Goal: Information Seeking & Learning: Check status

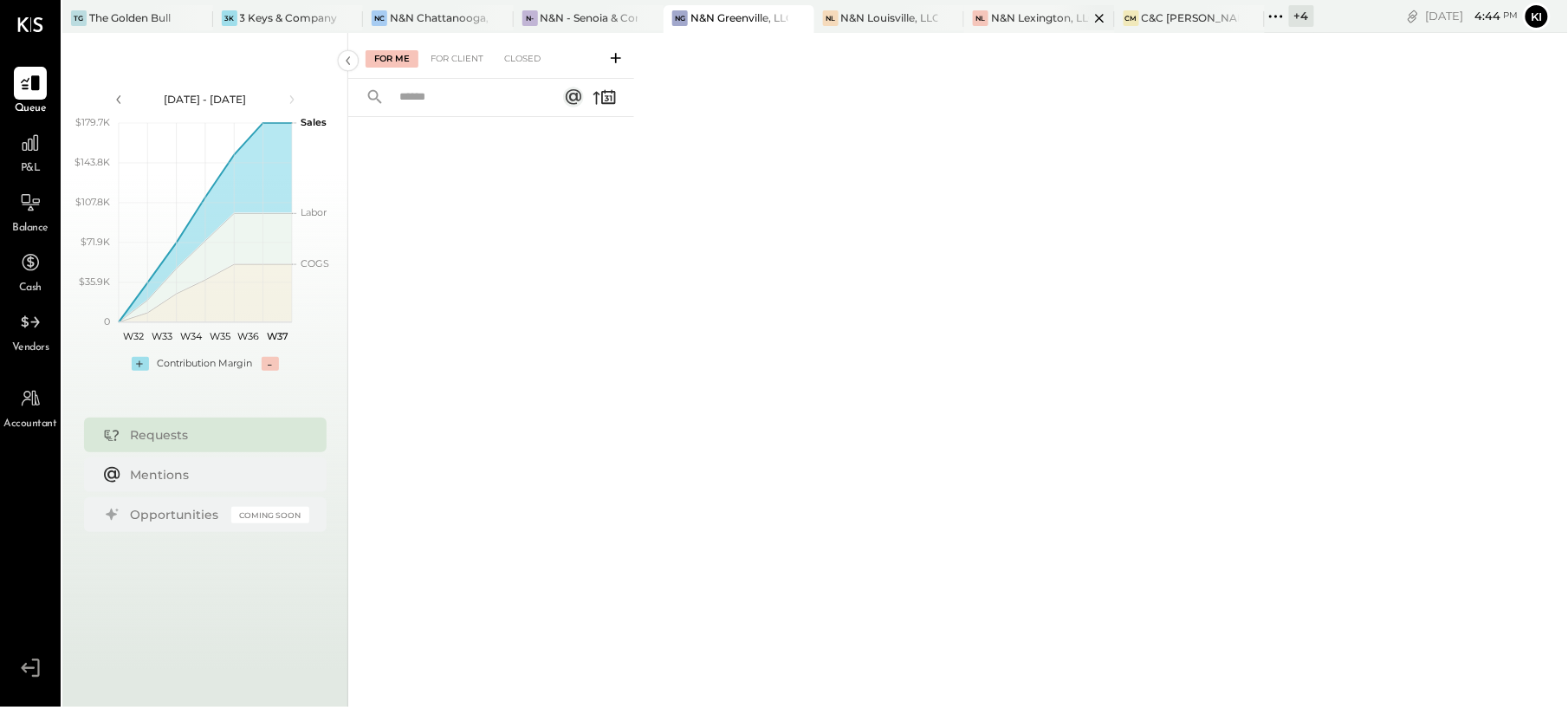
click at [1015, 25] on div "NL [GEOGRAPHIC_DATA], LLC" at bounding box center [1025, 19] width 124 height 16
click at [455, 54] on div "For Client" at bounding box center [457, 59] width 71 height 18
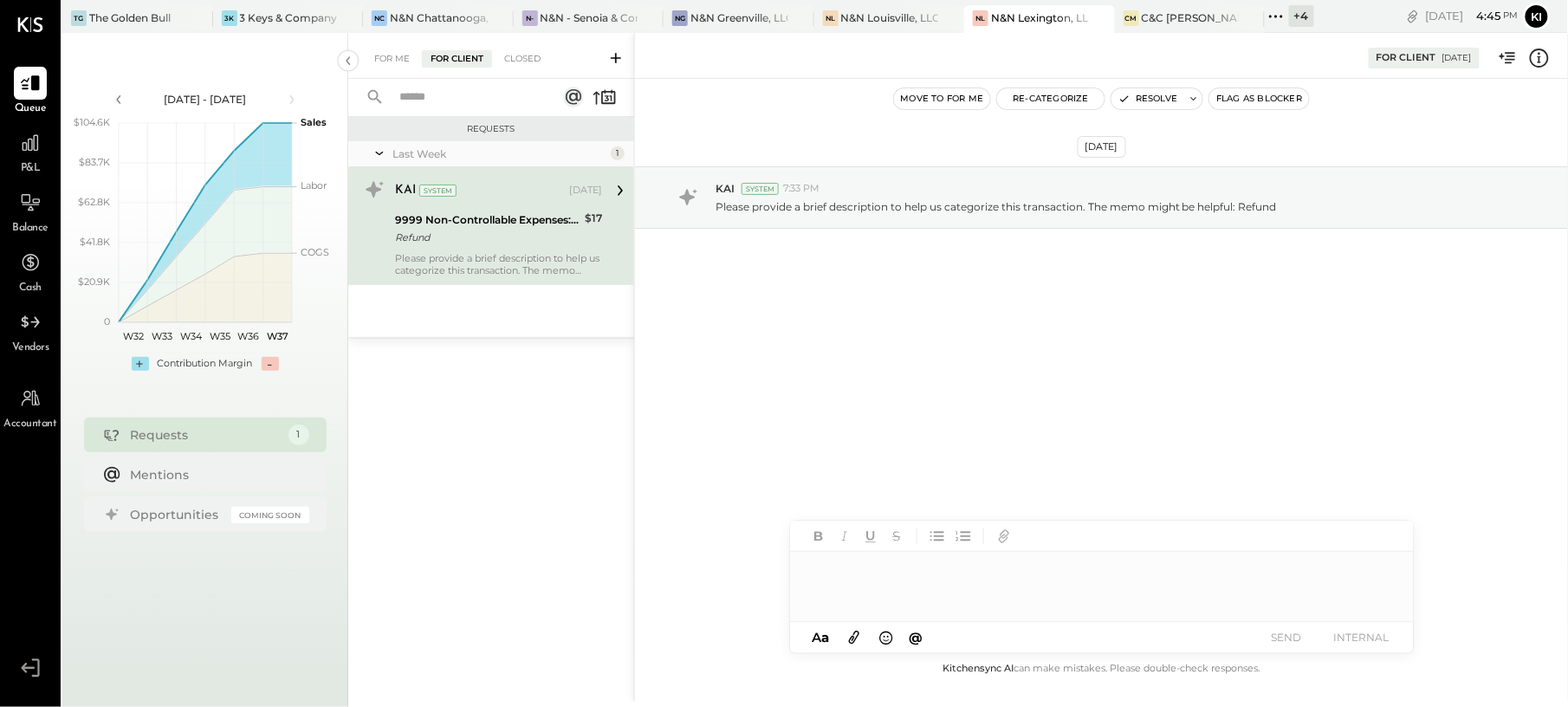
click at [503, 246] on div "Refund" at bounding box center [487, 237] width 184 height 18
click at [1149, 95] on button "Resolve" at bounding box center [1148, 98] width 72 height 21
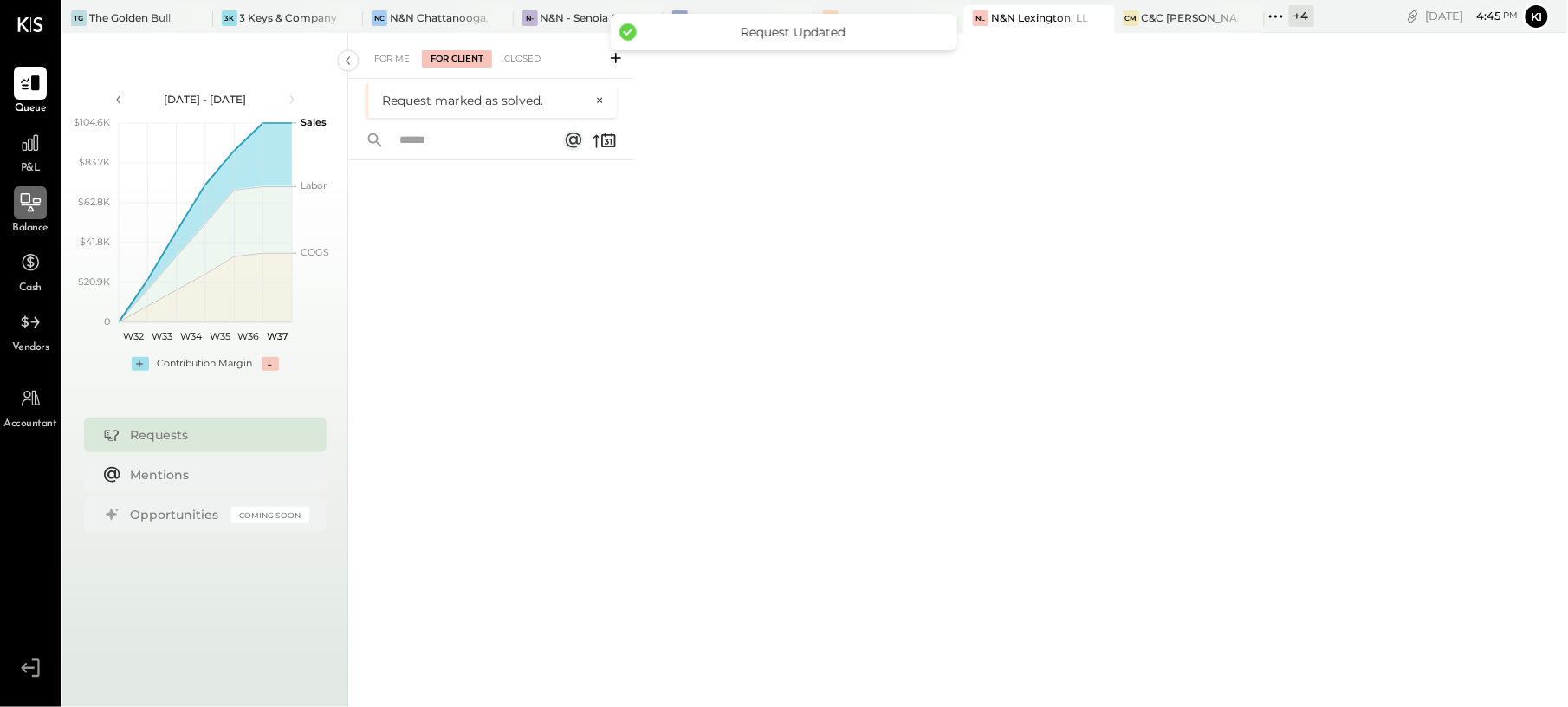
click at [24, 208] on icon at bounding box center [29, 202] width 23 height 23
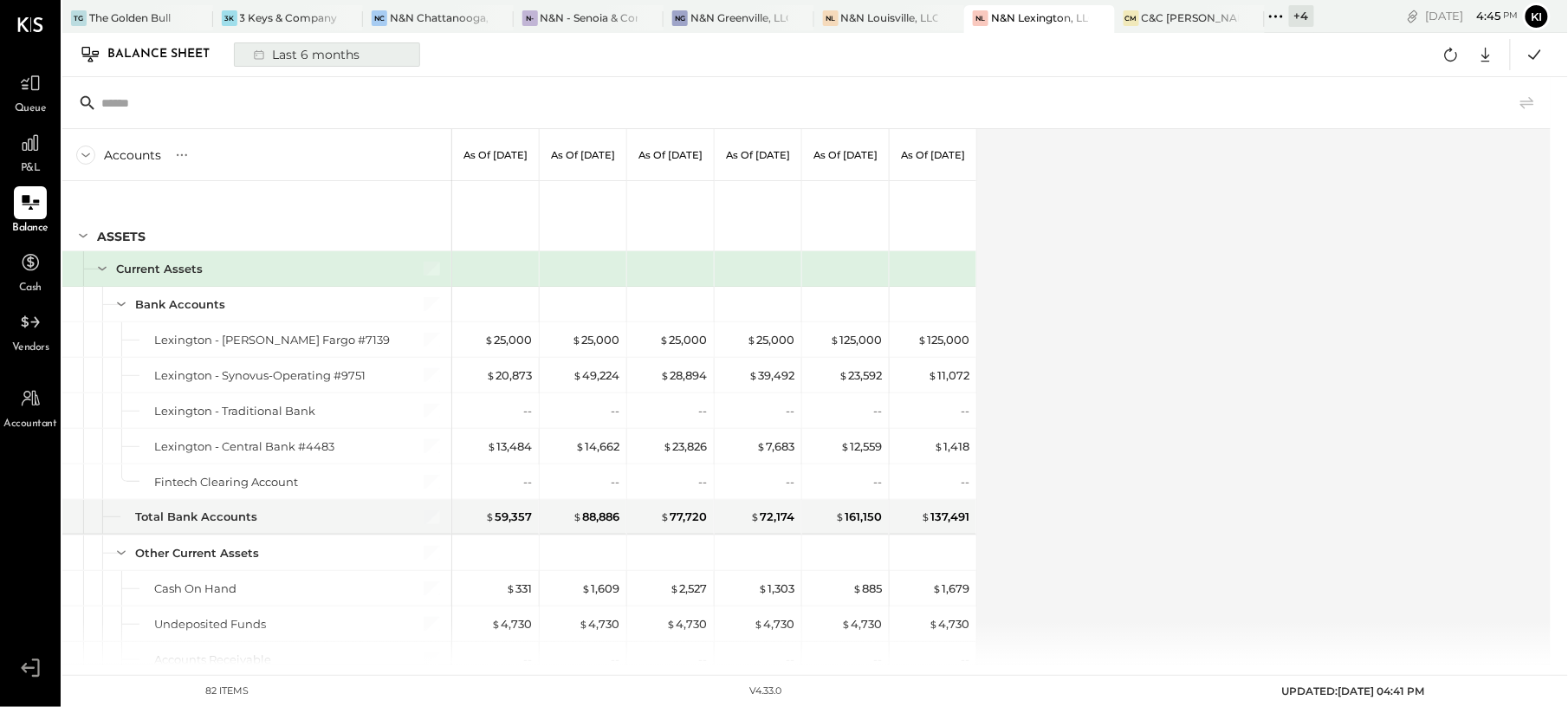
click at [378, 61] on button "Last 6 months" at bounding box center [327, 54] width 186 height 24
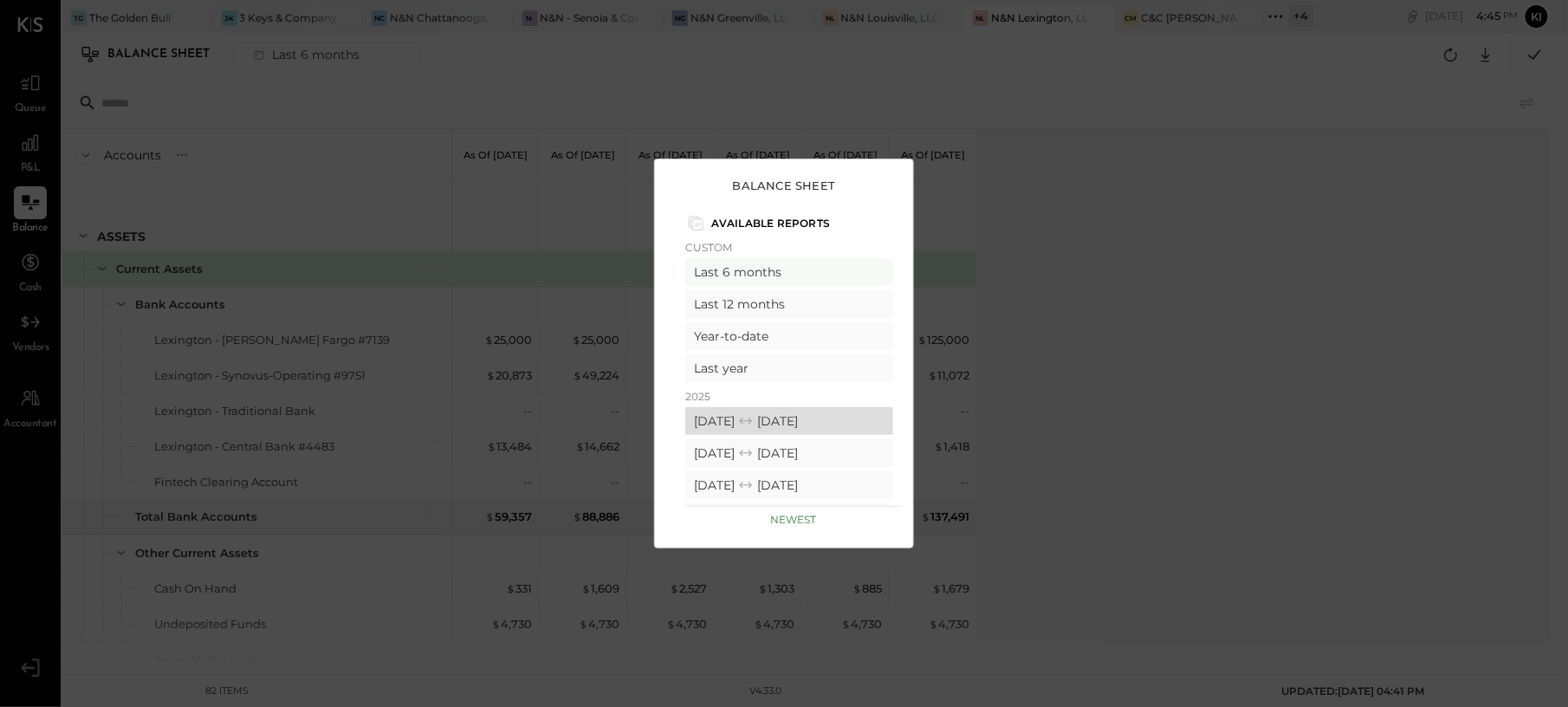
click at [746, 423] on div "[DATE] [DATE]" at bounding box center [788, 421] width 208 height 27
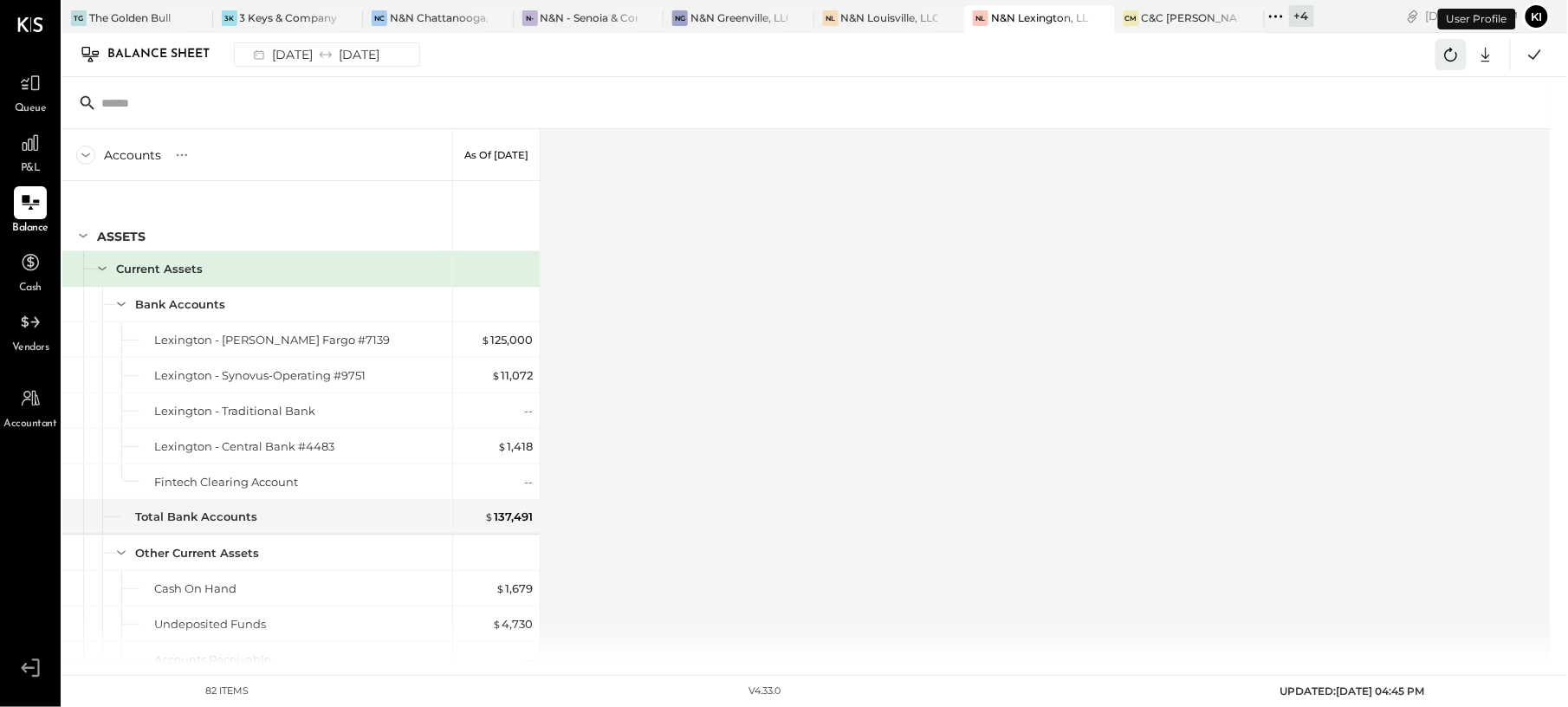
click at [1449, 57] on icon at bounding box center [1450, 54] width 23 height 23
click at [1447, 64] on icon at bounding box center [1450, 54] width 23 height 23
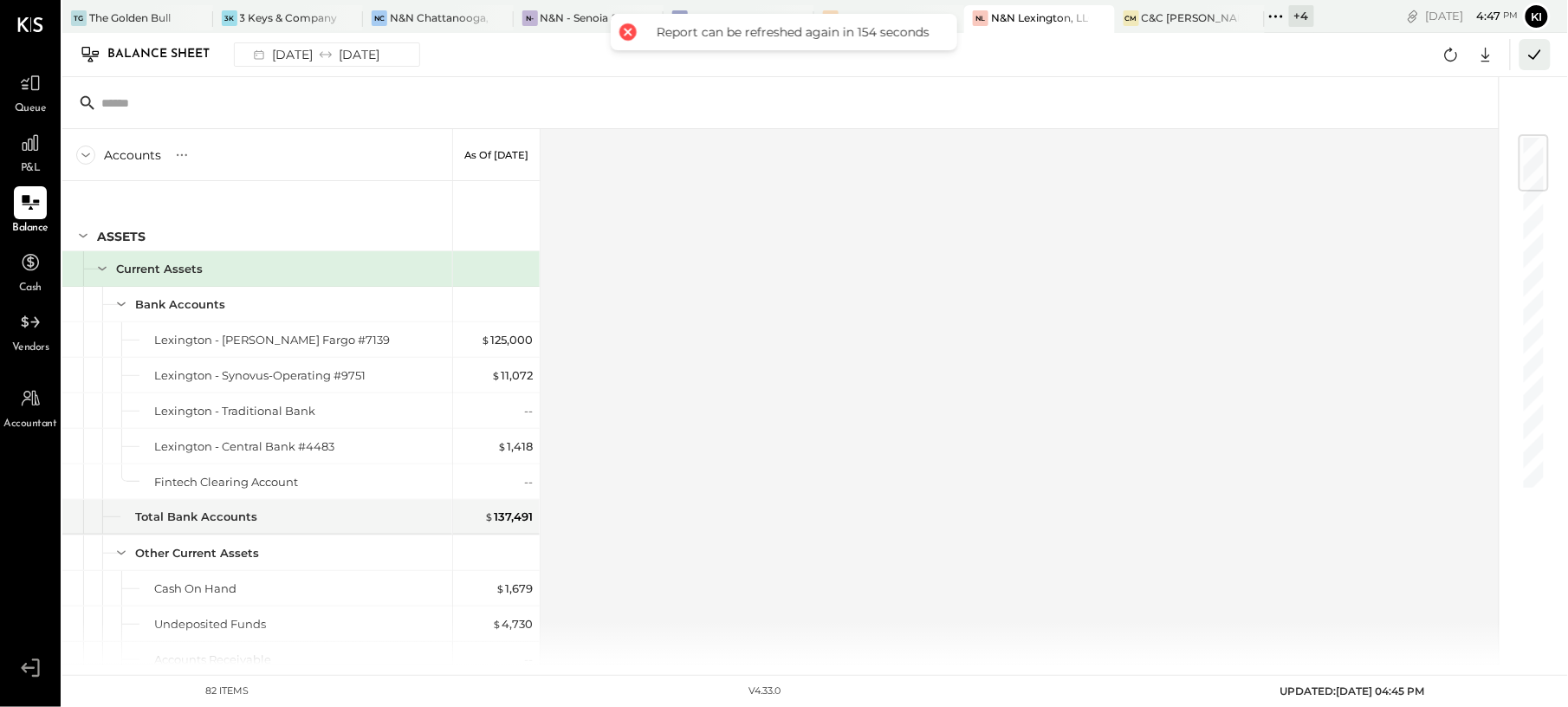
click at [1531, 56] on icon at bounding box center [1535, 54] width 23 height 23
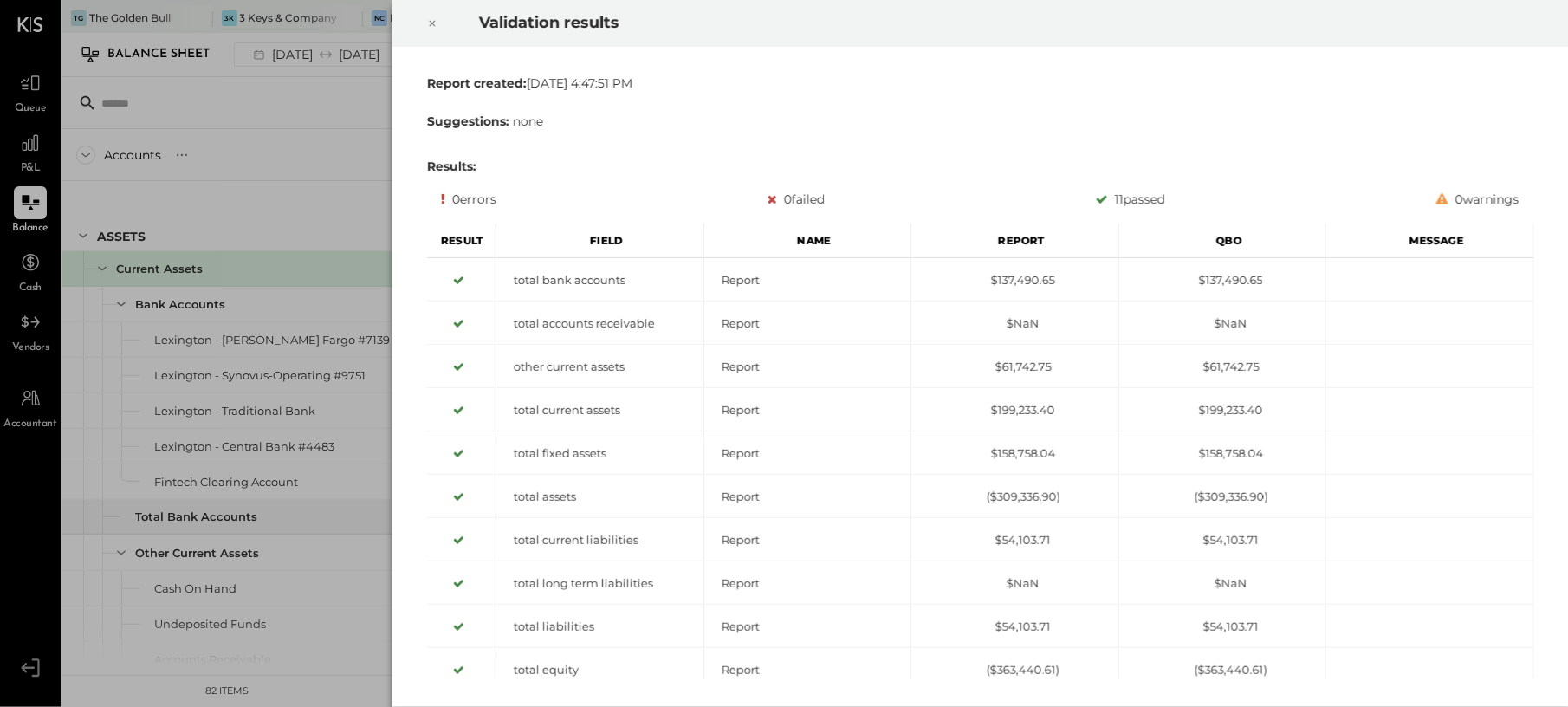
drag, startPoint x: 437, startPoint y: 24, endPoint x: 427, endPoint y: 149, distance: 125.4
click at [437, 24] on icon at bounding box center [432, 23] width 11 height 21
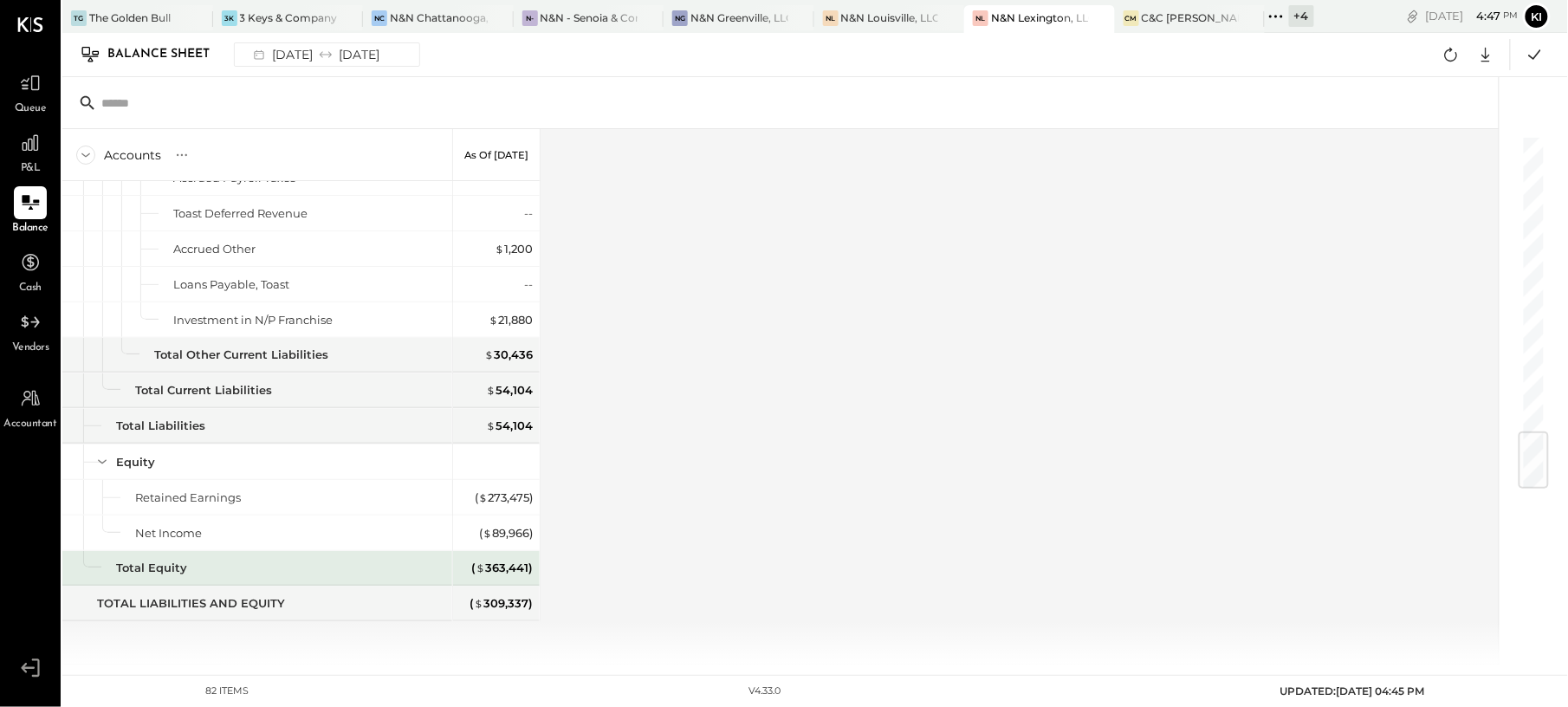
scroll to position [2491, 0]
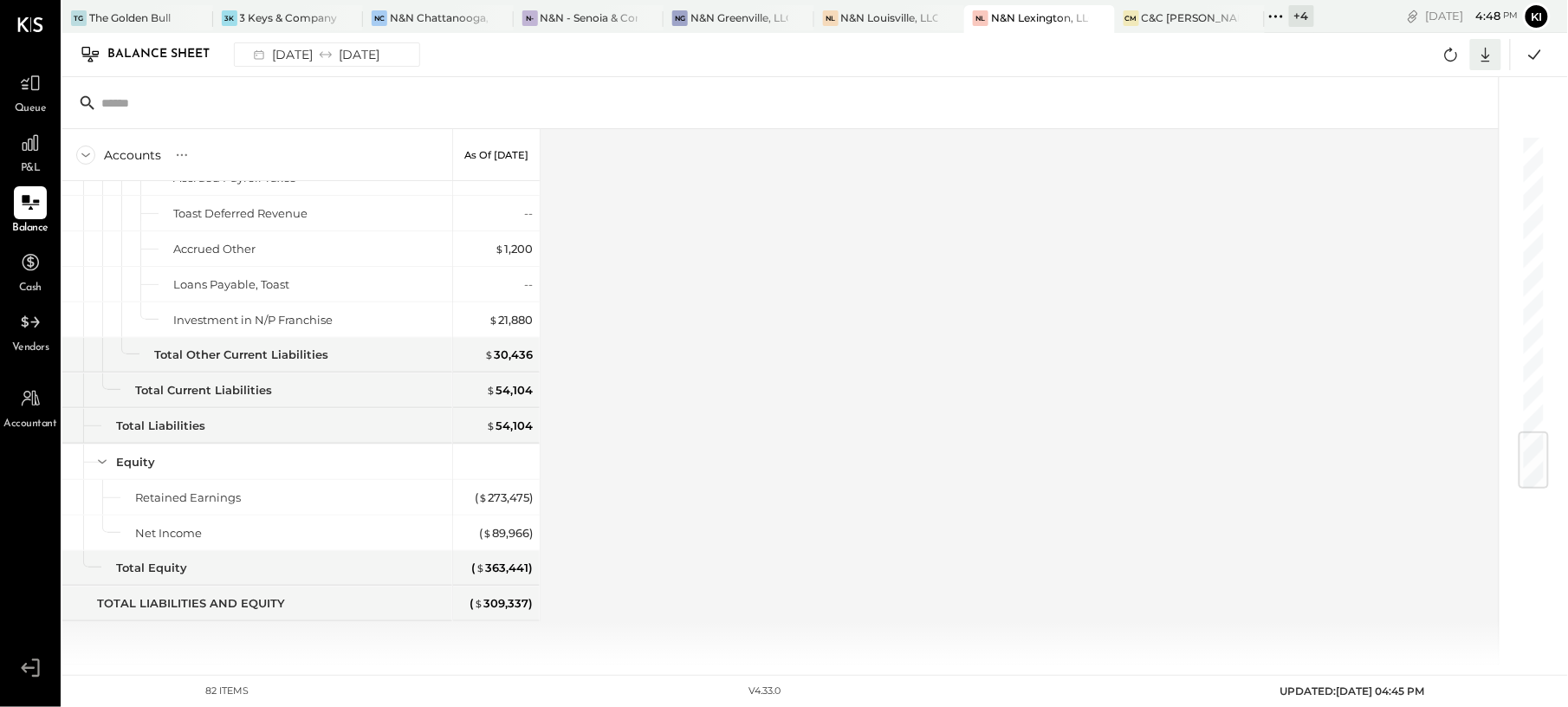
click at [1494, 56] on icon at bounding box center [1485, 54] width 23 height 23
click at [1425, 115] on div "Google Sheets" at bounding box center [1431, 118] width 138 height 36
click at [28, 153] on icon at bounding box center [29, 142] width 23 height 23
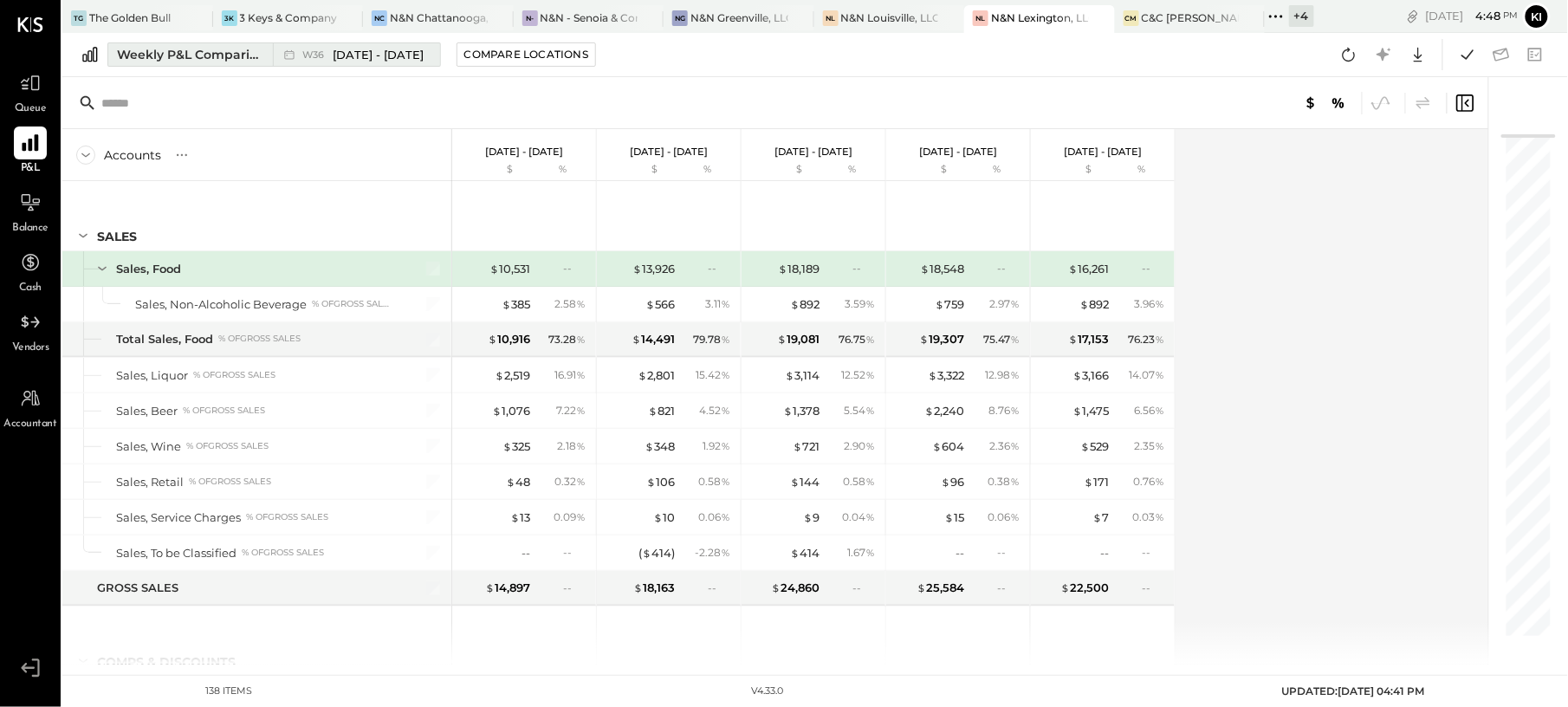
click at [270, 50] on button "Weekly P&L Comparison W36 [DATE] - [DATE]" at bounding box center [274, 54] width 333 height 24
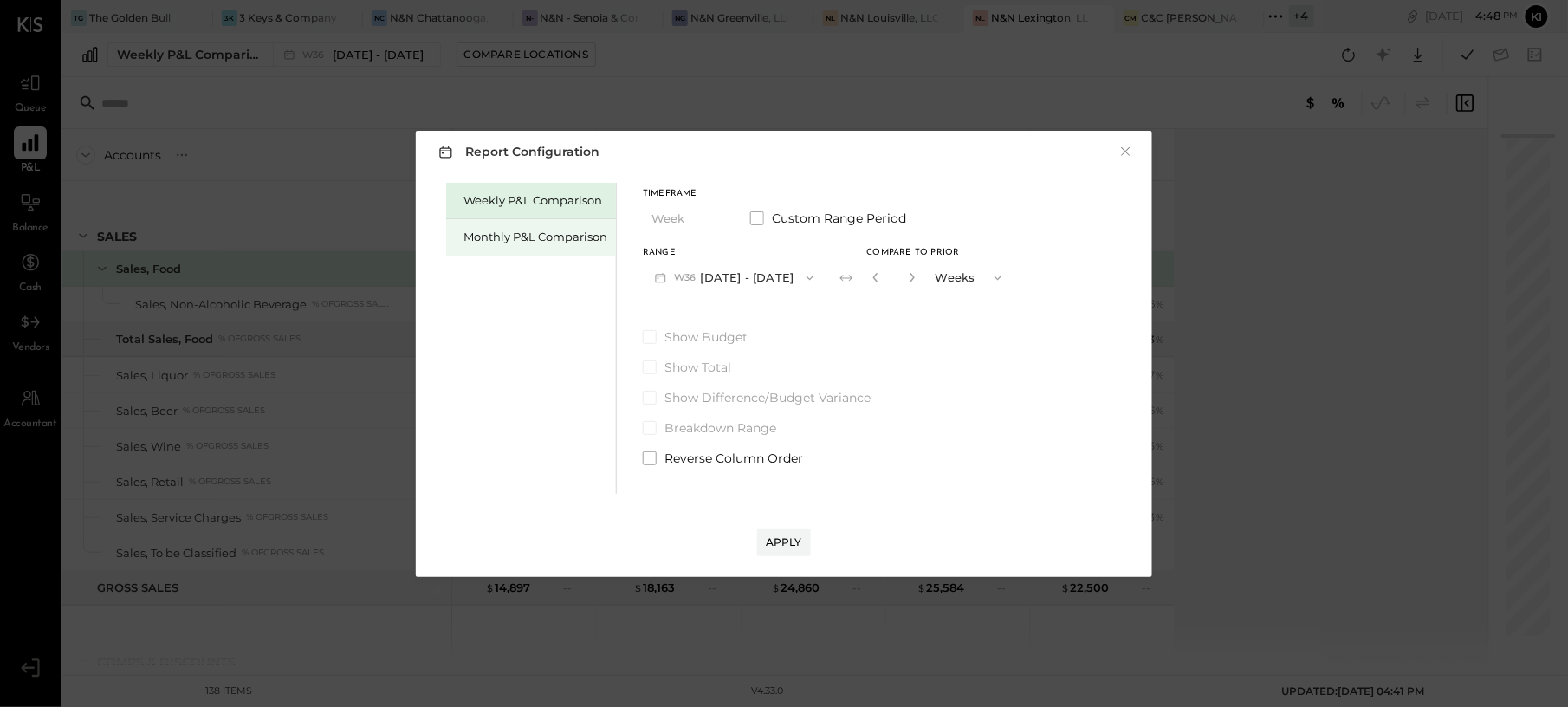
click at [520, 243] on div "Monthly P&L Comparison" at bounding box center [535, 236] width 144 height 17
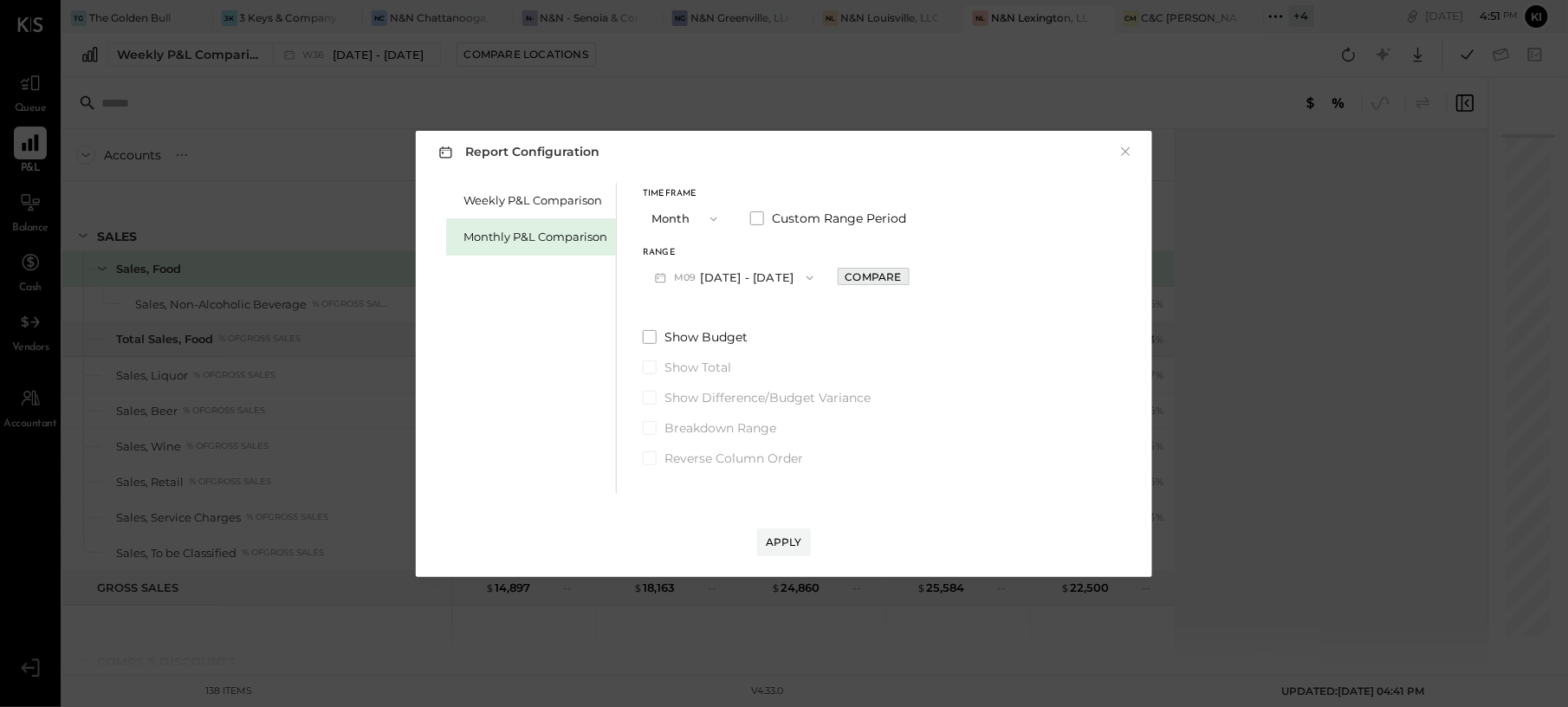
click at [885, 281] on div "Compare" at bounding box center [873, 276] width 56 height 15
click at [731, 278] on button "M09 [DATE] - [DATE]" at bounding box center [734, 277] width 183 height 32
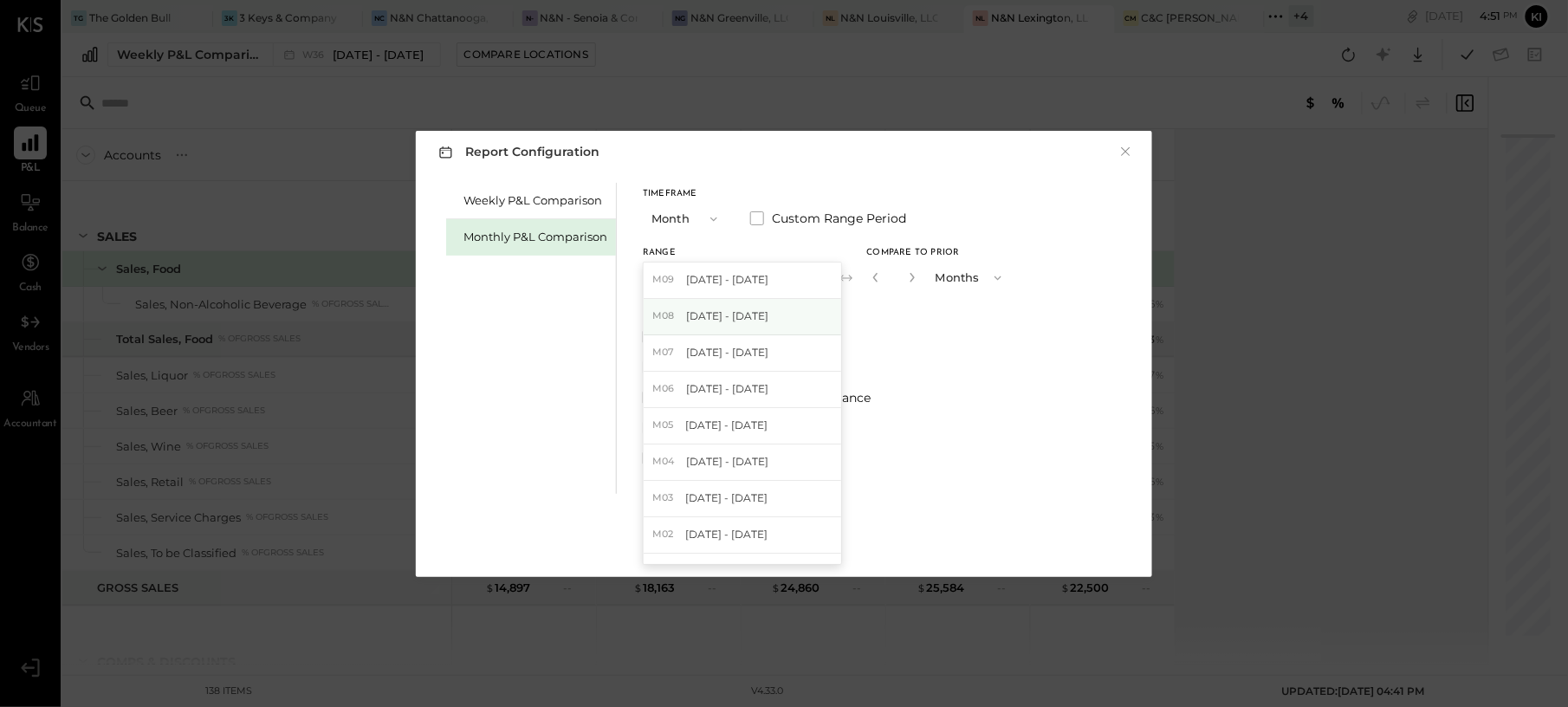
click at [737, 311] on span "[DATE] - [DATE]" at bounding box center [727, 315] width 82 height 15
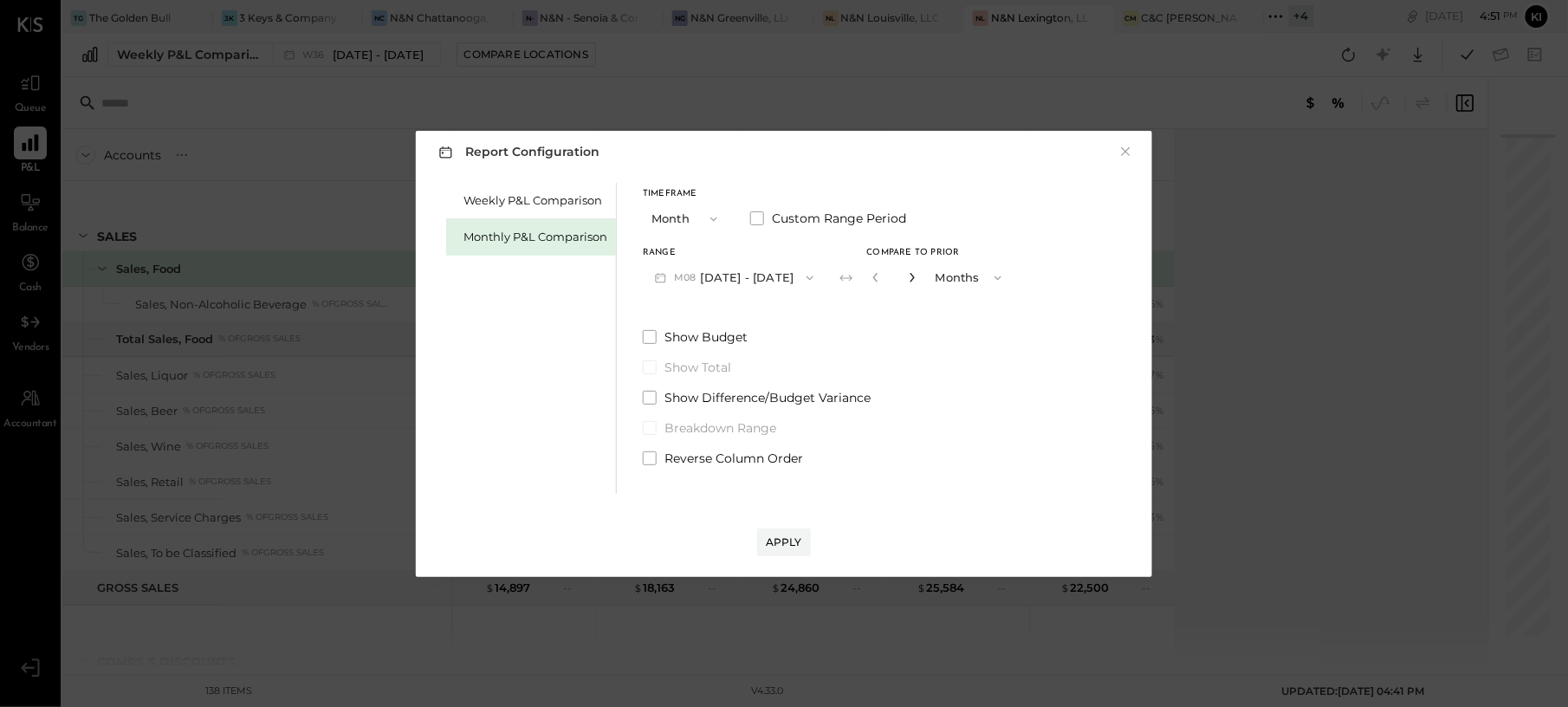
click at [908, 274] on icon "button" at bounding box center [912, 277] width 11 height 11
type input "*"
click at [805, 547] on button "Apply" at bounding box center [784, 542] width 54 height 27
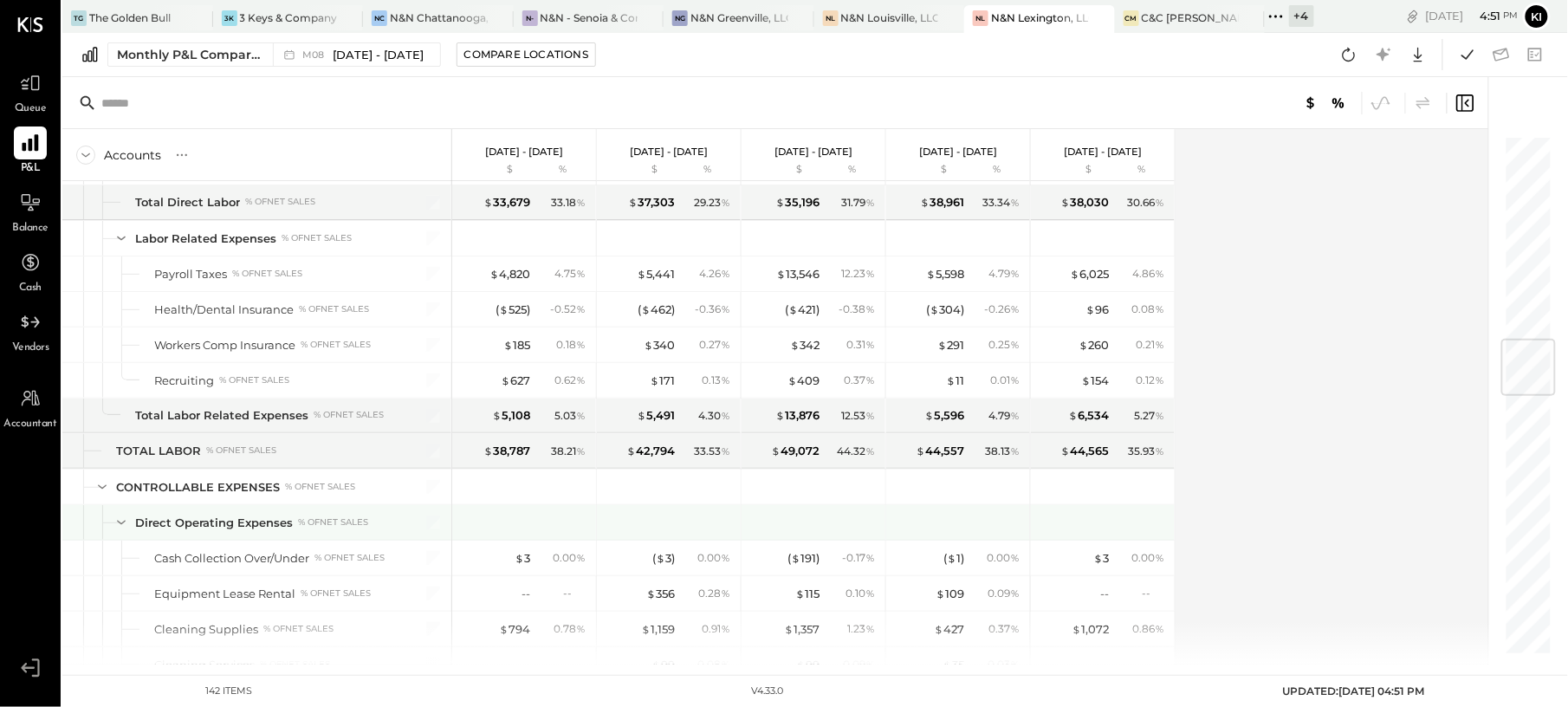
scroll to position [1847, 0]
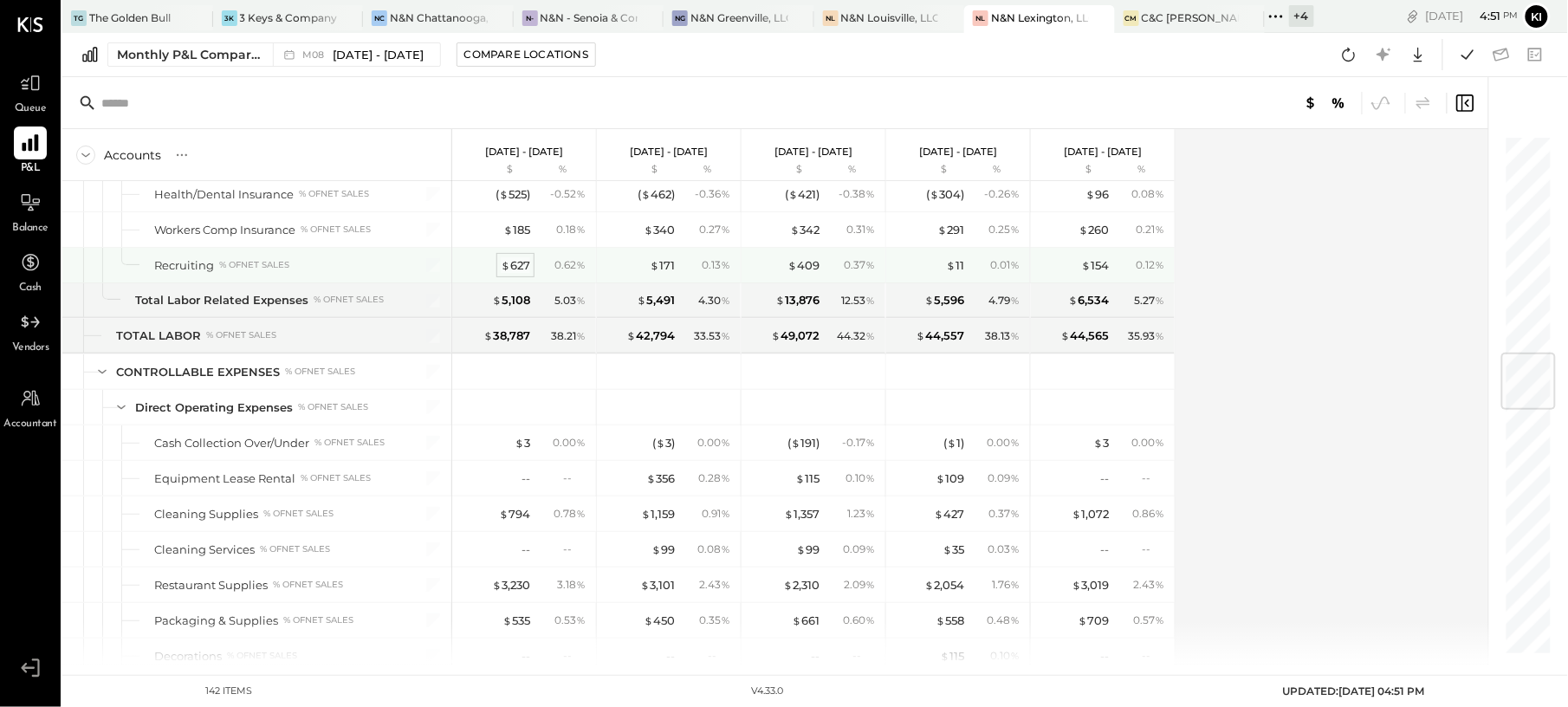
click at [520, 273] on div "$ 627" at bounding box center [515, 265] width 29 height 17
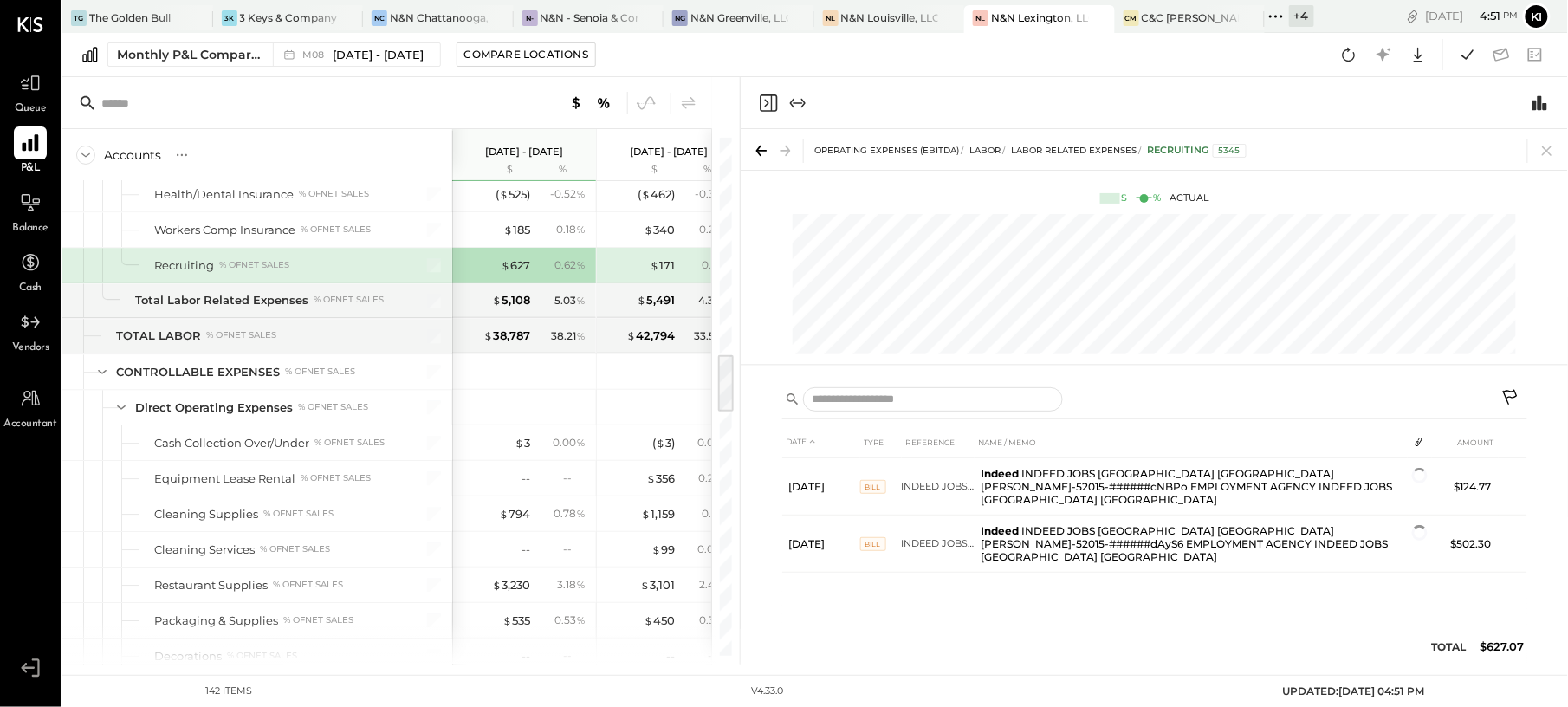
click at [767, 102] on icon "Close panel" at bounding box center [768, 103] width 21 height 21
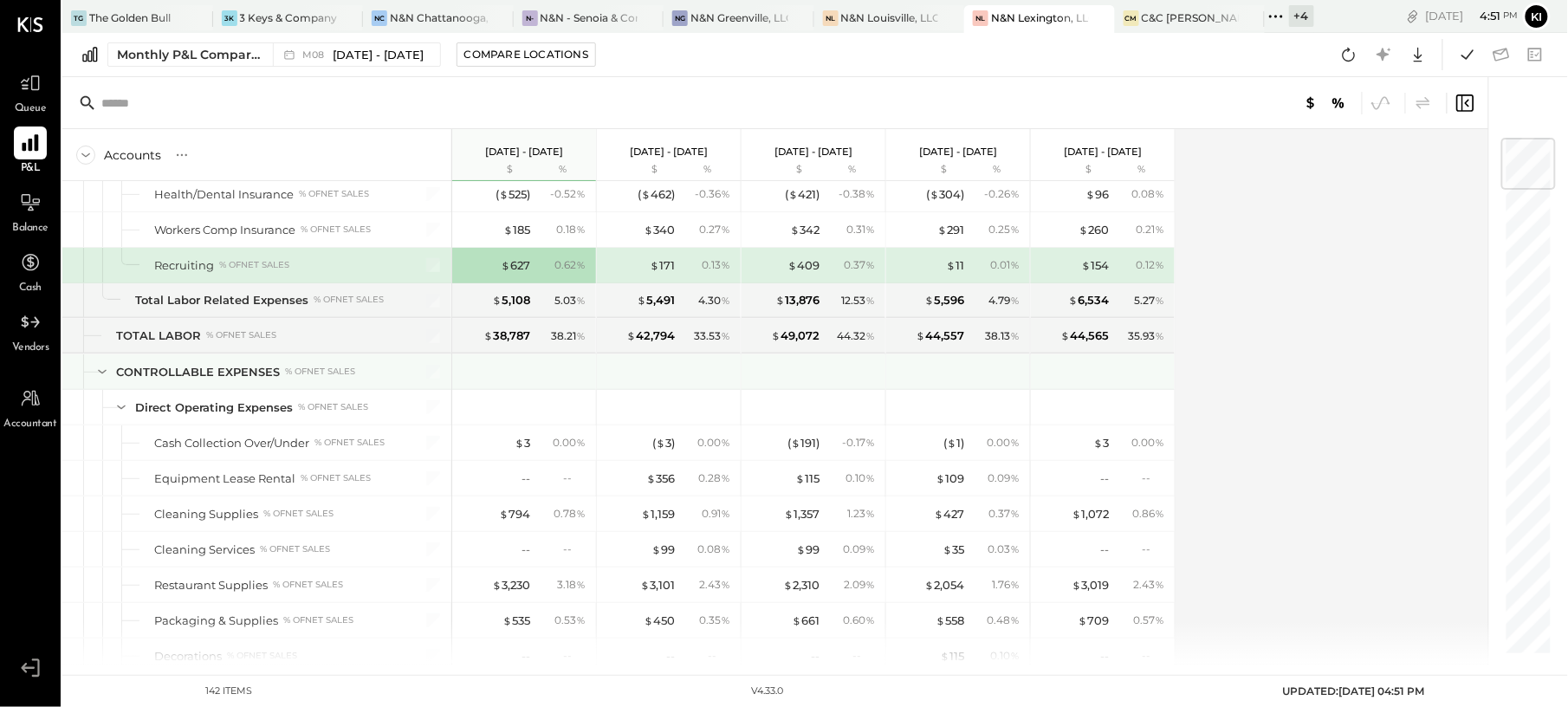
scroll to position [1962, 0]
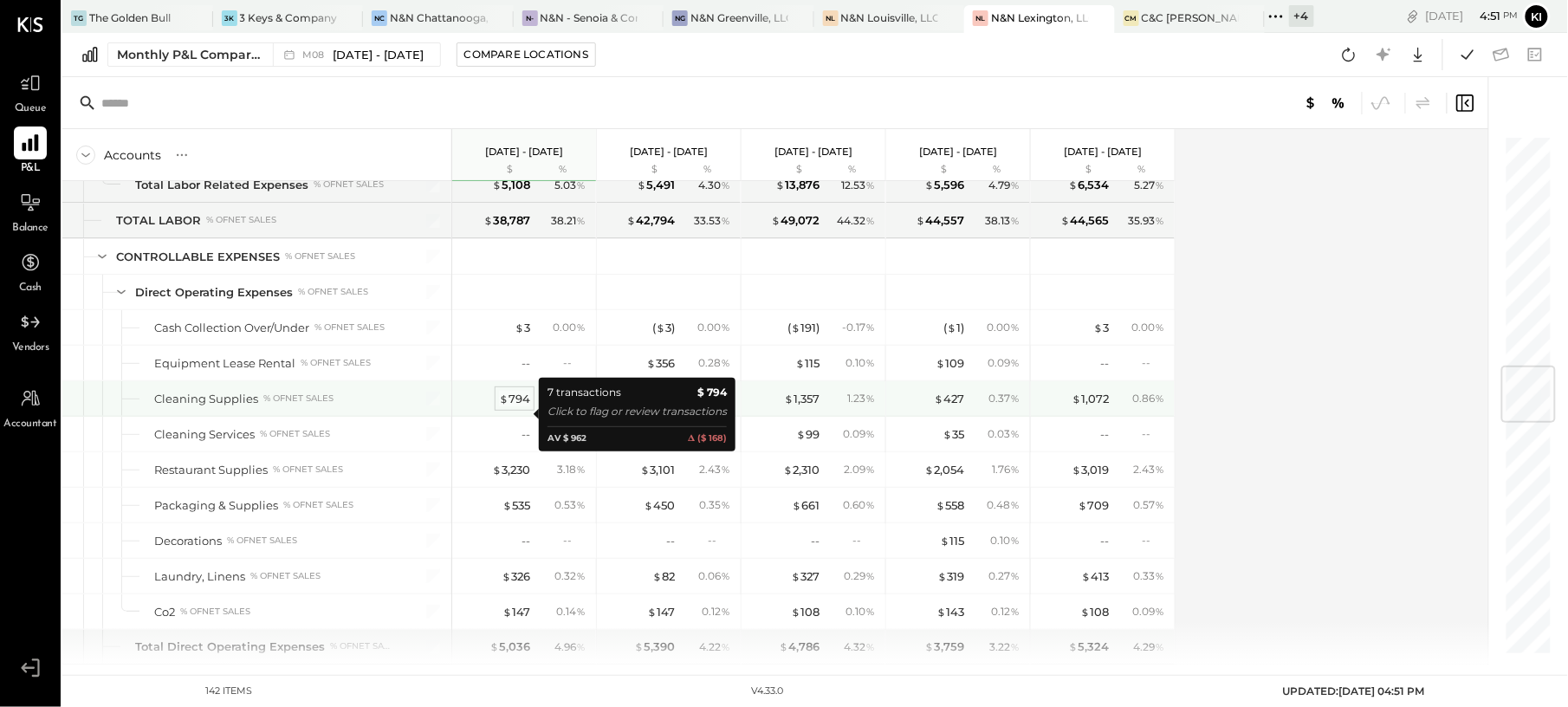
click at [520, 407] on div "$ 794" at bounding box center [514, 399] width 31 height 17
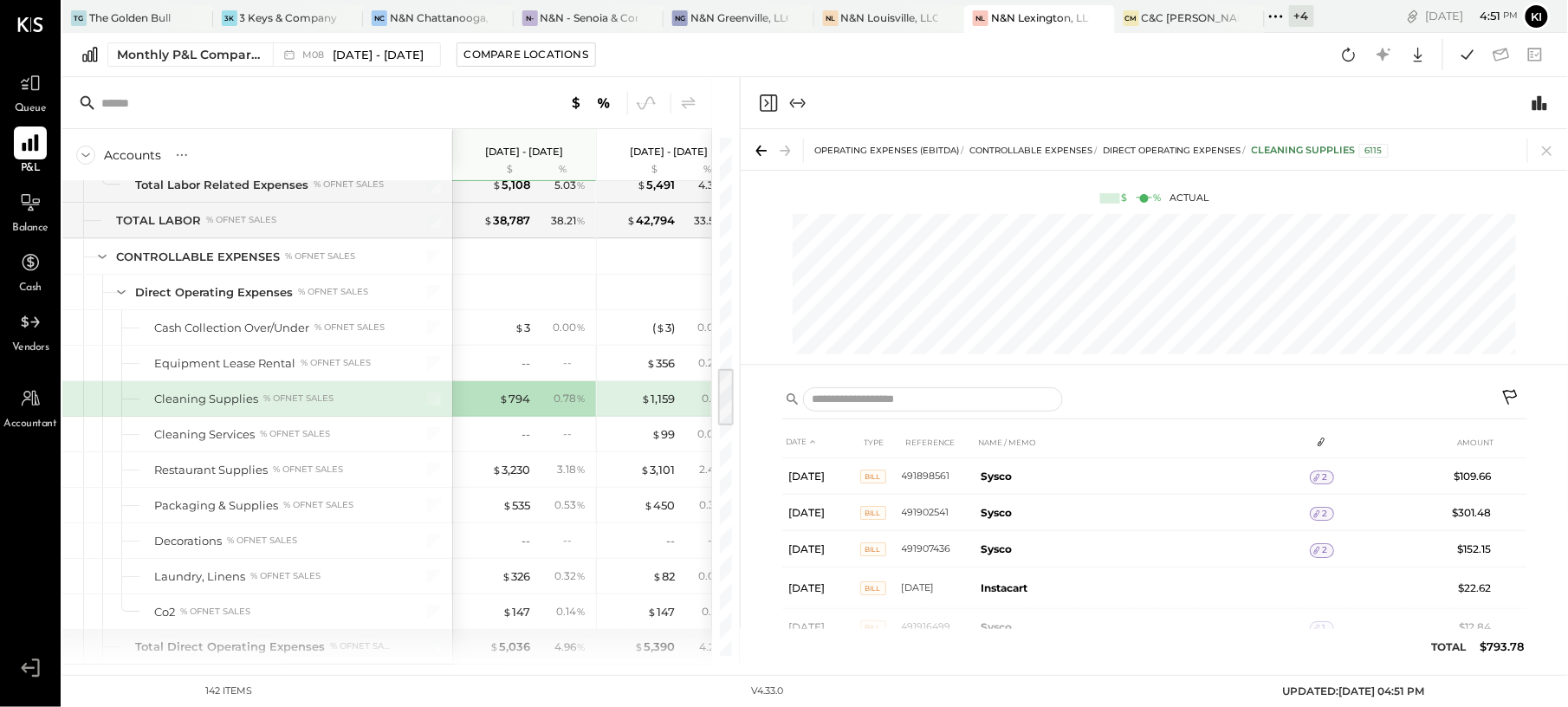
click at [770, 101] on icon "Close panel" at bounding box center [768, 103] width 21 height 21
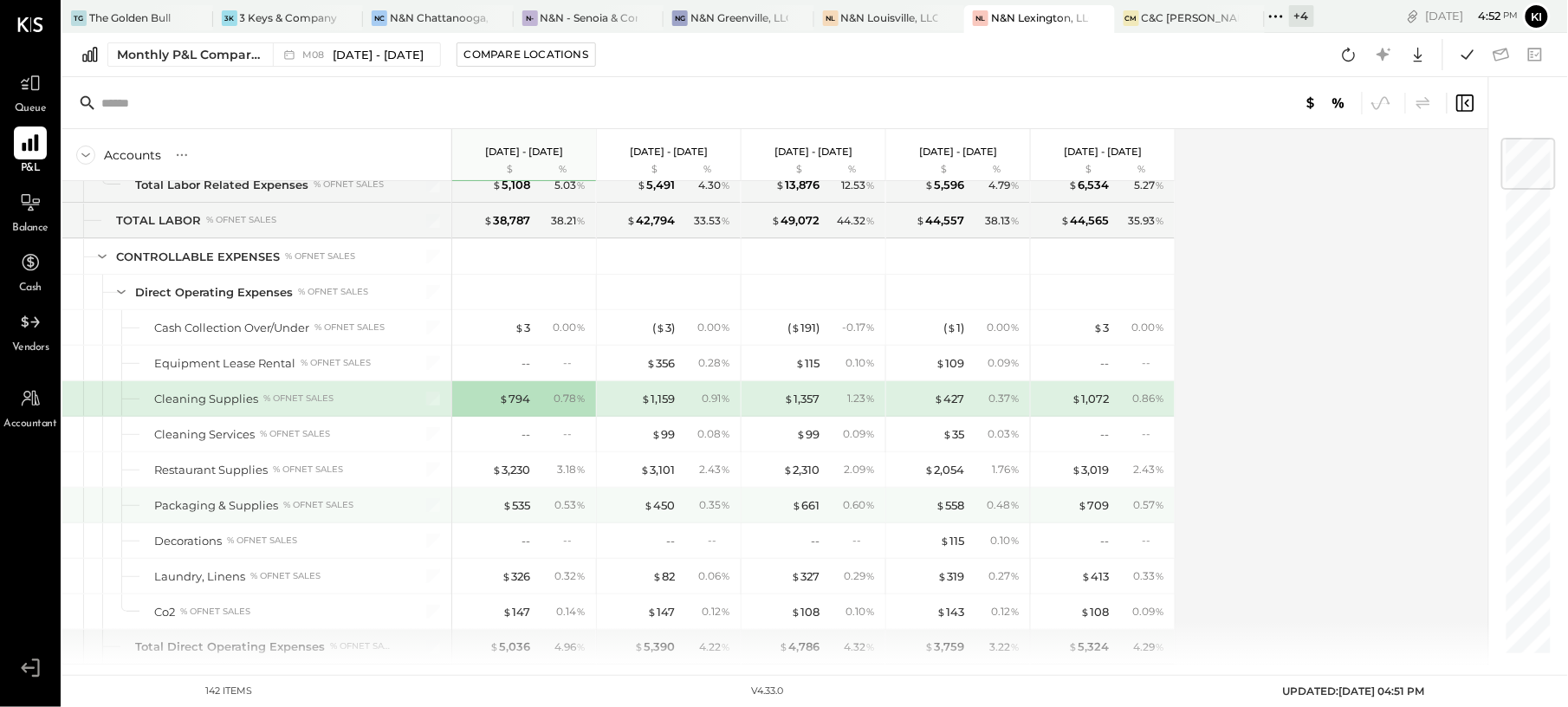
scroll to position [2078, 0]
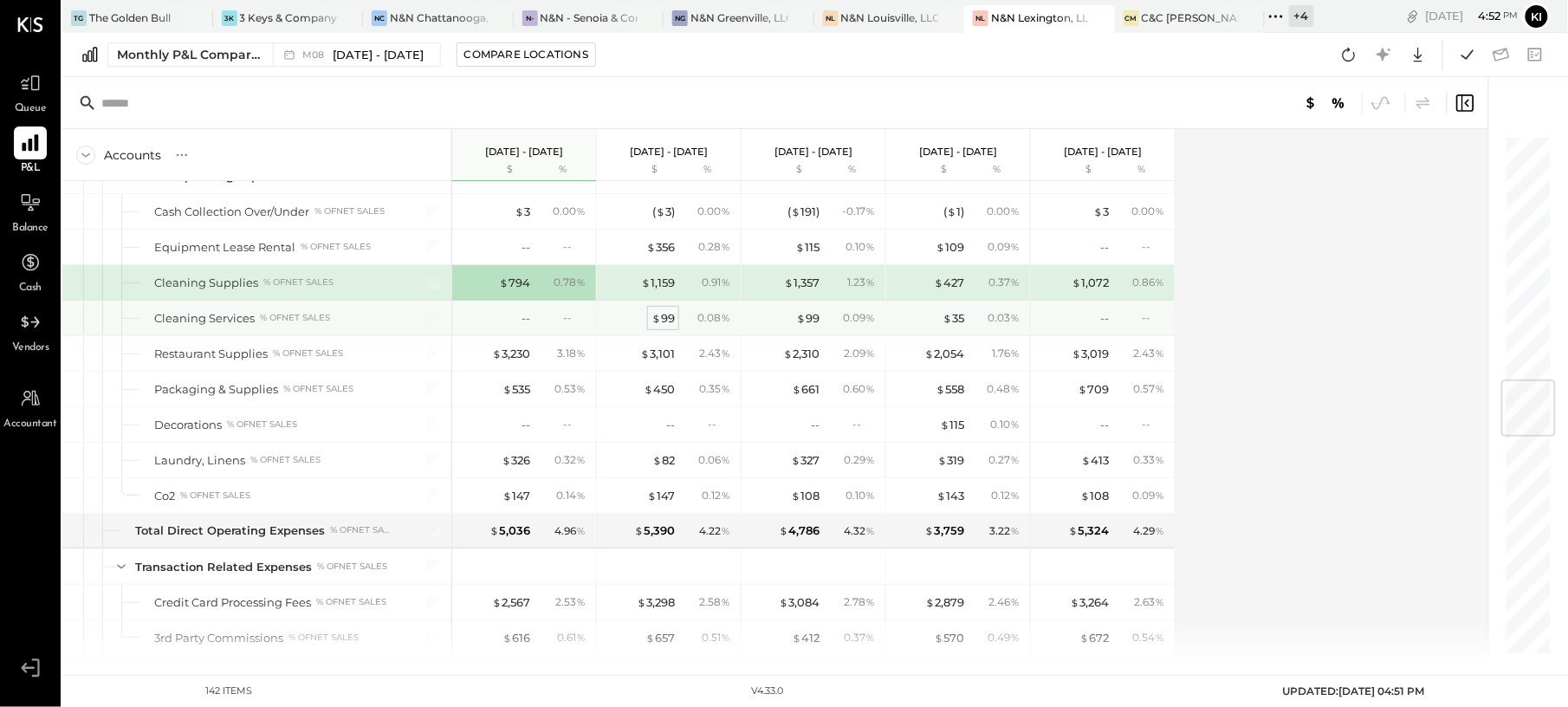
click at [656, 325] on span "$" at bounding box center [656, 317] width 10 height 14
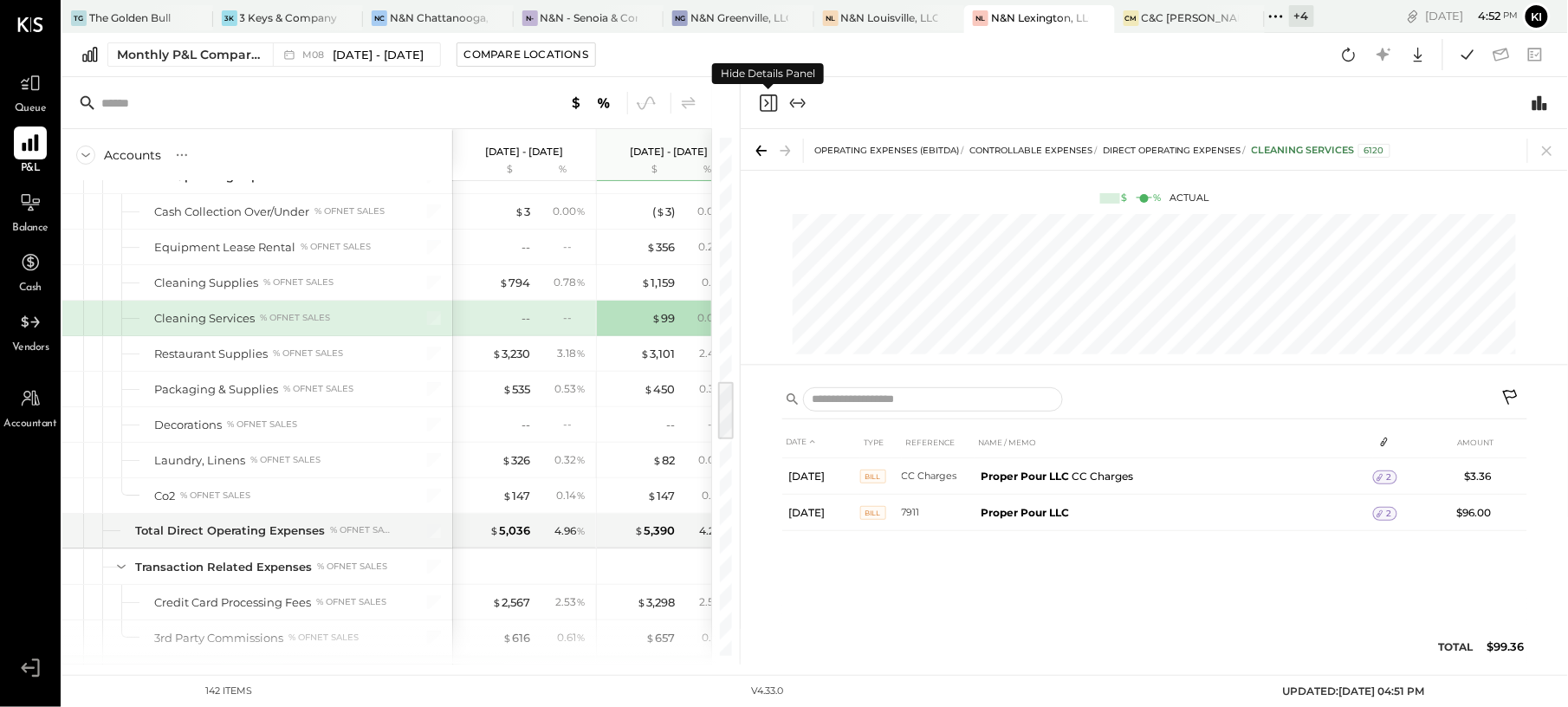
drag, startPoint x: 766, startPoint y: 104, endPoint x: 766, endPoint y: 122, distance: 18.0
click at [766, 104] on icon "Close panel" at bounding box center [768, 103] width 21 height 21
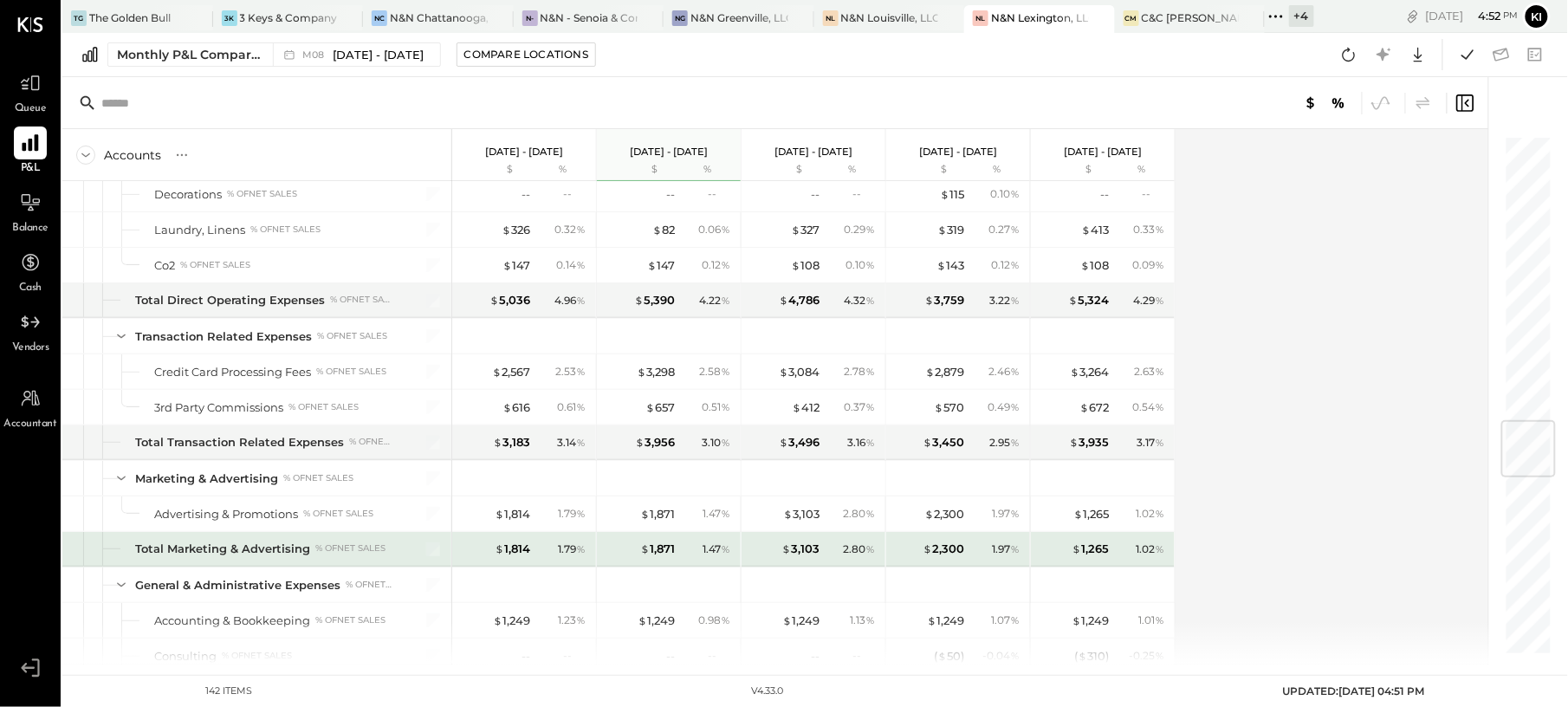
scroll to position [2425, 0]
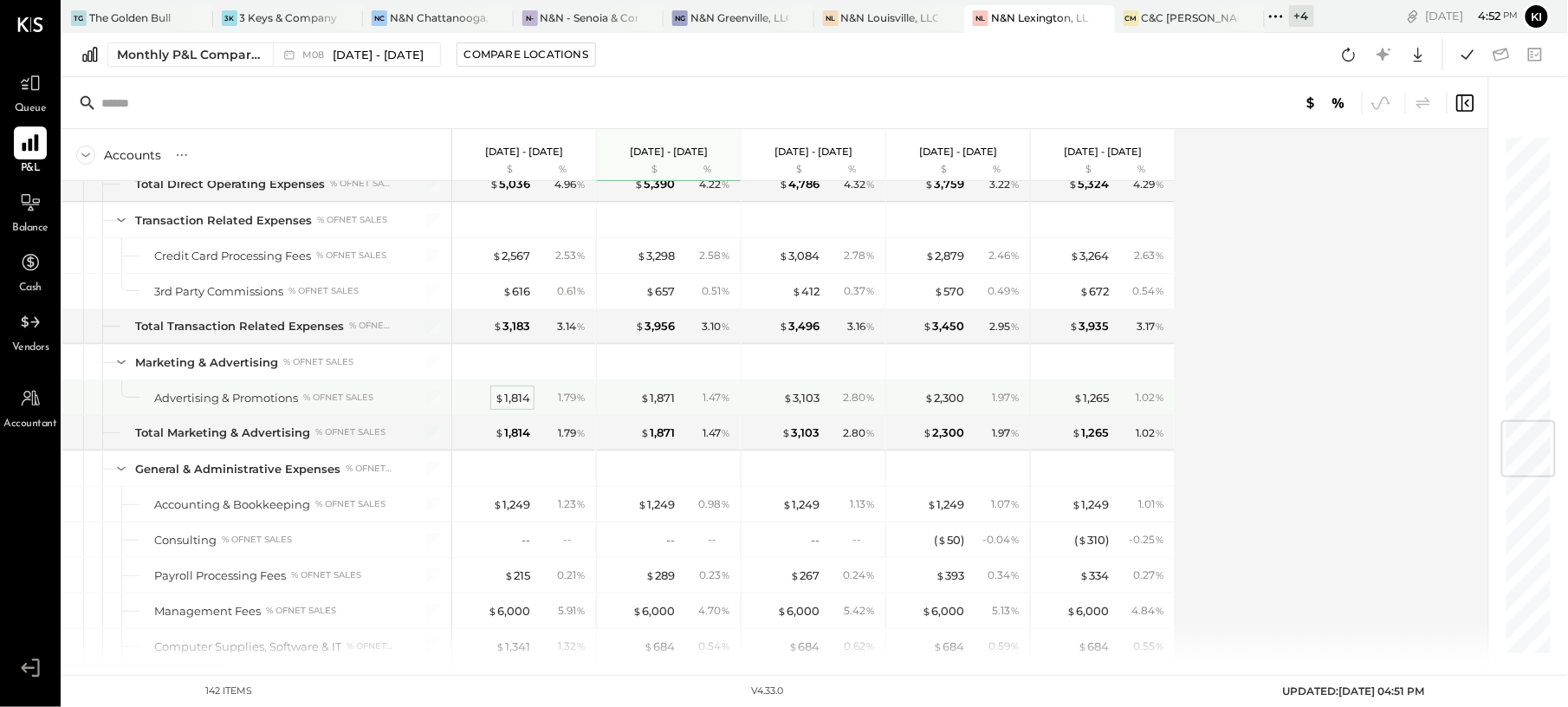
click at [514, 406] on div "$ 1,814" at bounding box center [512, 398] width 35 height 17
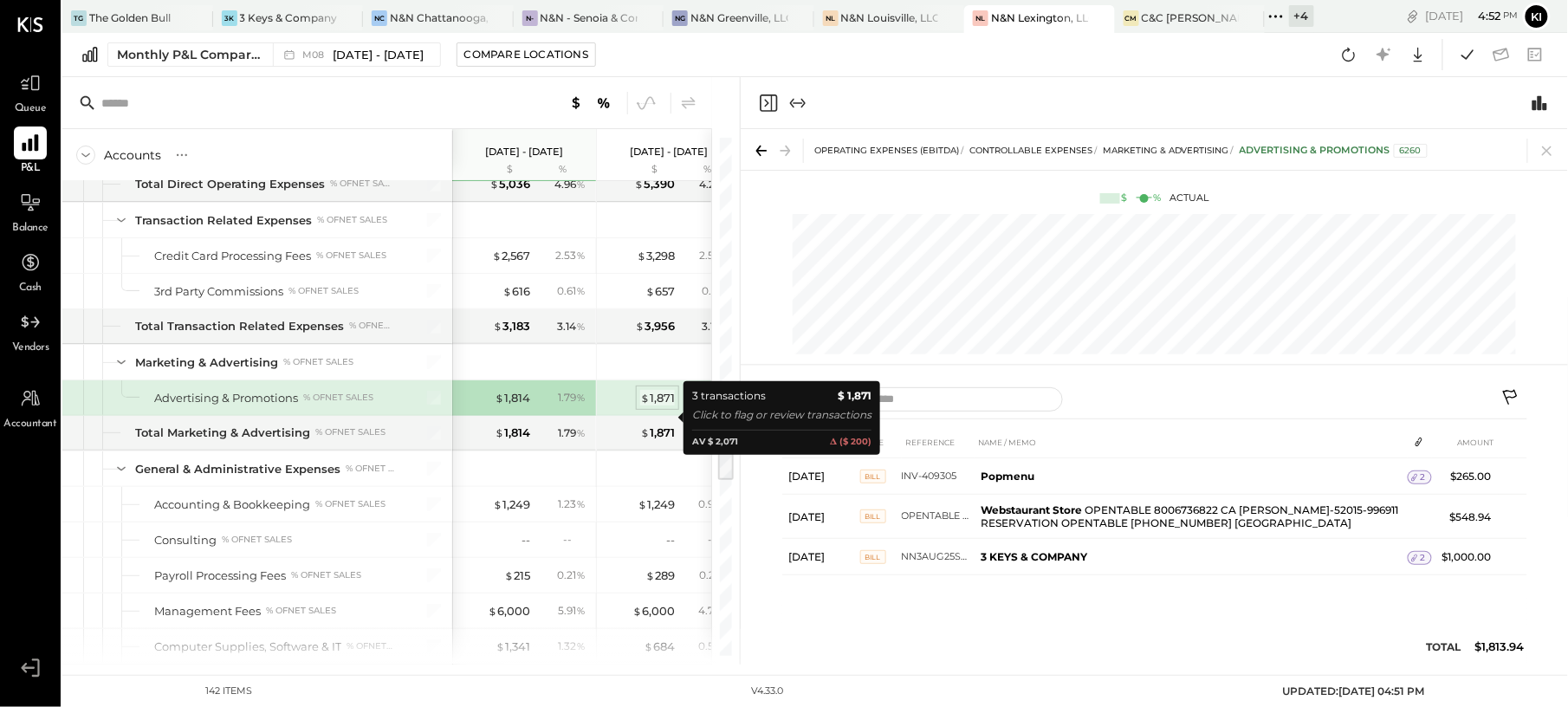
click at [653, 406] on div "$ 1,871" at bounding box center [657, 398] width 34 height 17
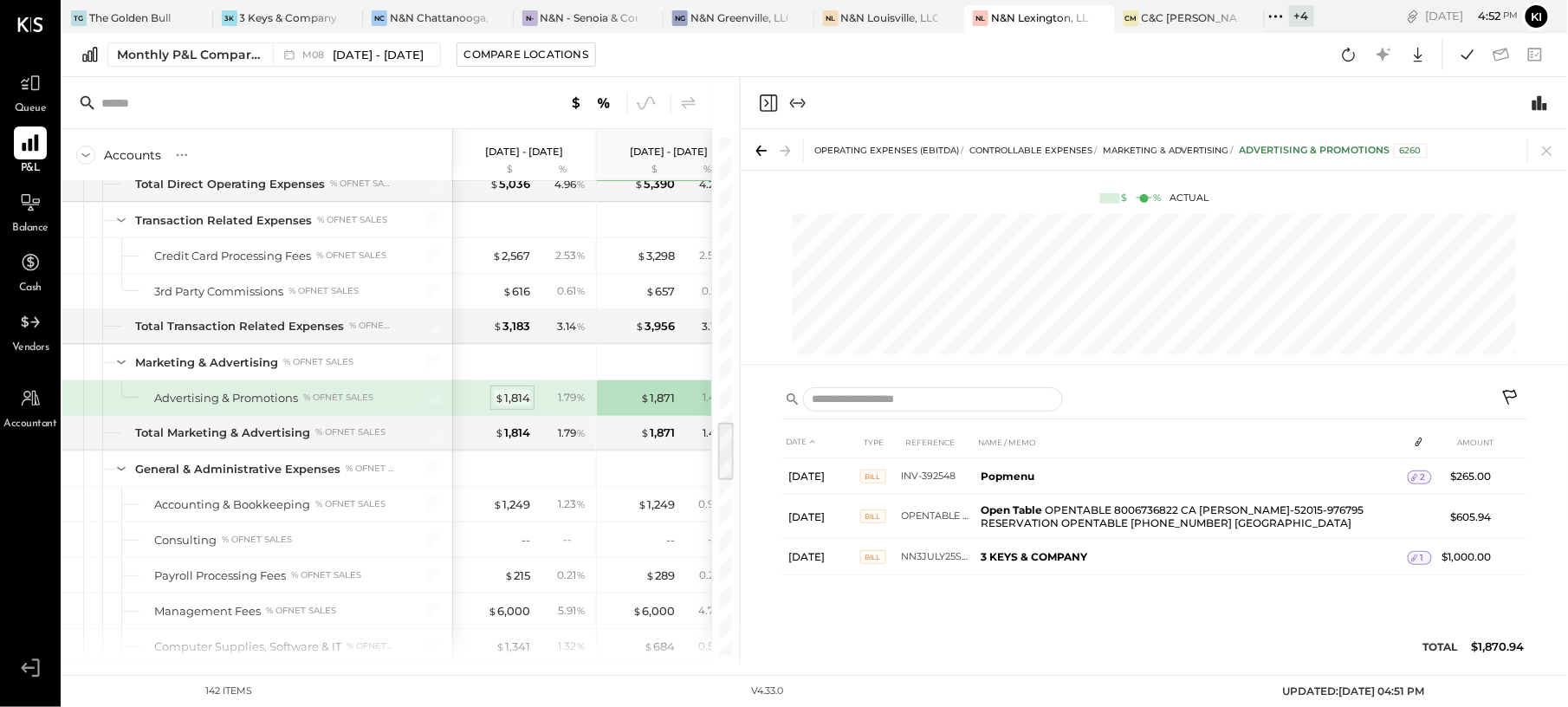
click at [518, 406] on div "$ 1,814" at bounding box center [512, 398] width 35 height 17
click at [776, 97] on icon "Close panel" at bounding box center [768, 103] width 21 height 21
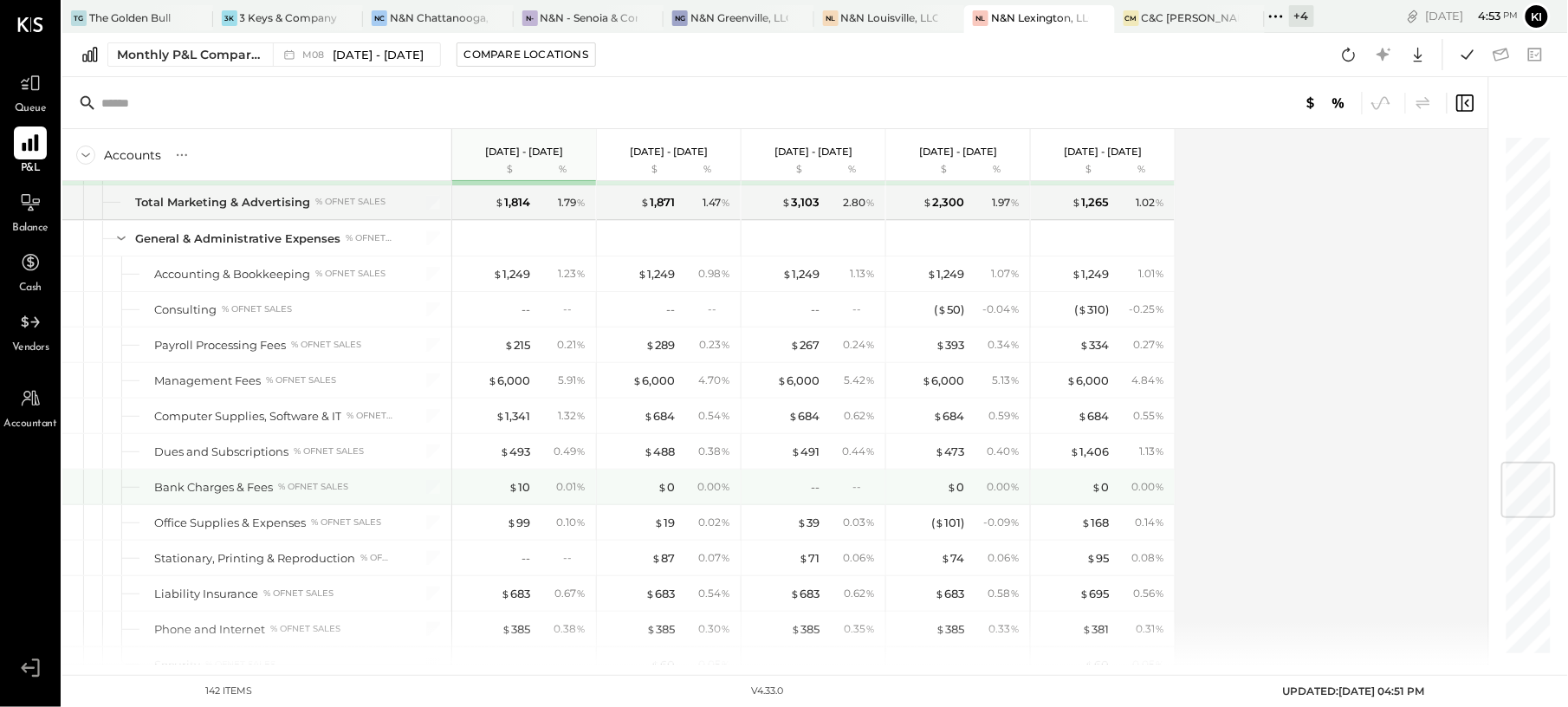
scroll to position [2771, 0]
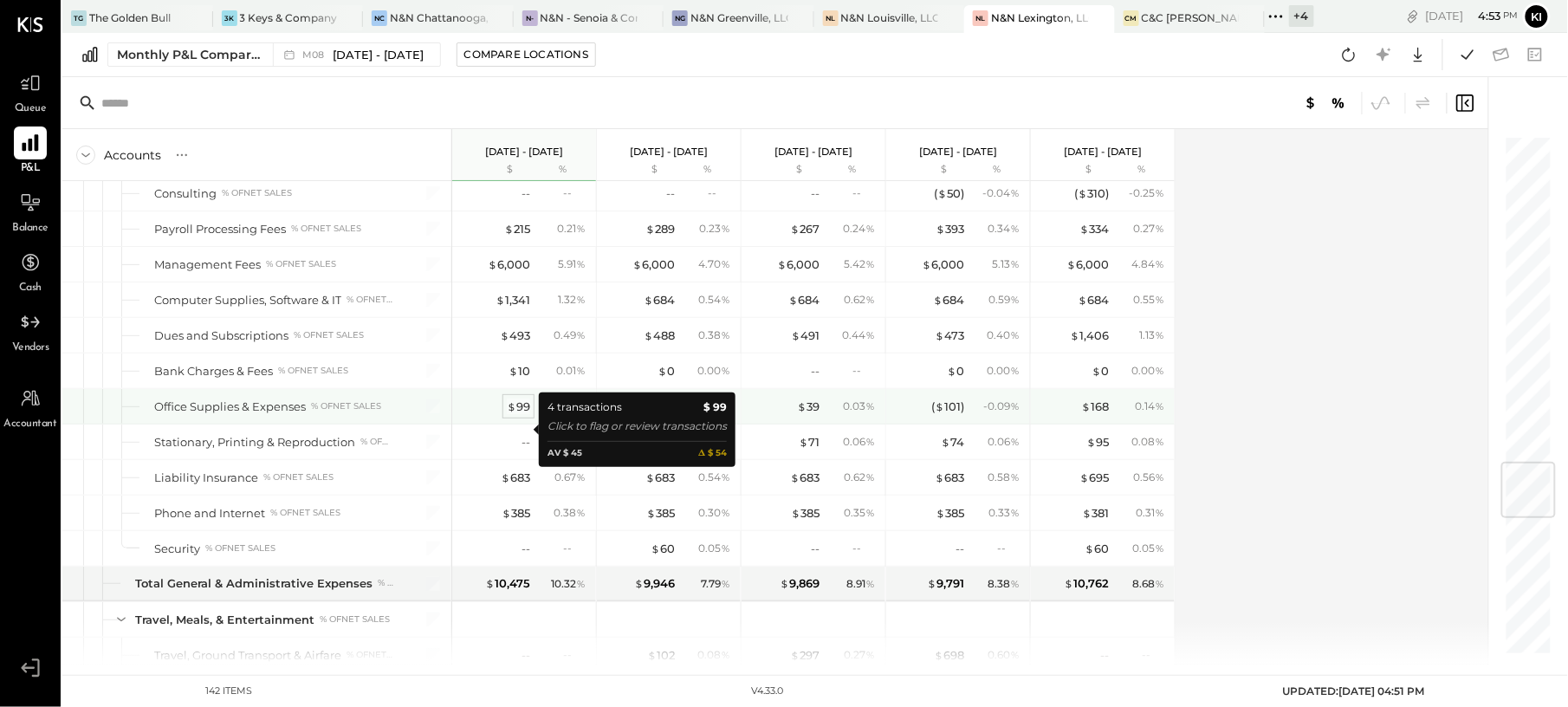
click at [523, 415] on div "$ 99" at bounding box center [518, 406] width 24 height 17
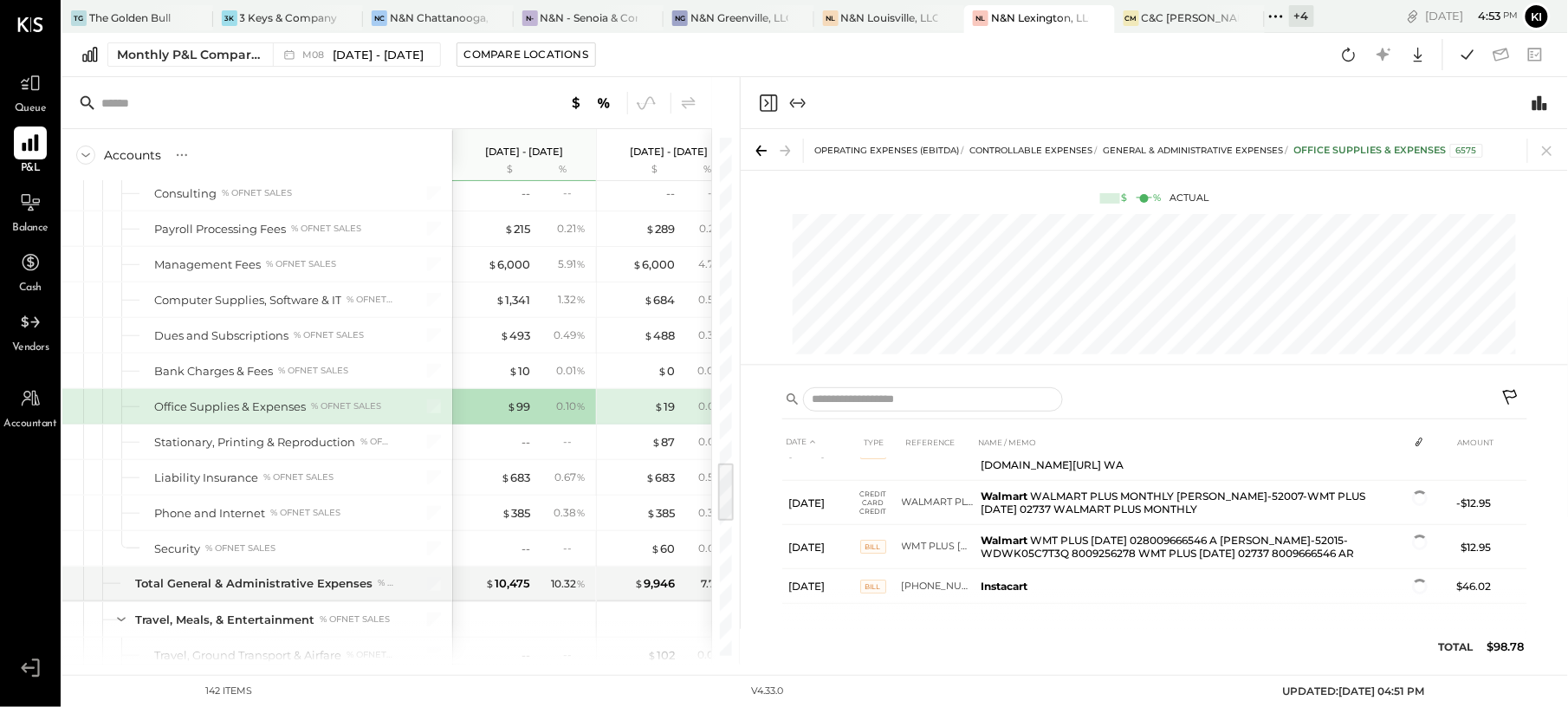
scroll to position [33, 0]
click at [769, 109] on icon "Close panel" at bounding box center [768, 103] width 21 height 21
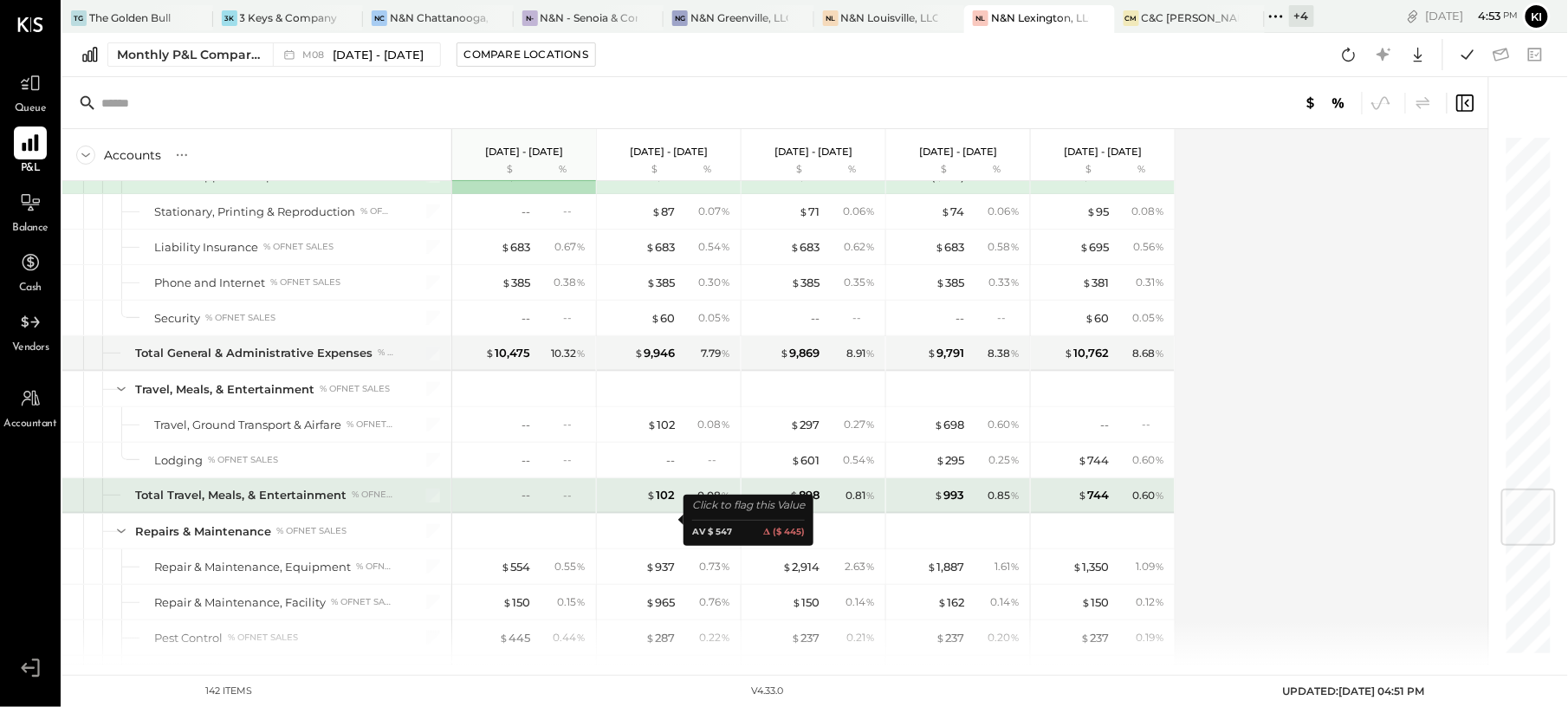
scroll to position [3118, 0]
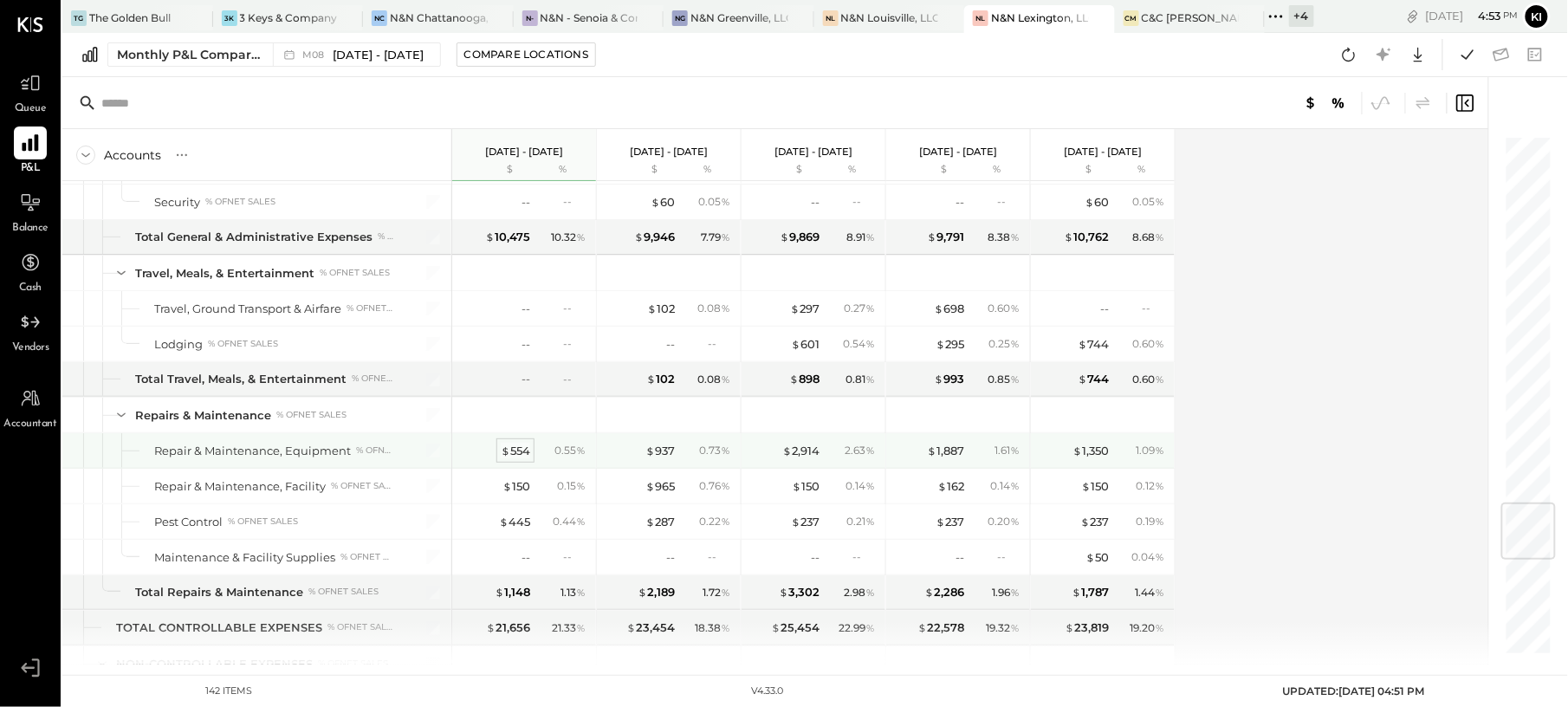
click at [516, 459] on div "$ 554" at bounding box center [515, 450] width 29 height 17
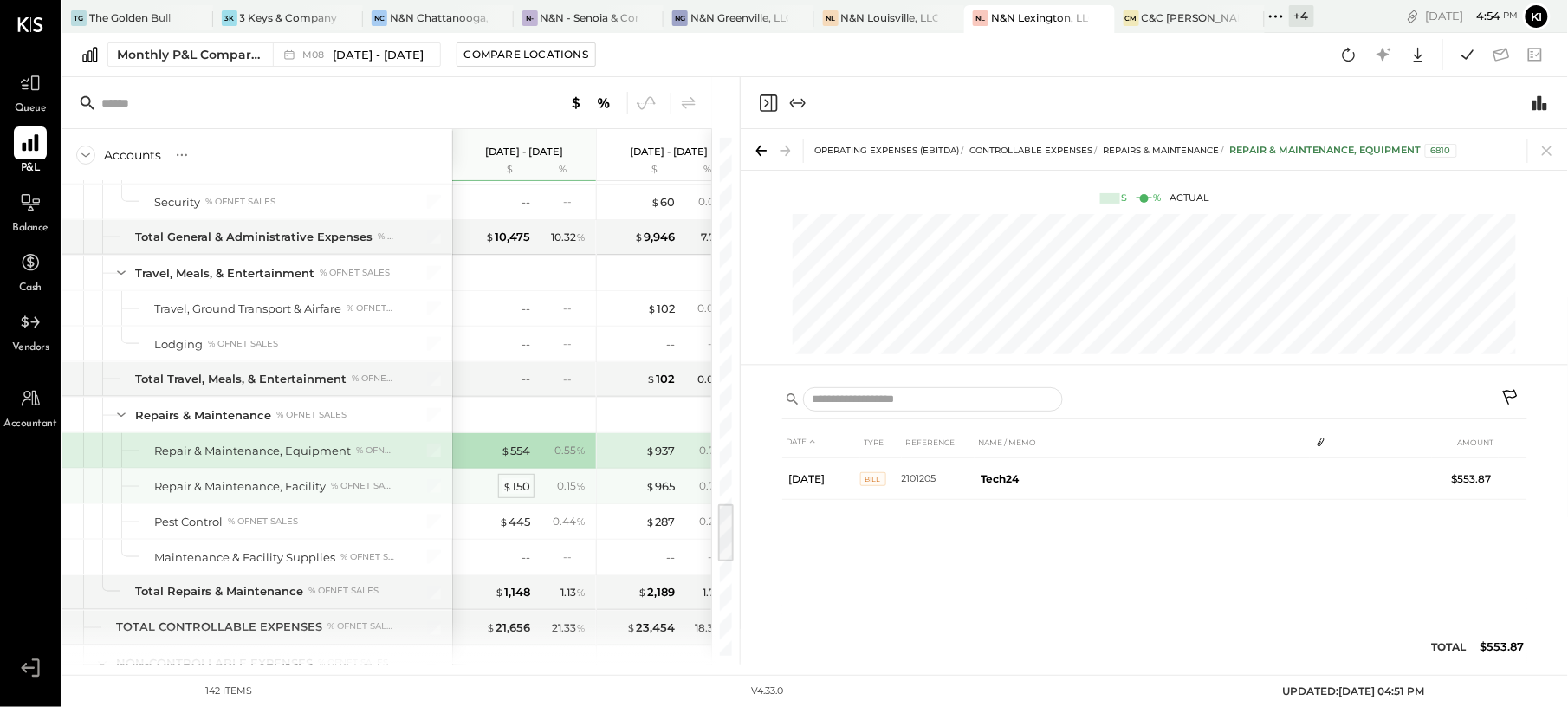
click at [518, 495] on div "$ 150" at bounding box center [516, 486] width 27 height 17
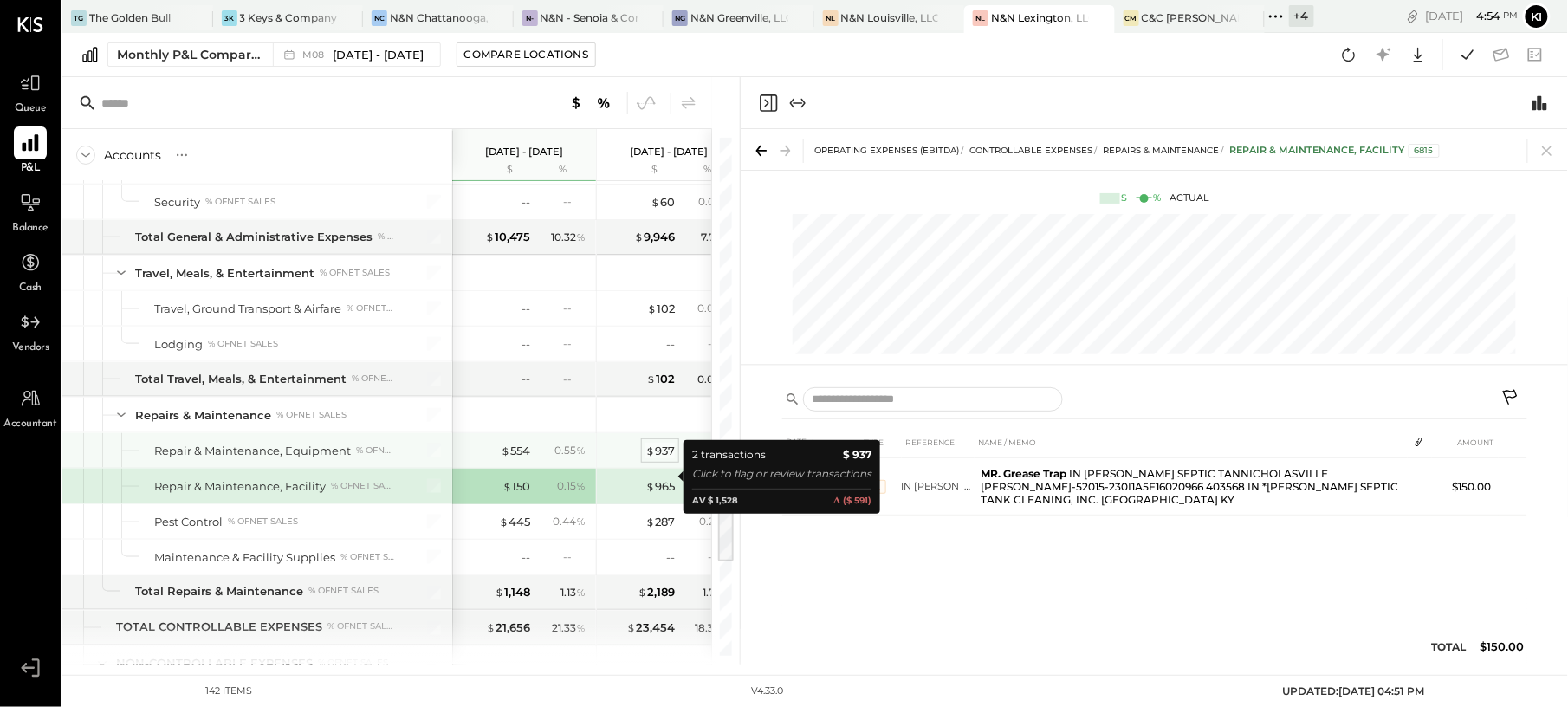
click at [649, 457] on span "$" at bounding box center [650, 450] width 10 height 14
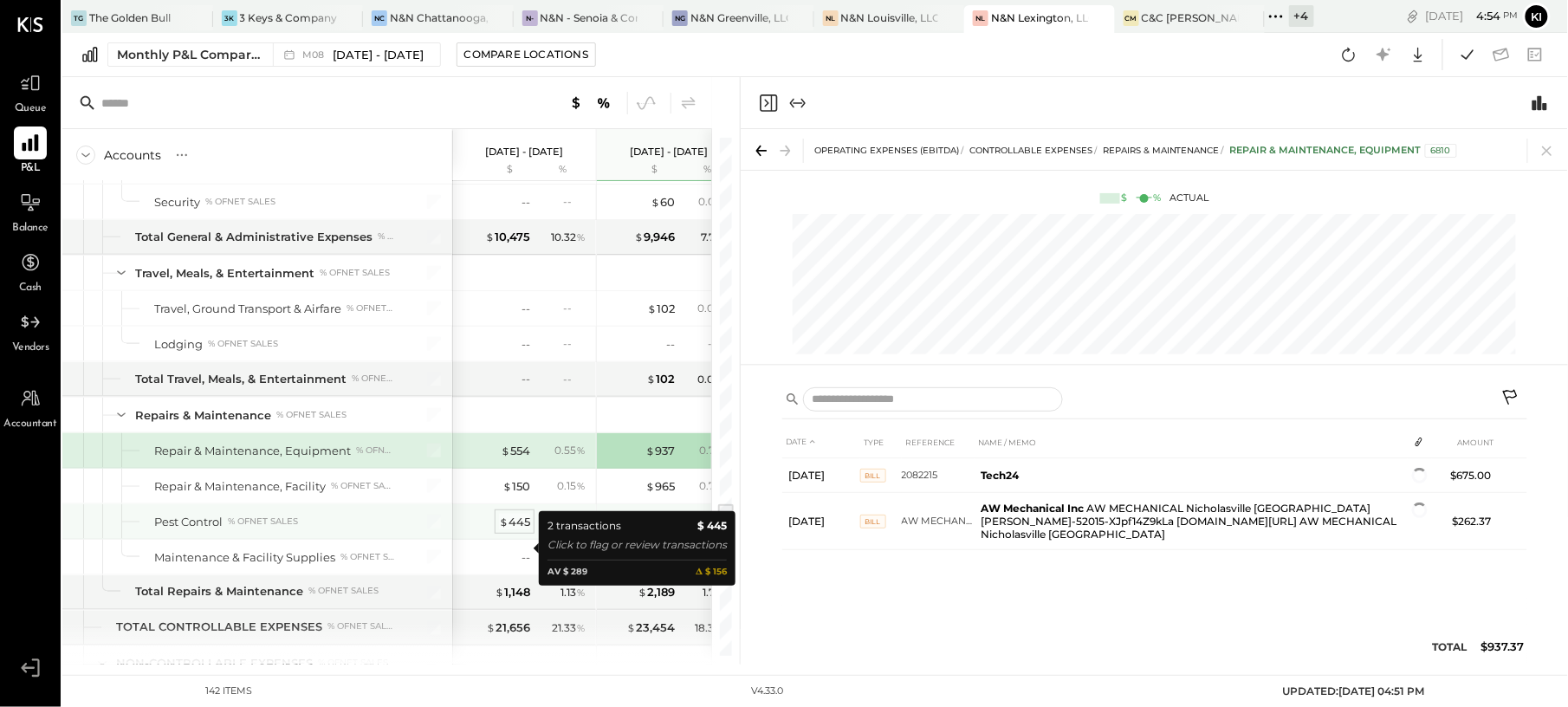
click at [518, 530] on div "$ 445" at bounding box center [514, 521] width 31 height 17
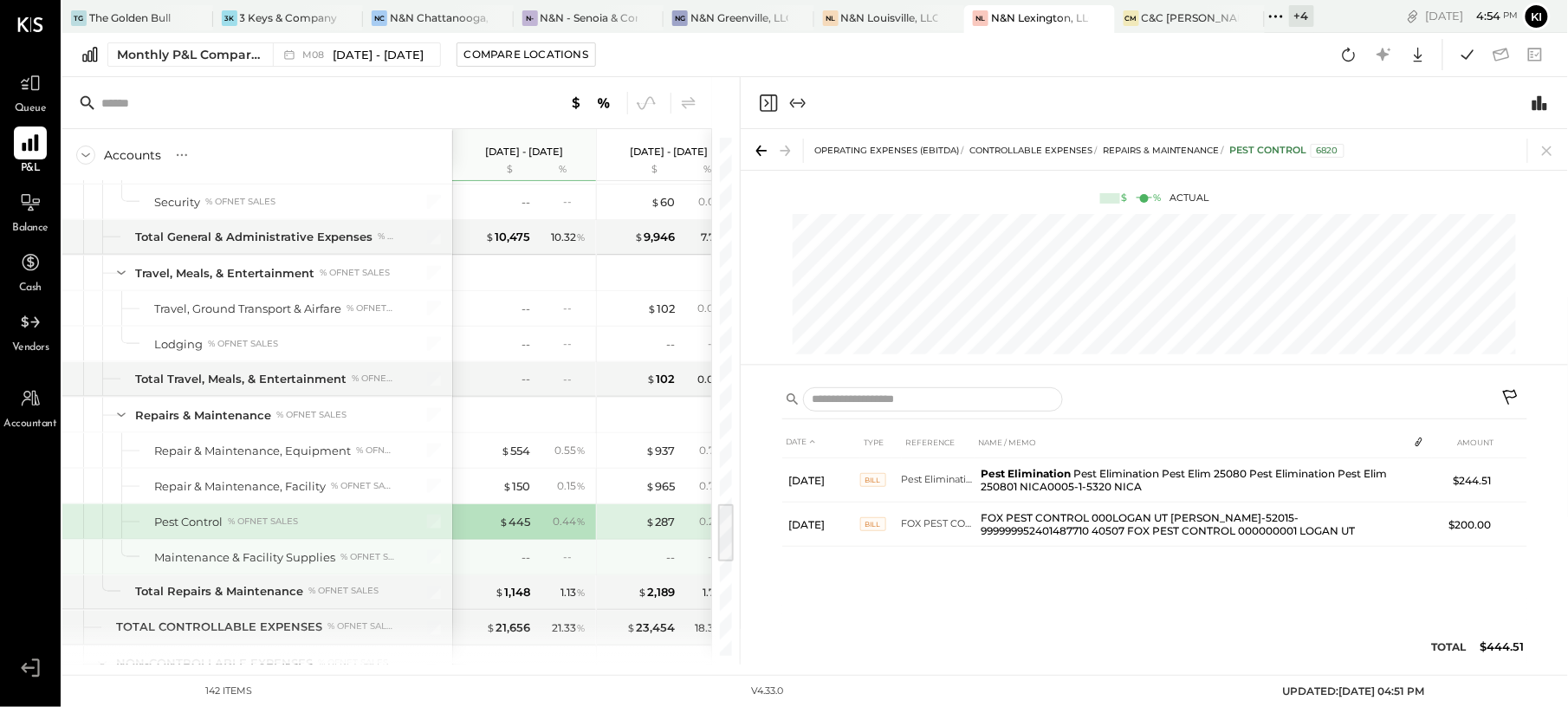
scroll to position [3348, 0]
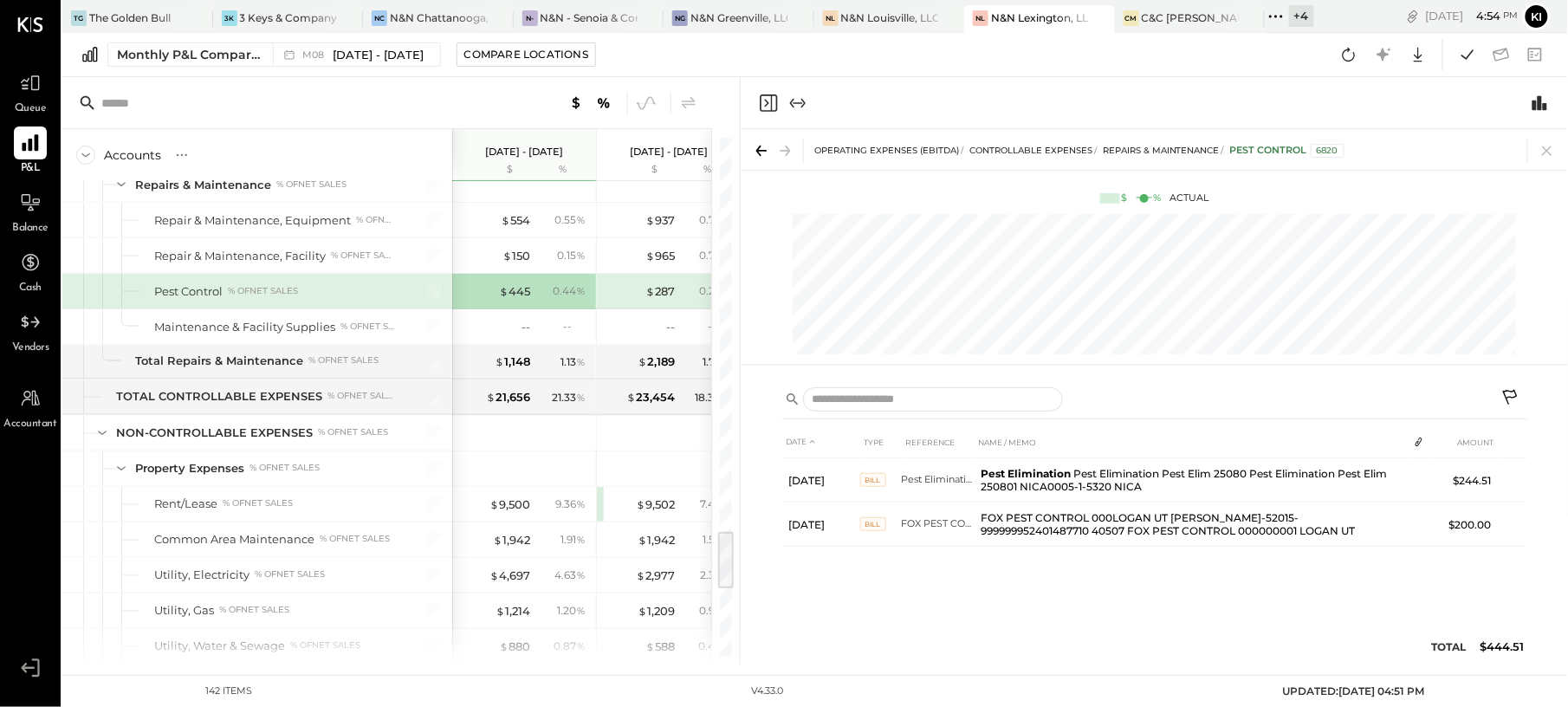
click at [756, 101] on div at bounding box center [1154, 103] width 828 height 52
click at [767, 102] on icon "Close panel" at bounding box center [768, 103] width 21 height 21
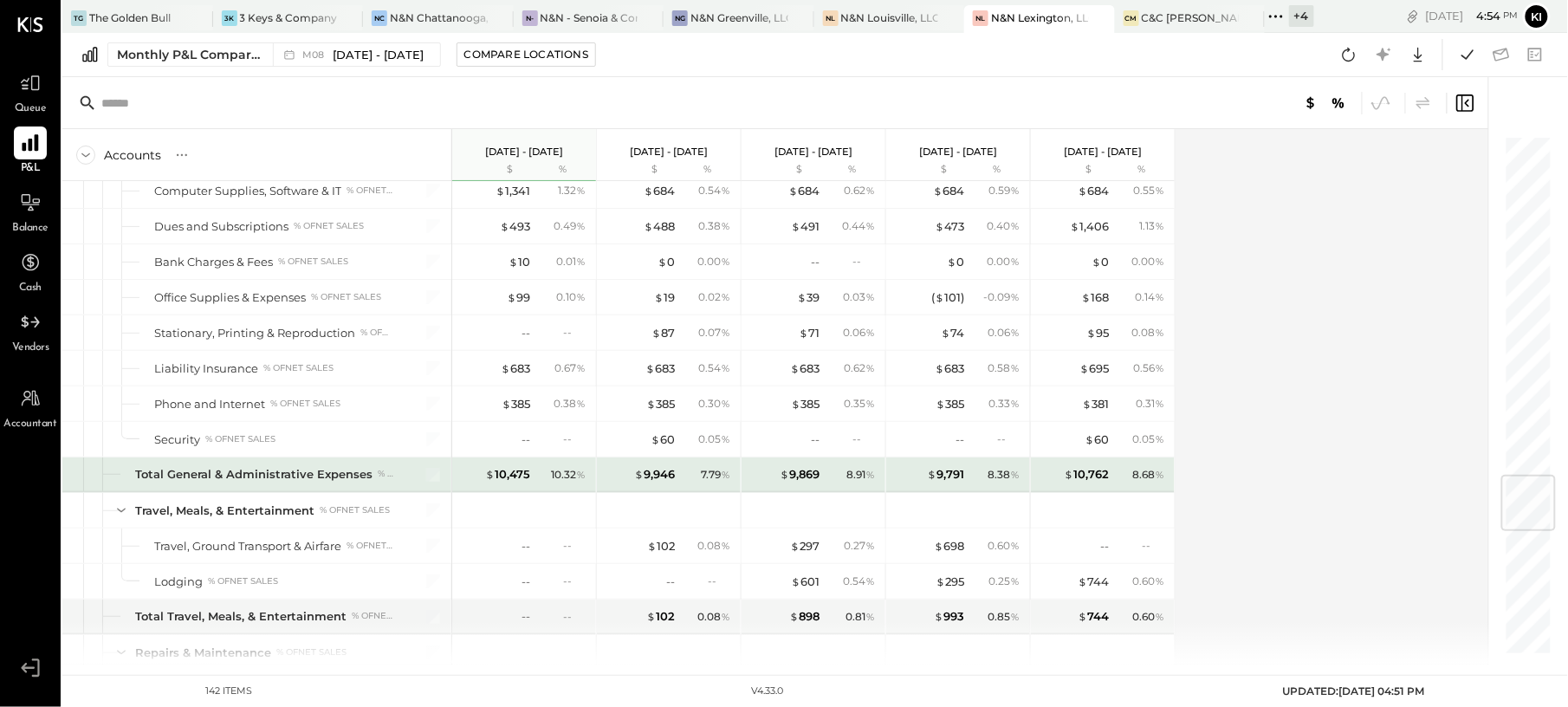
scroll to position [2533, 0]
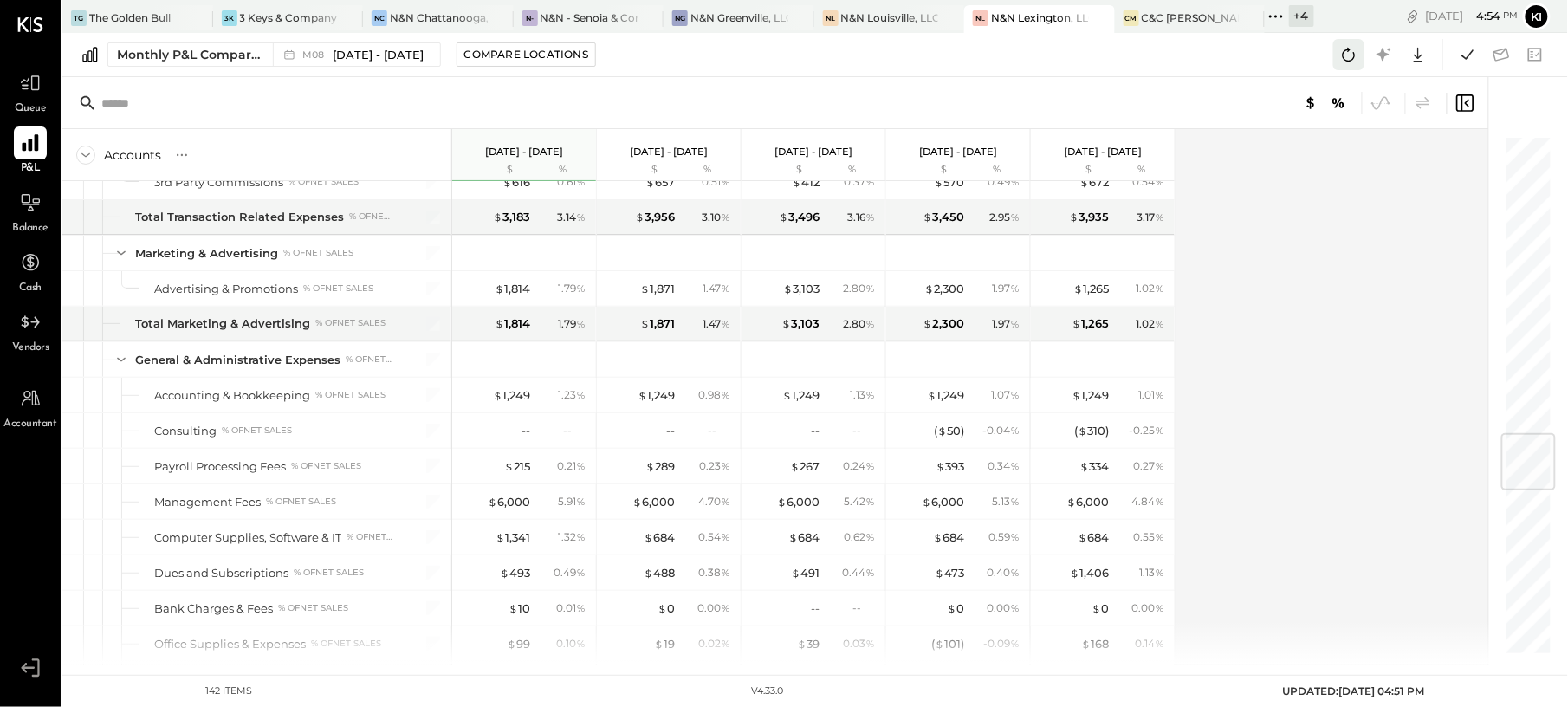
click at [1346, 53] on icon at bounding box center [1348, 54] width 23 height 23
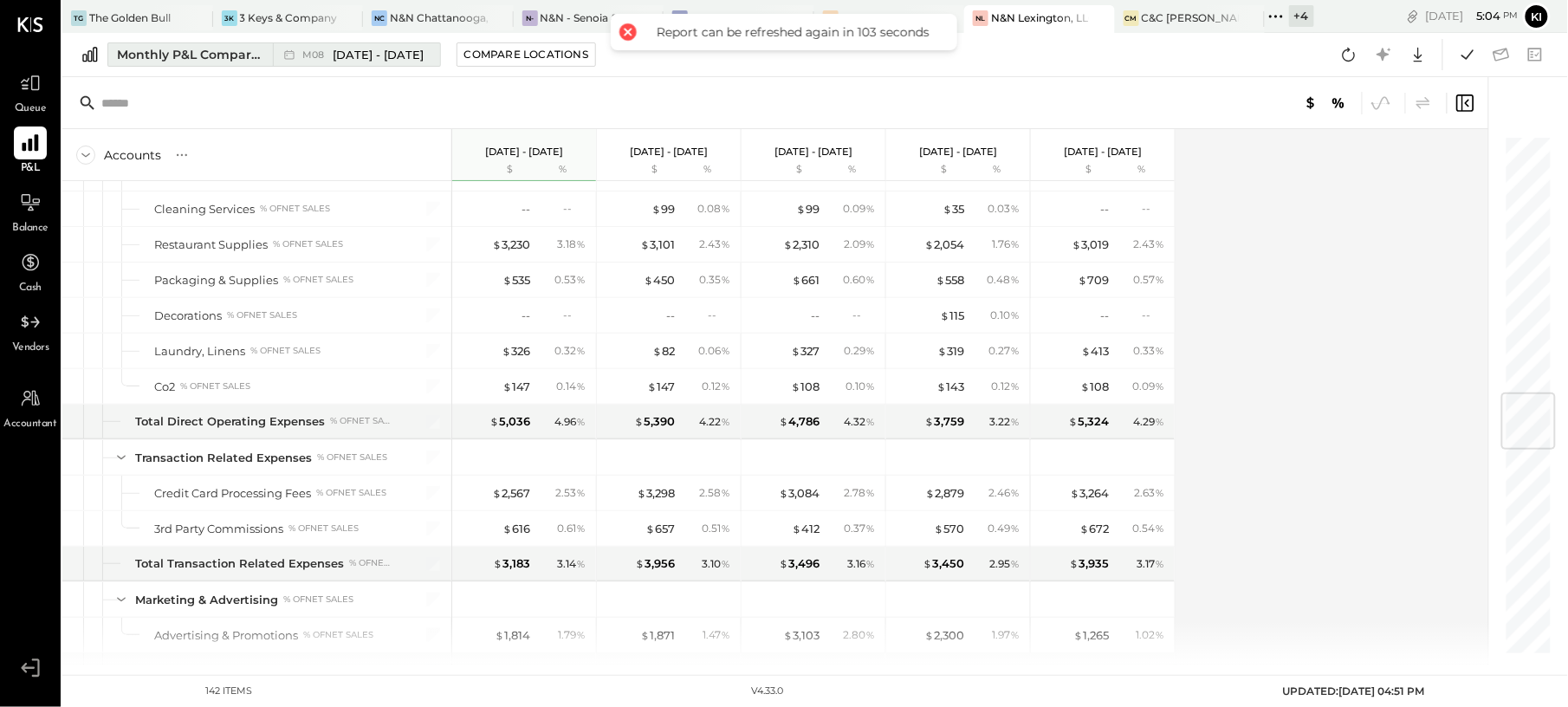
click at [169, 43] on button "Monthly P&L Comparison M08 [DATE] - [DATE]" at bounding box center [274, 54] width 333 height 24
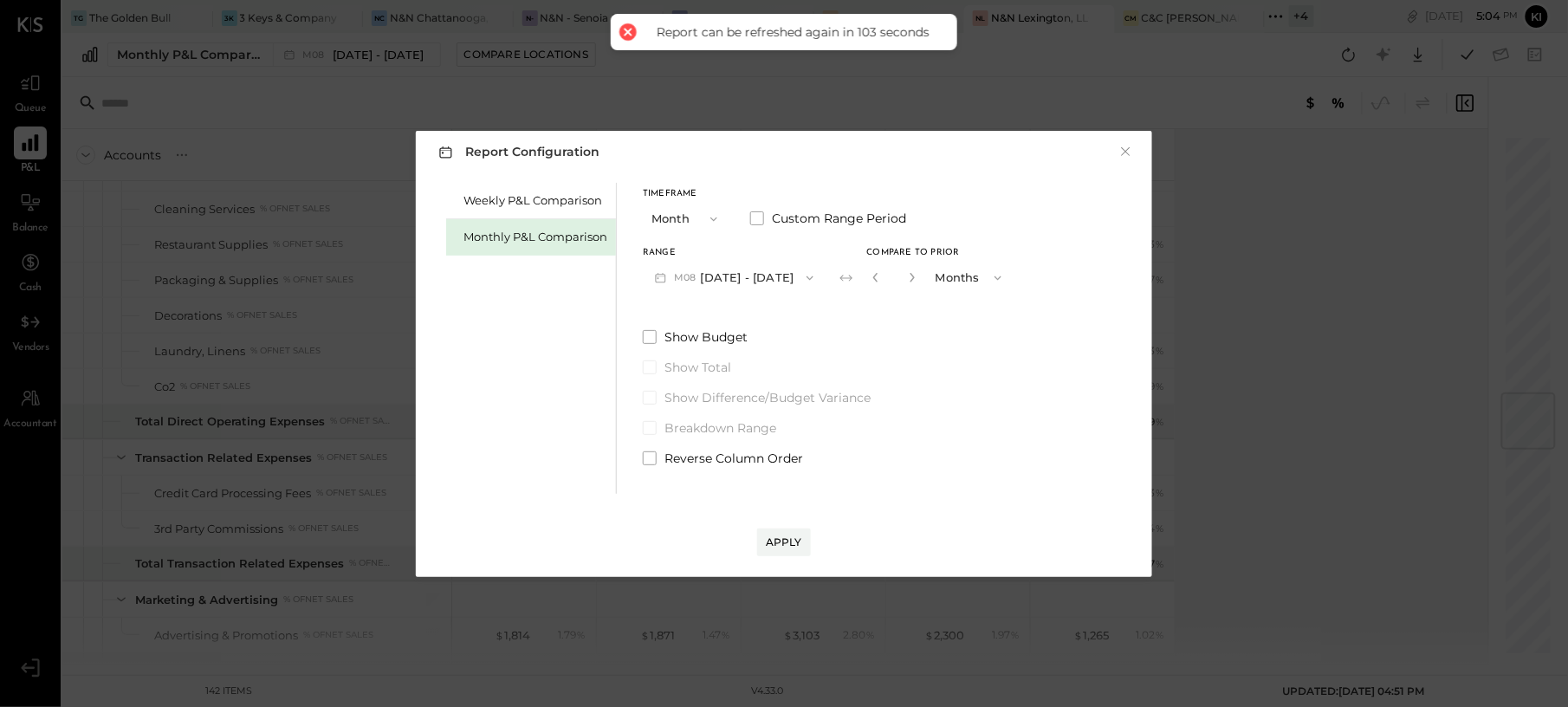
click at [714, 274] on button "M08 [DATE] - [DATE]" at bounding box center [734, 277] width 183 height 32
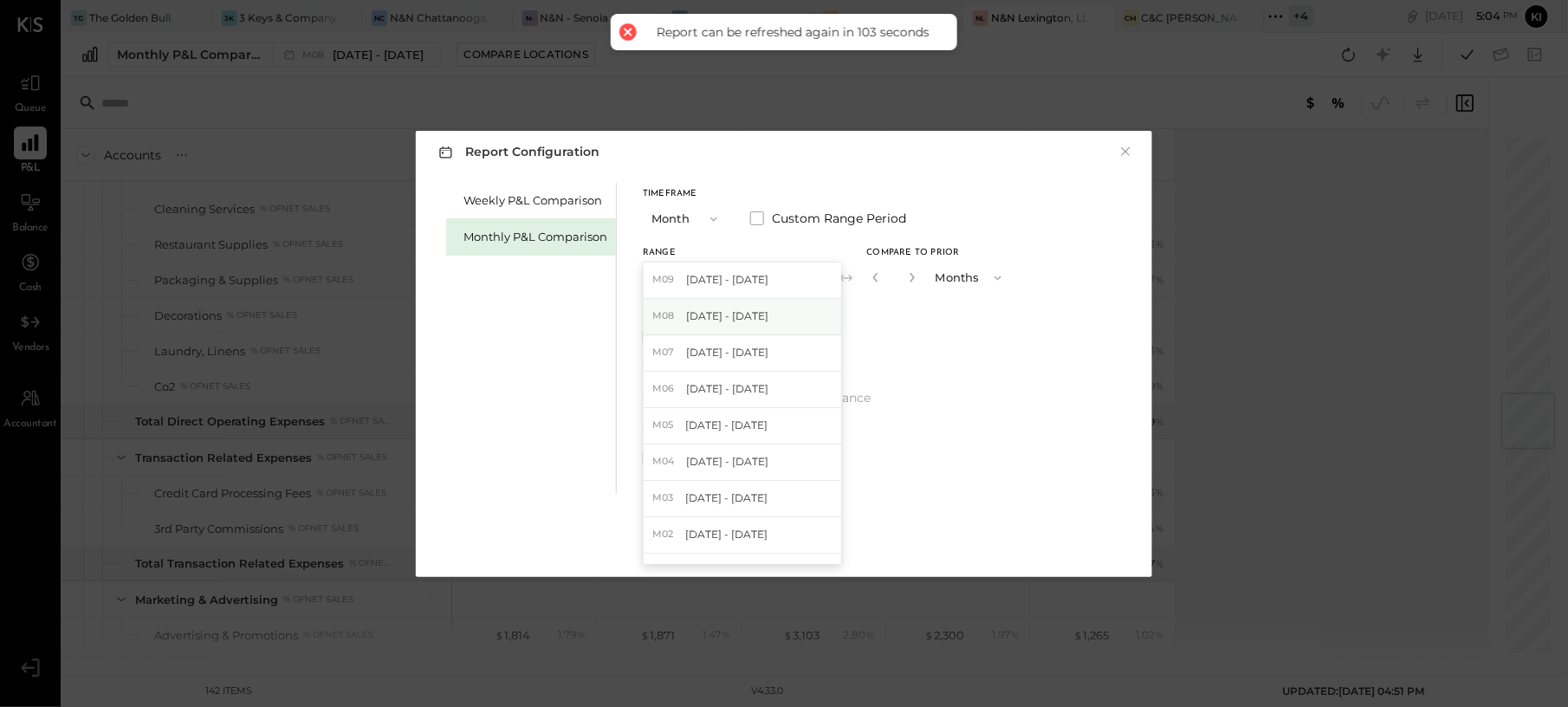
click at [745, 310] on span "[DATE] - [DATE]" at bounding box center [727, 315] width 82 height 15
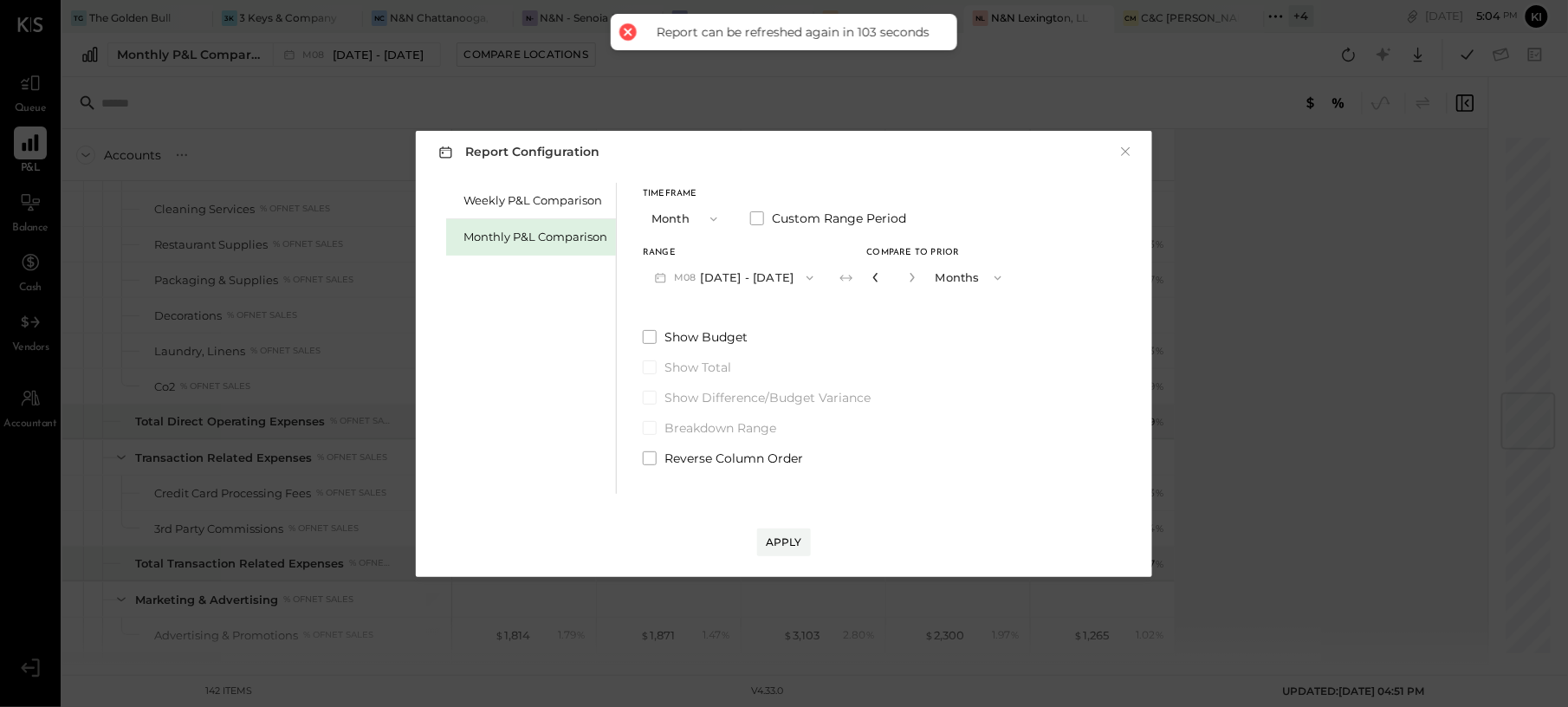
click at [871, 278] on icon "button" at bounding box center [876, 277] width 11 height 11
type input "*"
click at [871, 278] on icon "button" at bounding box center [876, 277] width 11 height 11
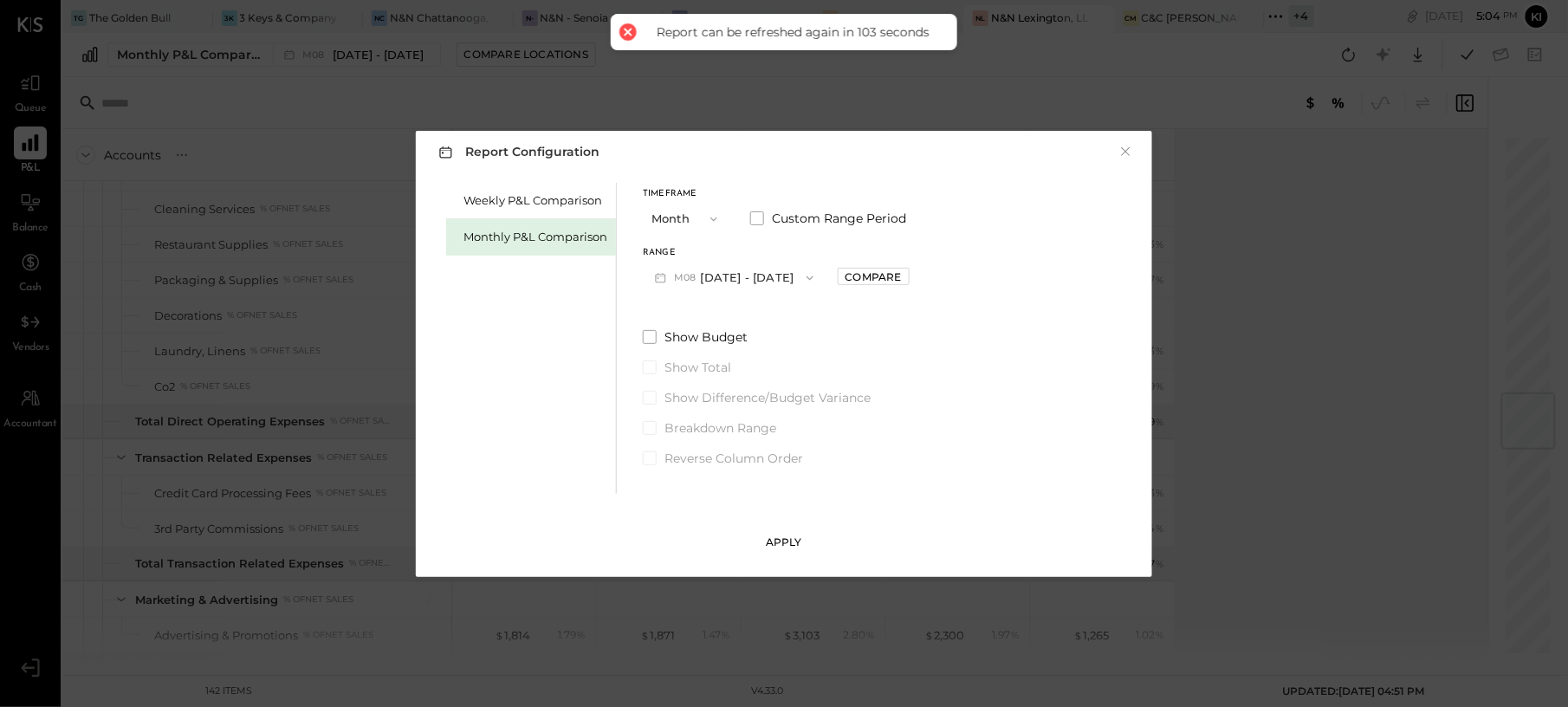
click at [782, 535] on div "Apply" at bounding box center [784, 542] width 36 height 15
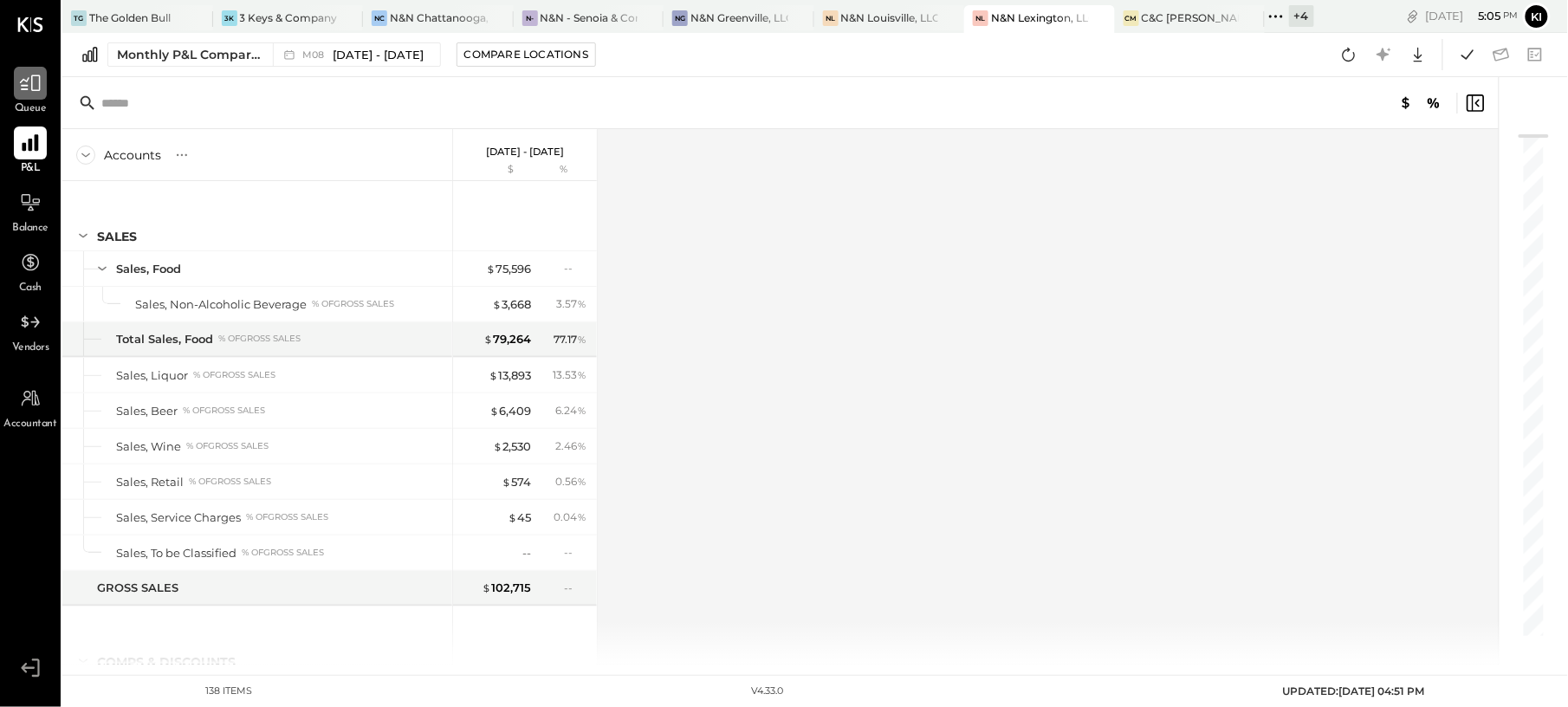
click at [24, 94] on div at bounding box center [30, 83] width 33 height 33
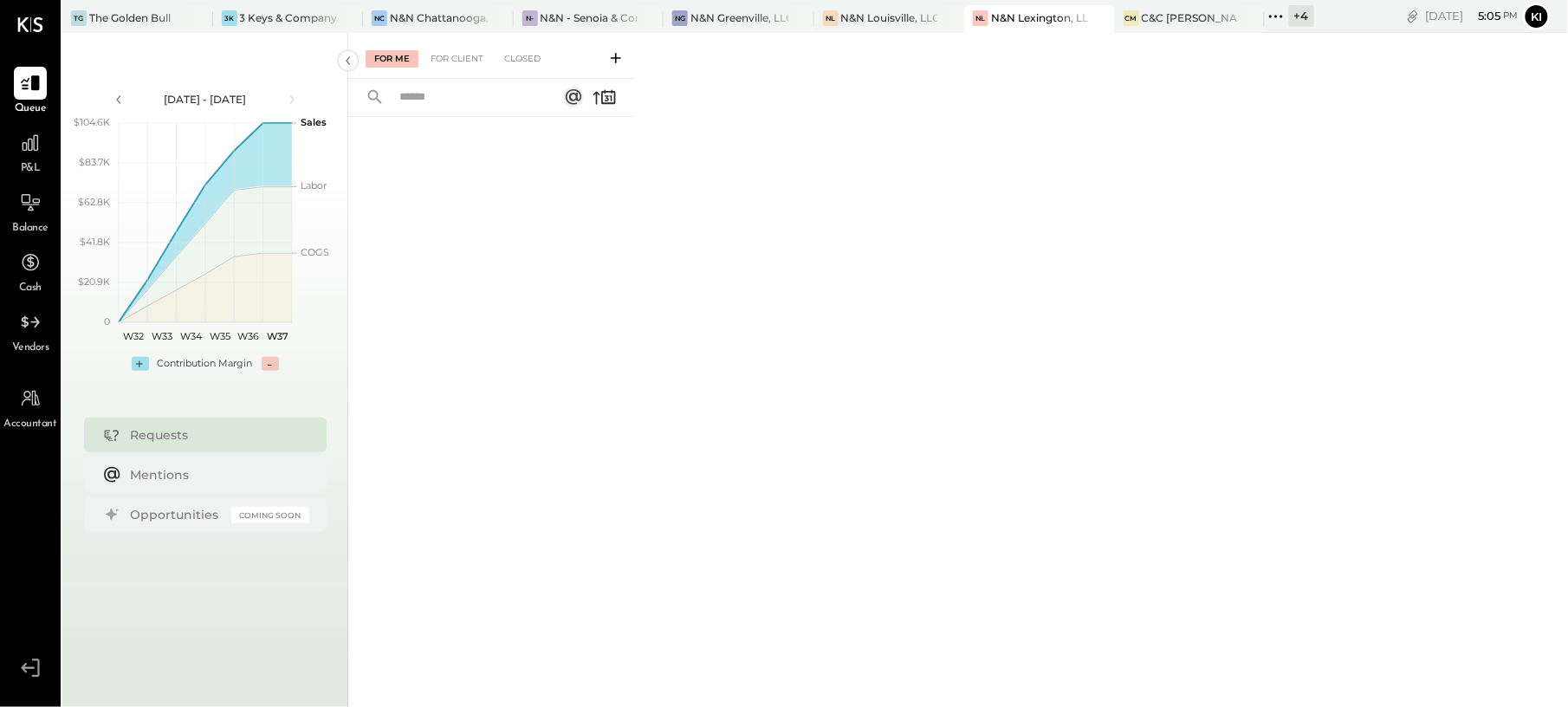
click at [613, 61] on icon at bounding box center [616, 58] width 18 height 18
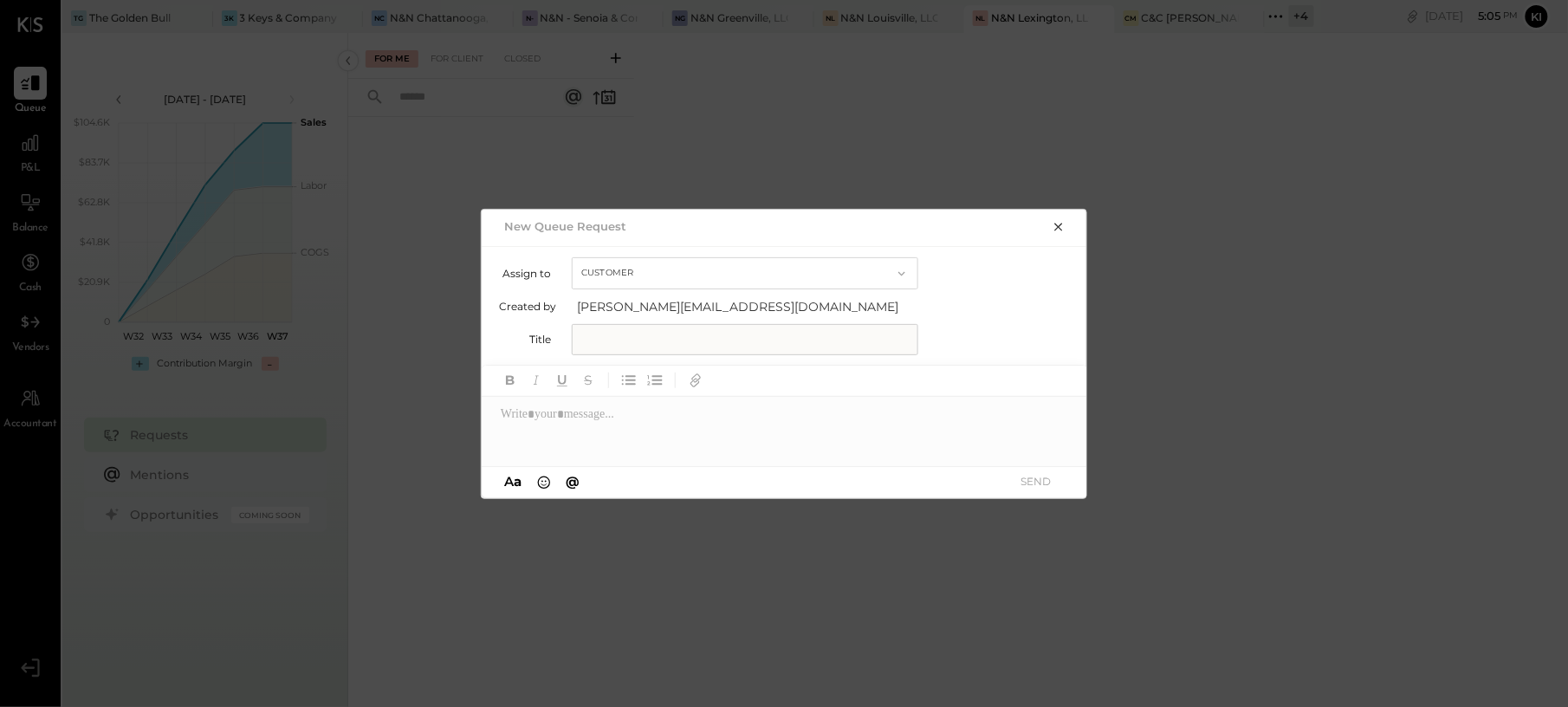
click at [715, 282] on button "Customer" at bounding box center [745, 273] width 347 height 32
click at [725, 274] on div "Customer" at bounding box center [745, 274] width 345 height 31
click at [679, 263] on button "Customer" at bounding box center [745, 273] width 347 height 32
click at [977, 316] on div "Assign to Customer Customer Accountant Created by [PERSON_NAME][EMAIL_ADDRESS][…" at bounding box center [784, 306] width 572 height 98
click at [763, 326] on input "text" at bounding box center [745, 340] width 347 height 31
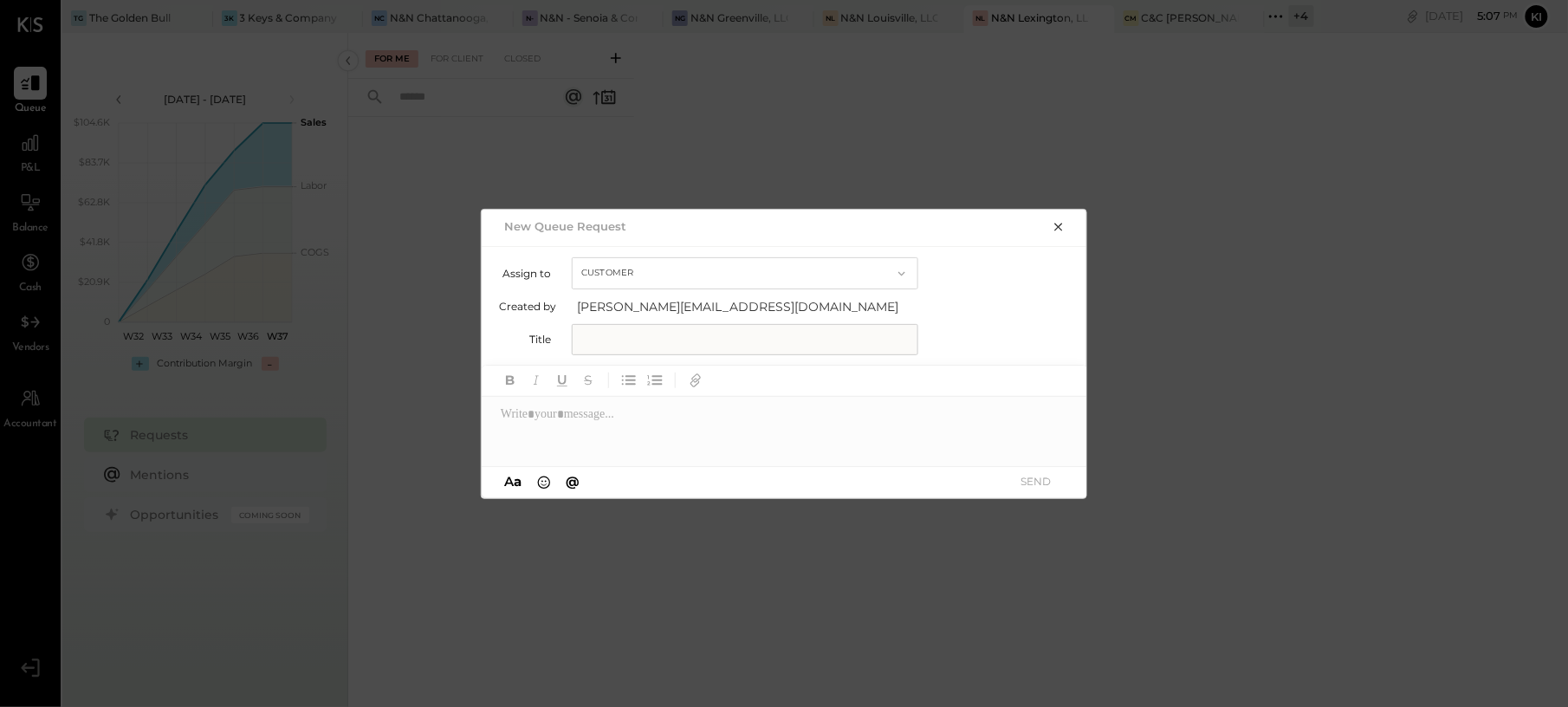
paste input "**********"
click at [833, 333] on input "**********" at bounding box center [745, 340] width 347 height 31
type input "**********"
click at [946, 426] on div at bounding box center [784, 431] width 606 height 70
paste div
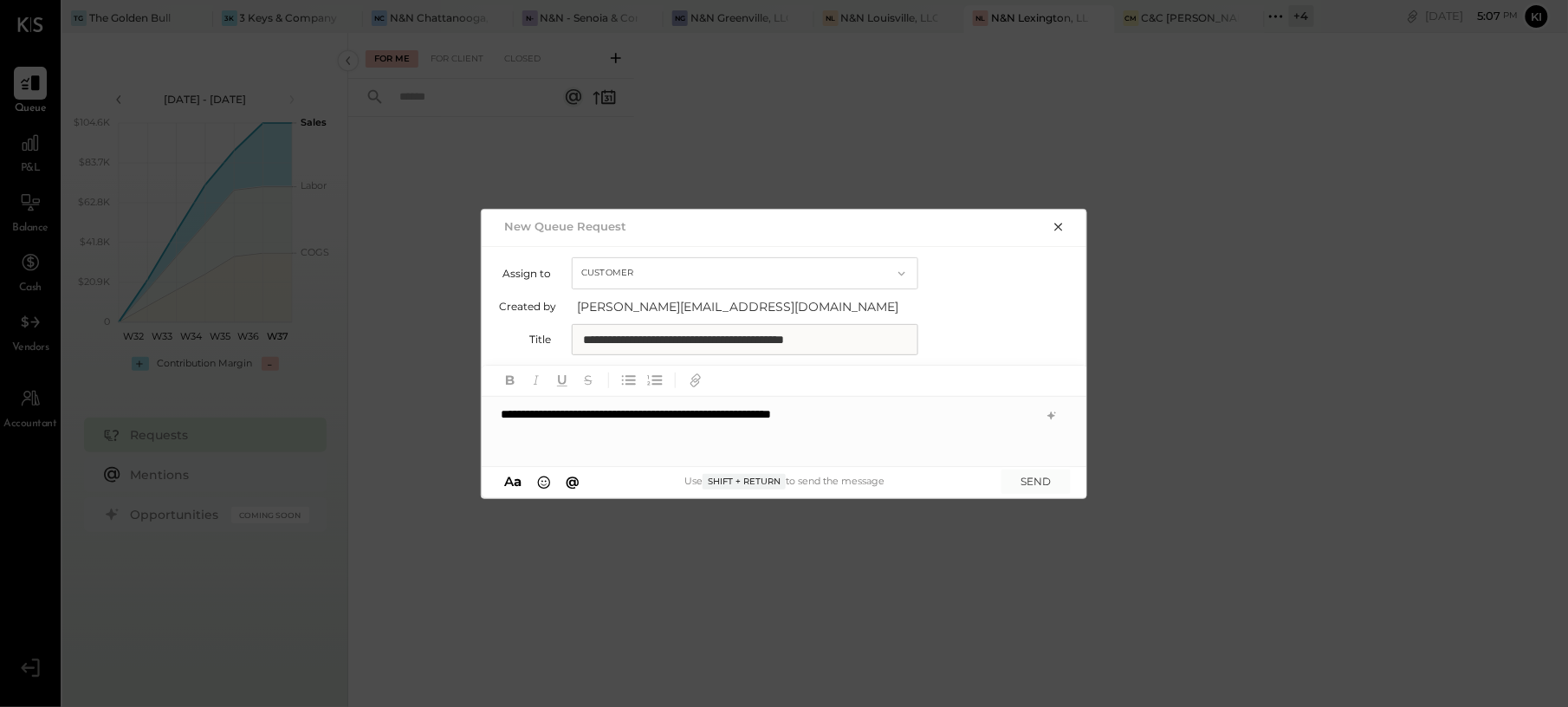
click at [838, 419] on div "**********" at bounding box center [784, 431] width 606 height 70
click at [1030, 485] on button "SEND" at bounding box center [1035, 481] width 70 height 24
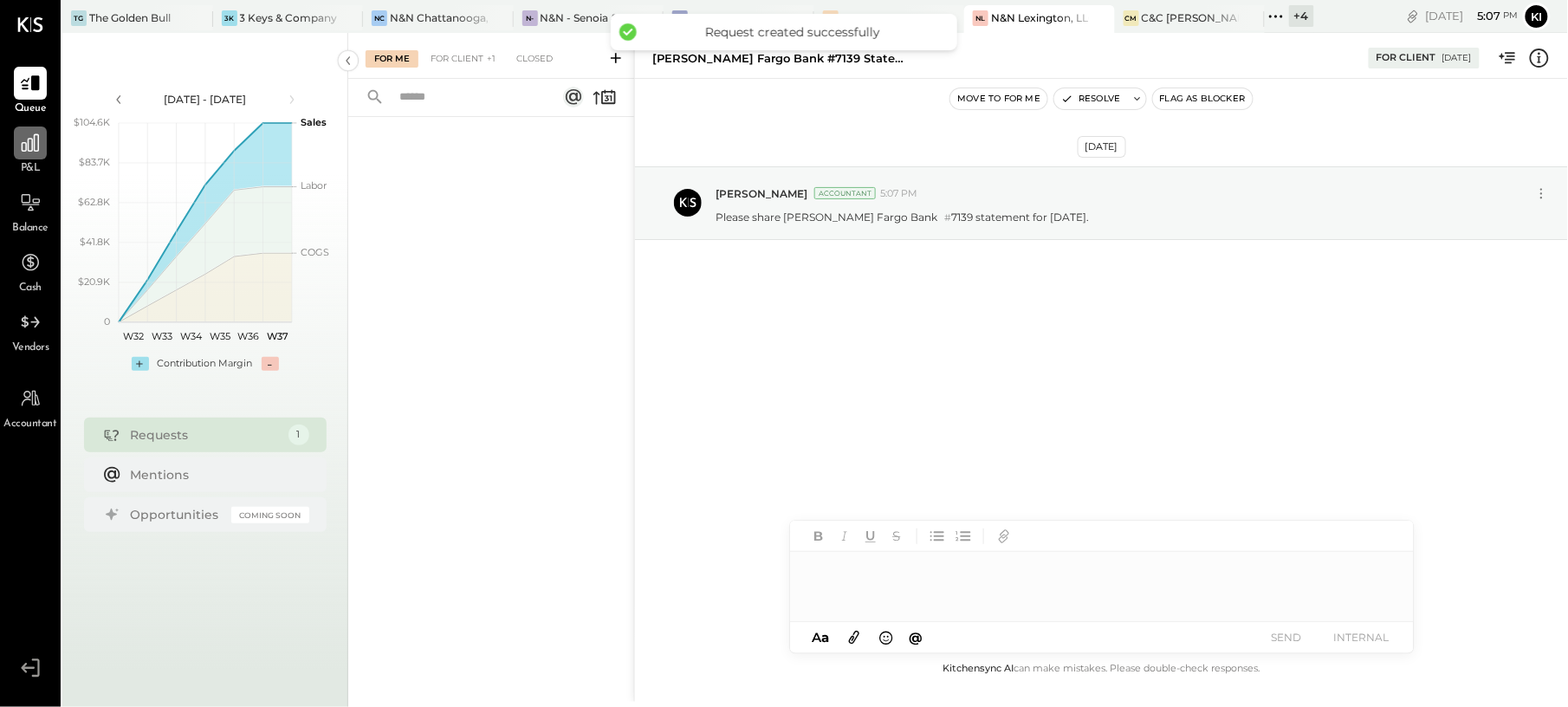
click at [15, 144] on div at bounding box center [30, 143] width 33 height 33
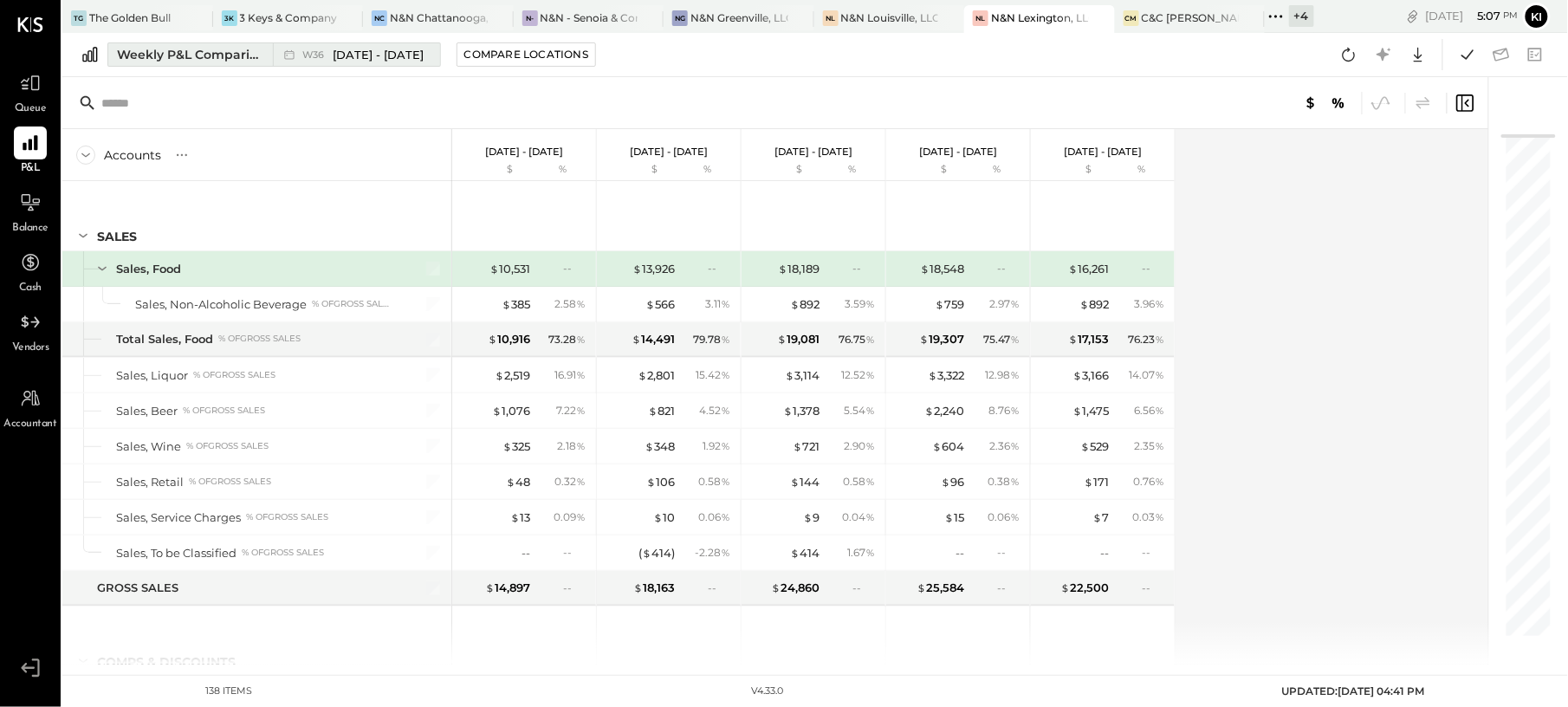
click at [206, 64] on button "Weekly P&L Comparison W36 [DATE] - [DATE]" at bounding box center [274, 54] width 333 height 24
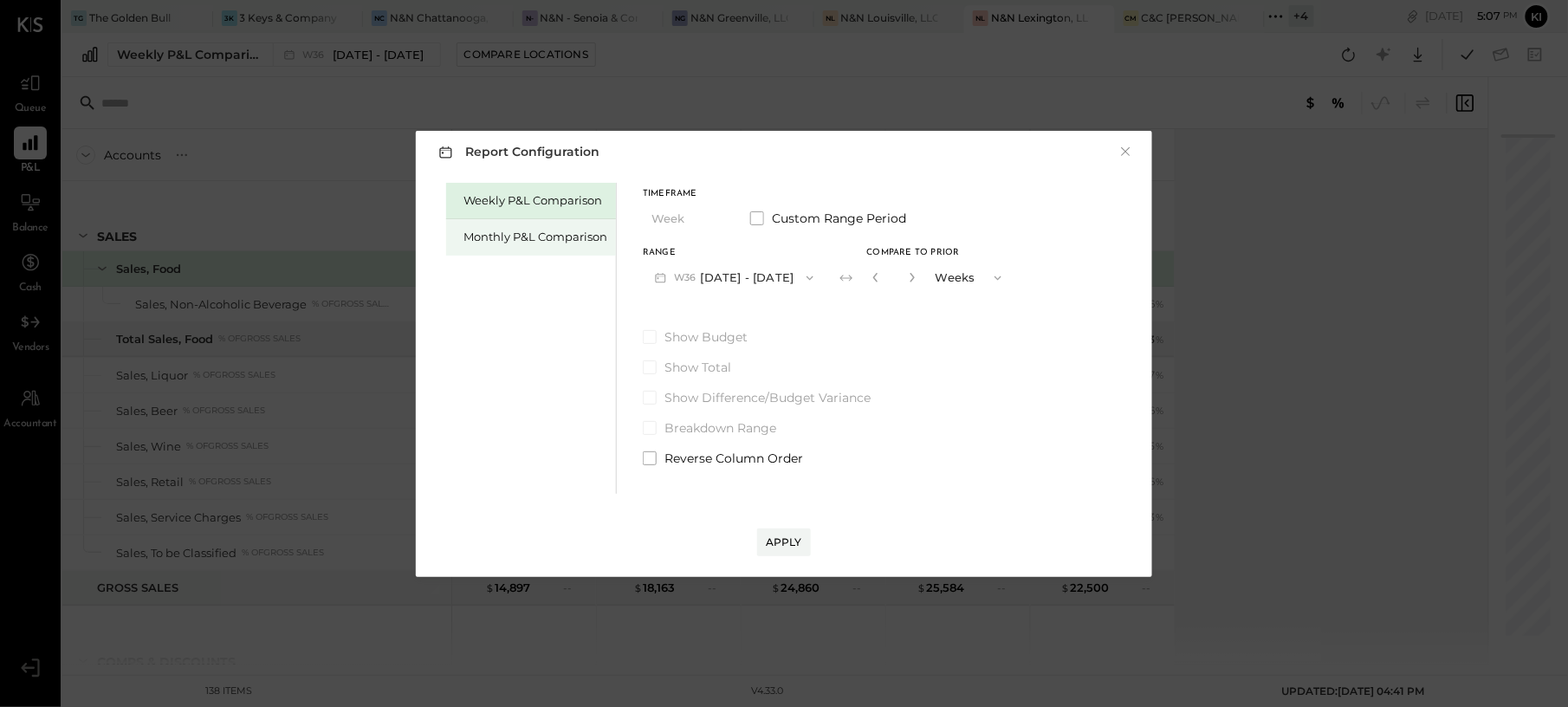
click at [525, 232] on div "Monthly P&L Comparison" at bounding box center [535, 236] width 144 height 17
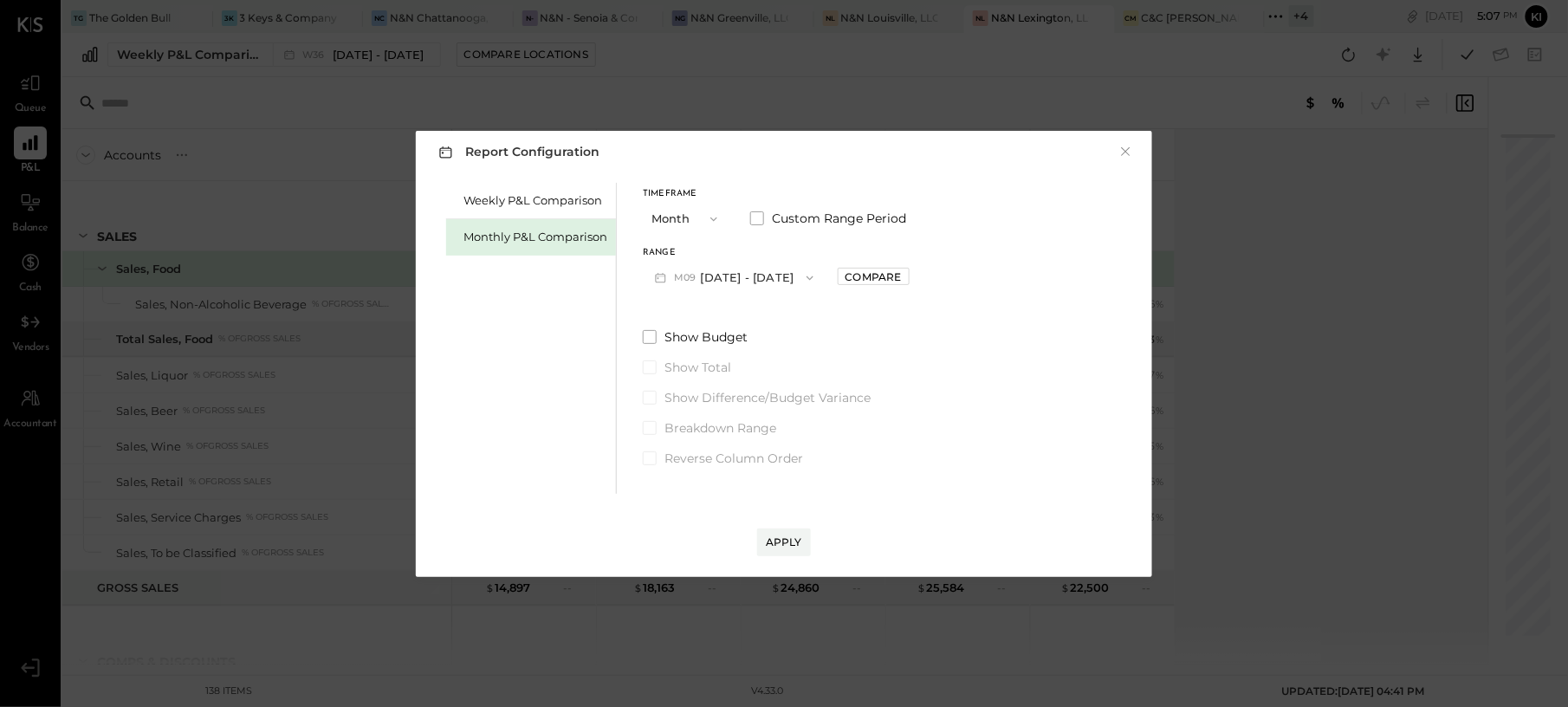
click at [769, 271] on button "M09 [DATE] - [DATE]" at bounding box center [734, 277] width 183 height 32
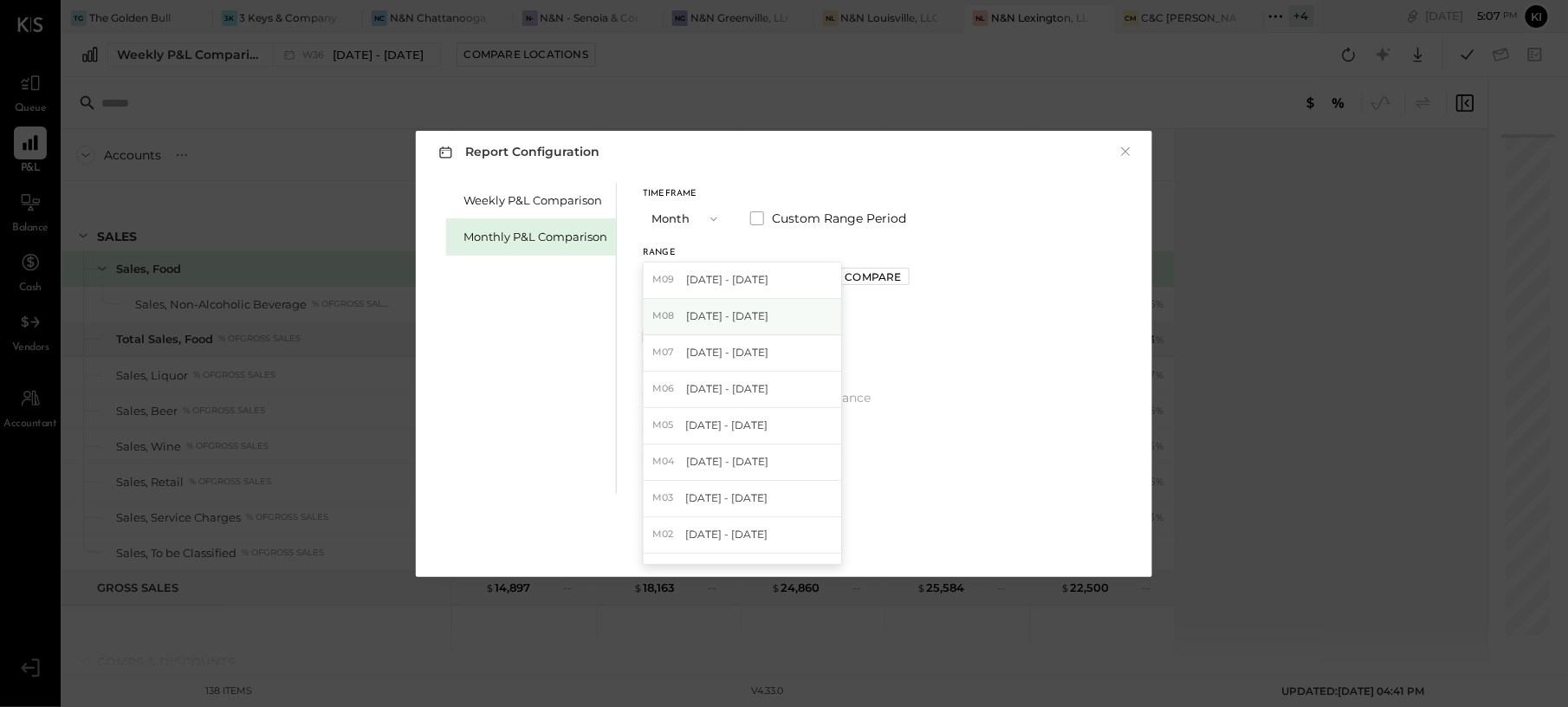
click at [775, 319] on div "M08 [DATE] - [DATE]" at bounding box center [742, 316] width 198 height 36
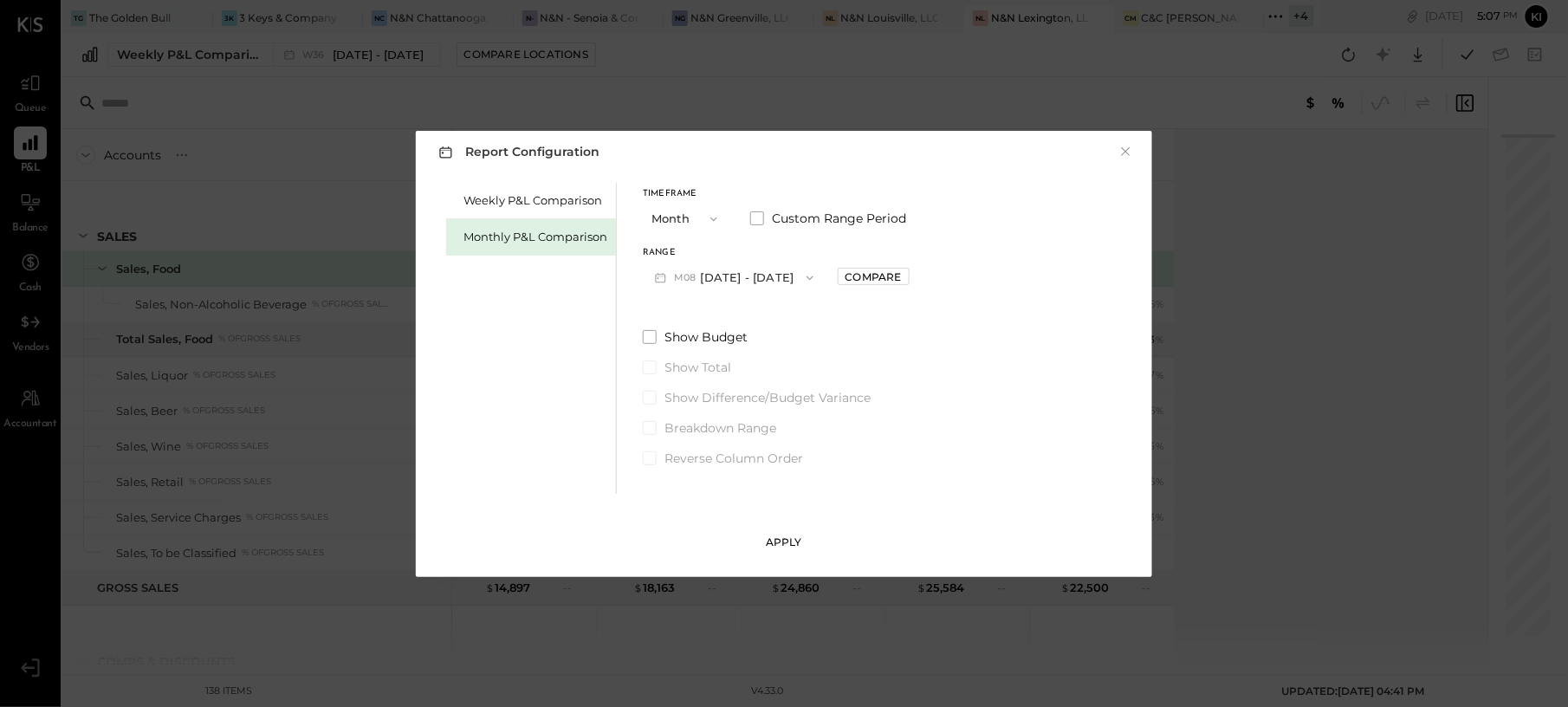
click at [791, 536] on div "Apply" at bounding box center [784, 542] width 36 height 15
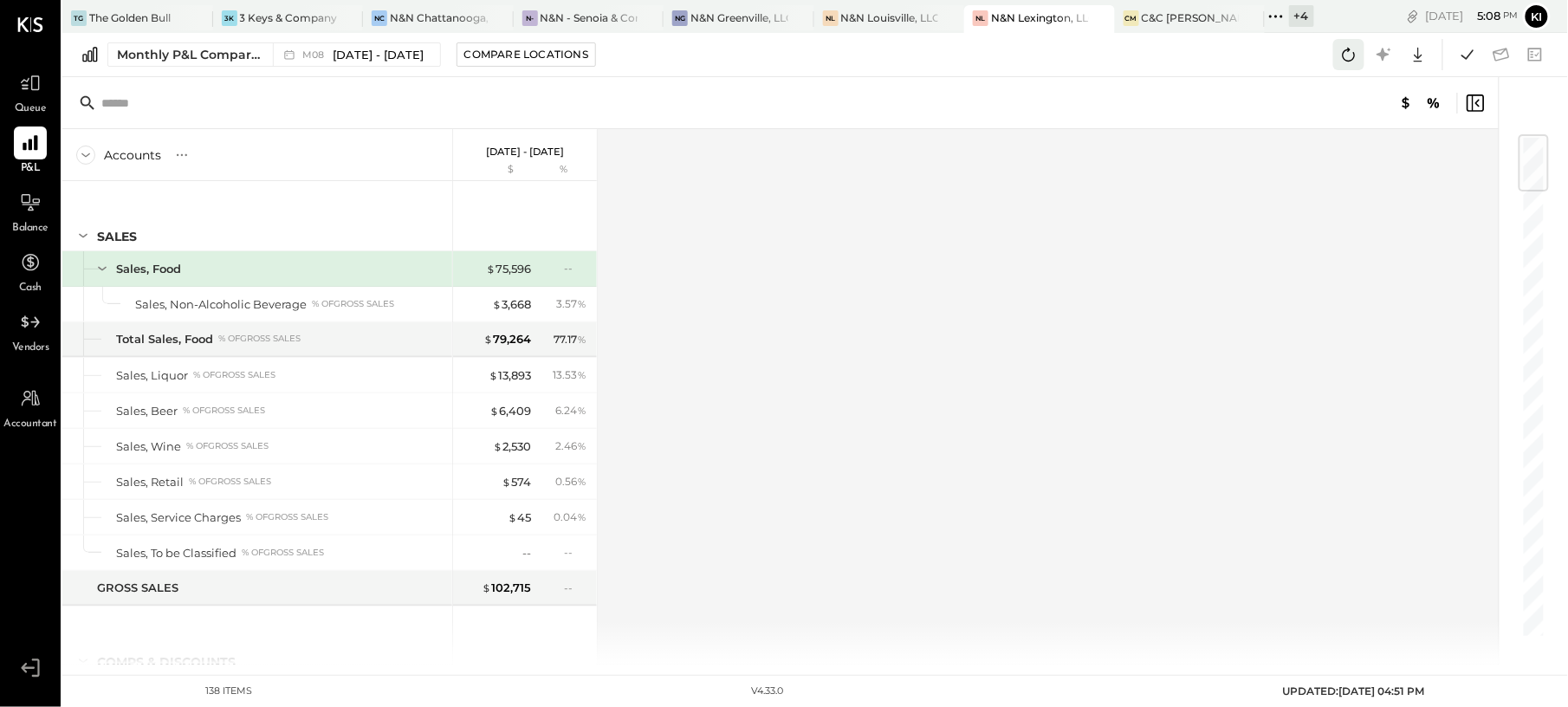
click at [1353, 56] on icon at bounding box center [1348, 54] width 23 height 23
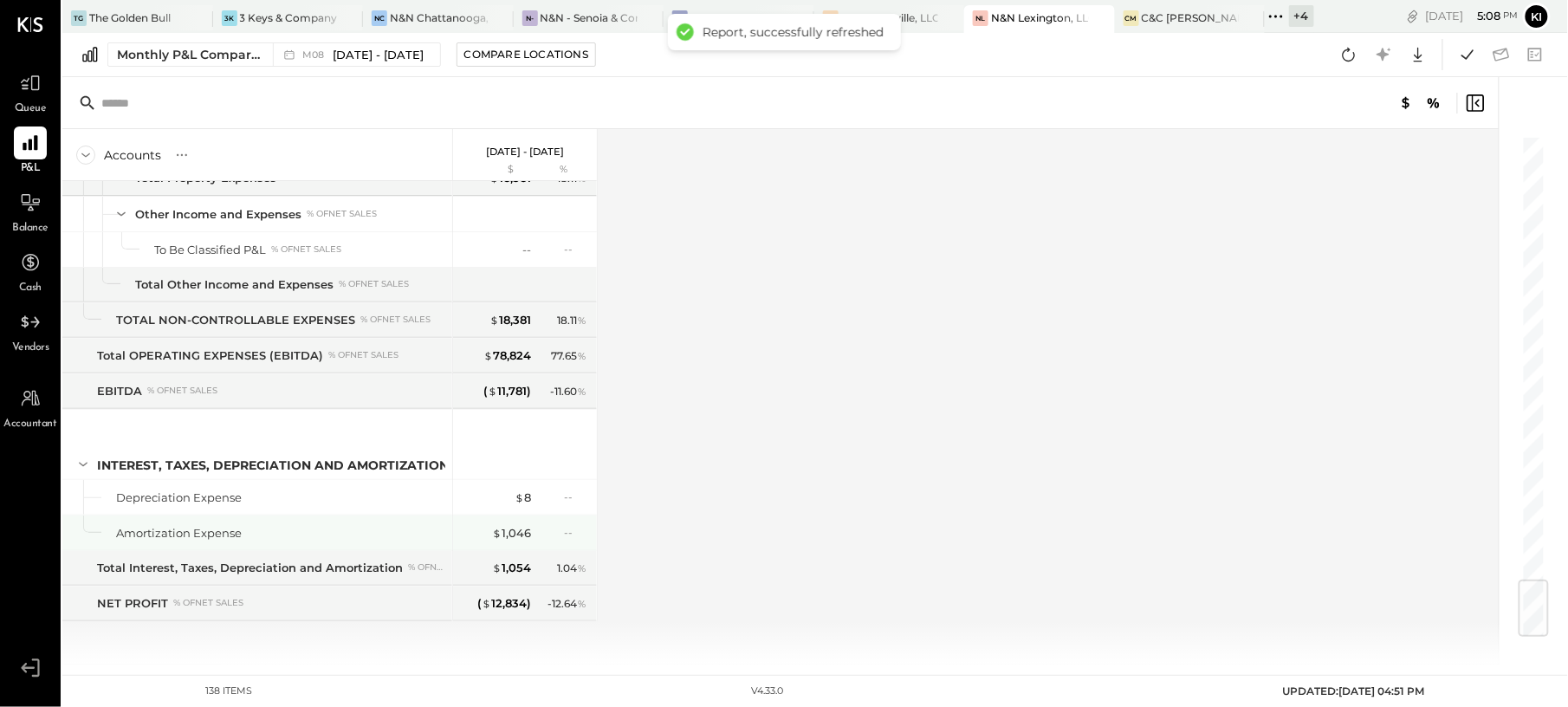
scroll to position [3776, 0]
click at [1463, 53] on icon at bounding box center [1467, 54] width 23 height 23
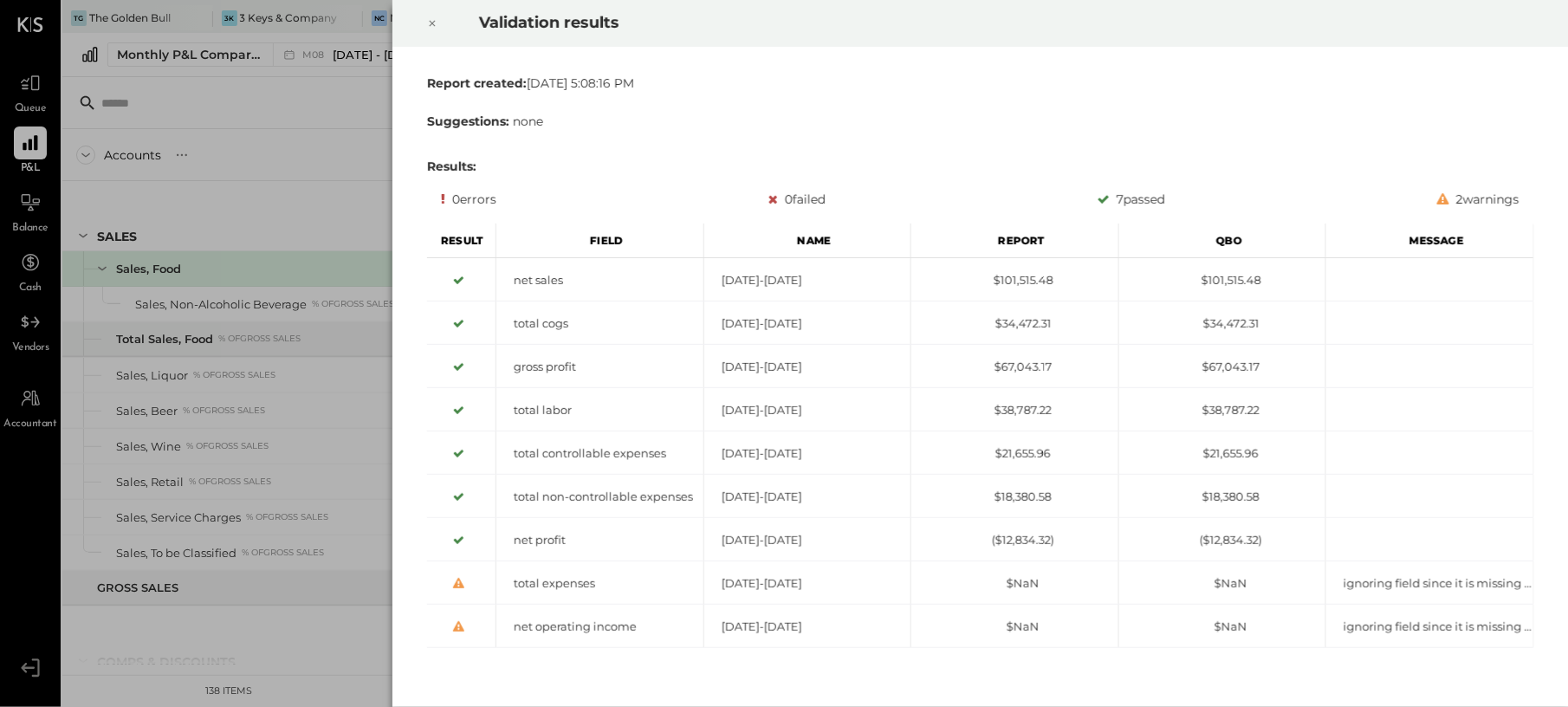
click at [434, 23] on icon at bounding box center [432, 23] width 11 height 21
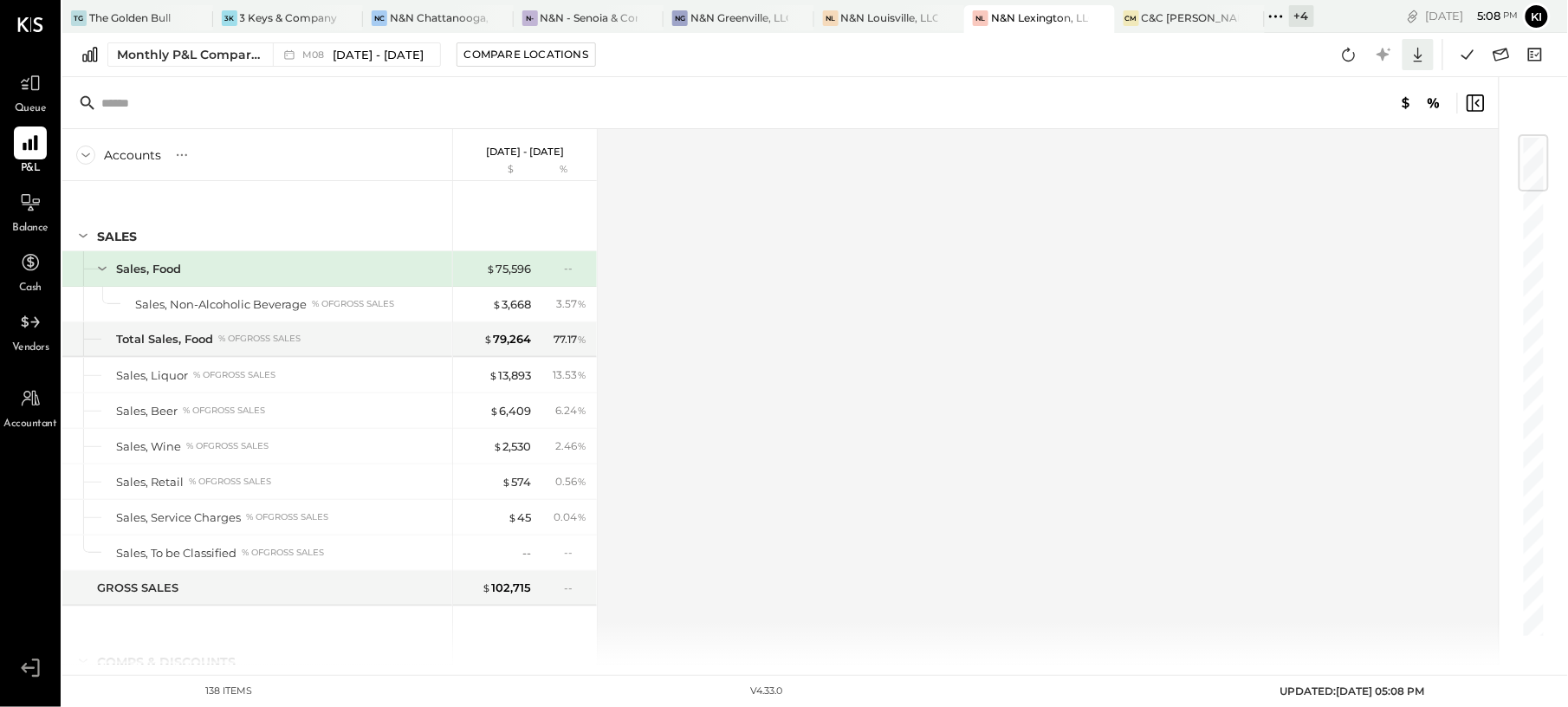
click at [1411, 52] on icon at bounding box center [1417, 54] width 23 height 23
click at [1346, 121] on div "Google Sheets" at bounding box center [1363, 118] width 138 height 36
click at [735, 222] on div "Accounts S % GL [DATE] - [DATE] $ % SALES Sales, Food Sales, Non-Alcoholic Beve…" at bounding box center [782, 397] width 1439 height 536
click at [1507, 64] on icon at bounding box center [1500, 54] width 23 height 23
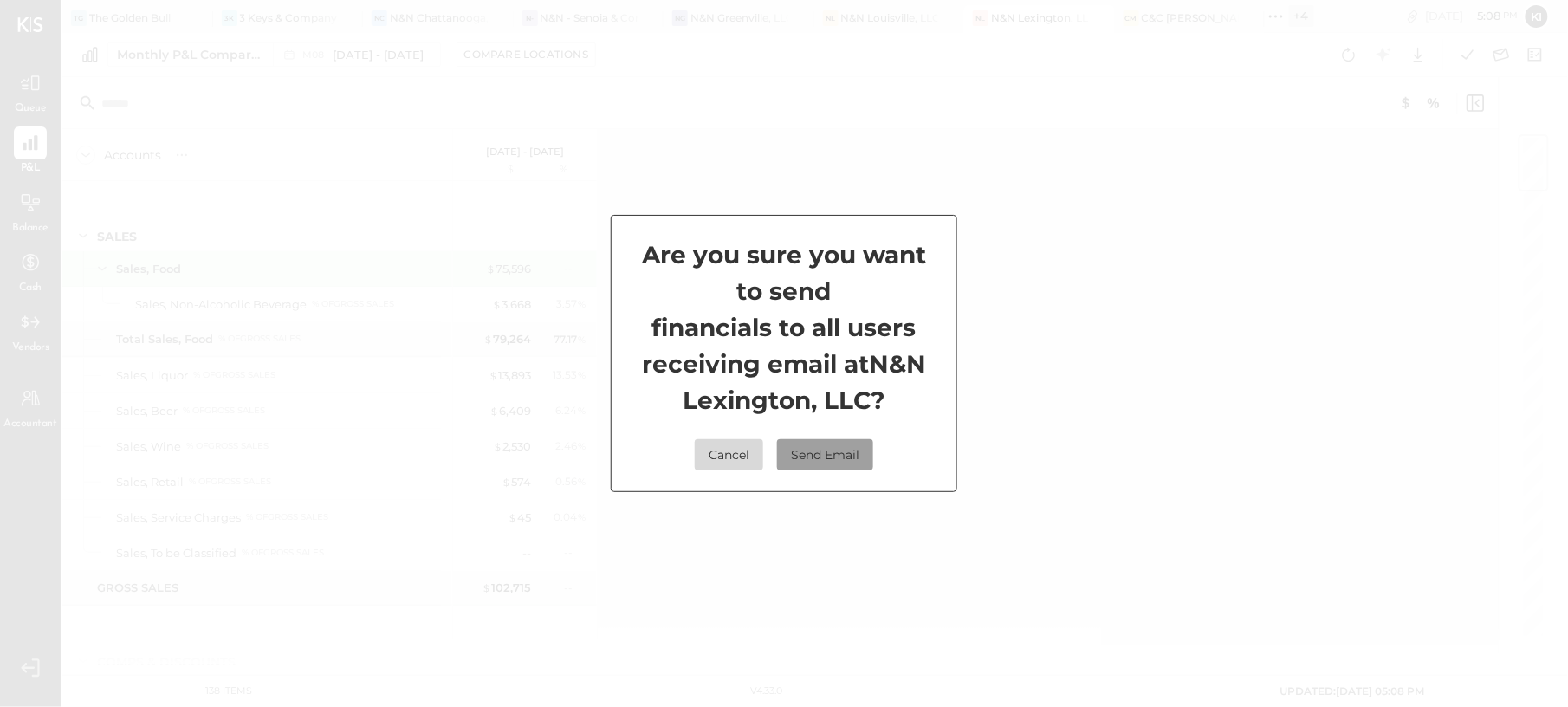
click at [820, 451] on button "Send Email" at bounding box center [825, 454] width 96 height 31
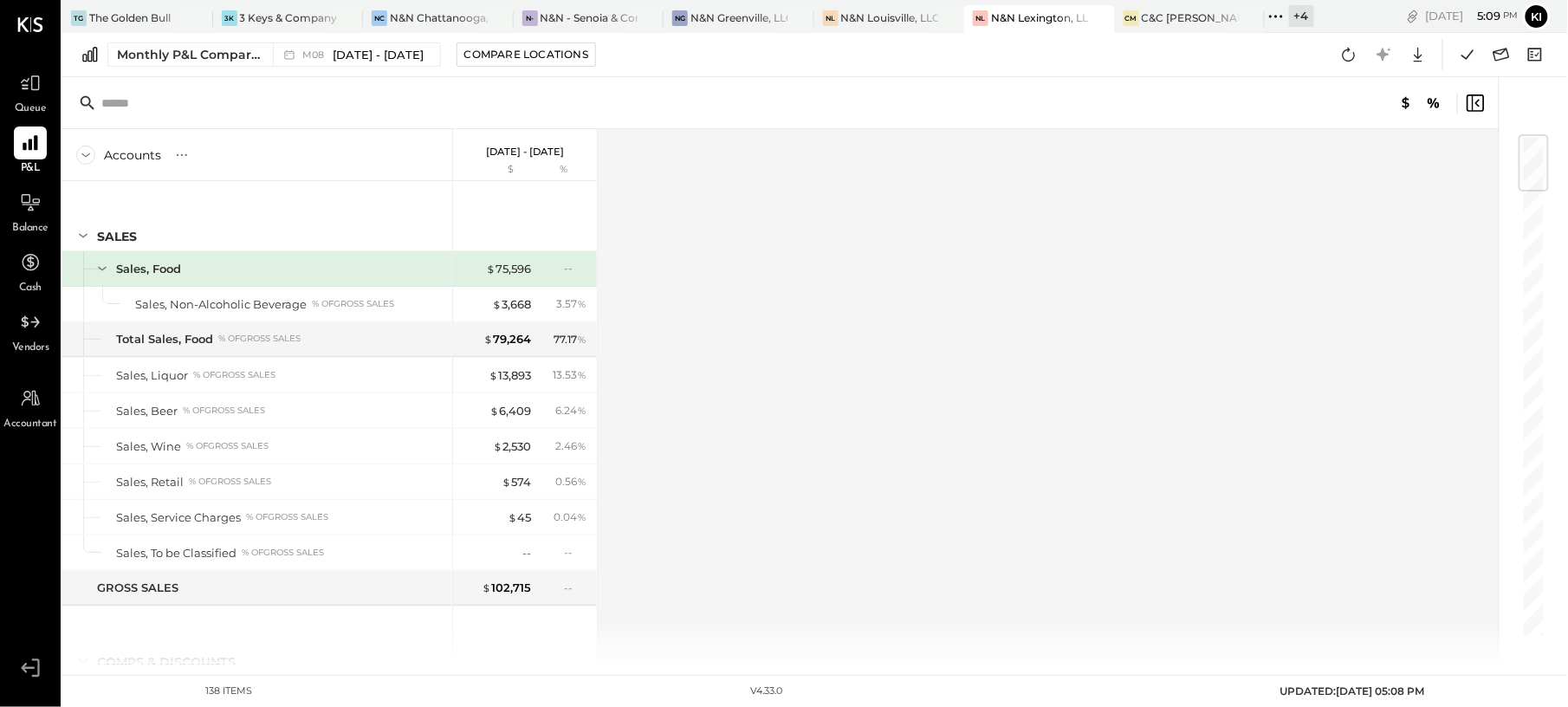
click at [1203, 210] on div "Accounts S % GL [DATE] - [DATE] $ % SALES Sales, Food Sales, Non-Alcoholic Beve…" at bounding box center [782, 397] width 1439 height 536
click at [763, 274] on div "Accounts S % GL [DATE] - [DATE] $ % SALES Sales, Food Sales, Non-Alcoholic Beve…" at bounding box center [782, 397] width 1439 height 536
click at [927, 343] on div "Accounts S % GL [DATE] - [DATE] $ % SALES Sales, Food Sales, Non-Alcoholic Beve…" at bounding box center [782, 397] width 1439 height 536
click at [905, 19] on div at bounding box center [933, 18] width 61 height 25
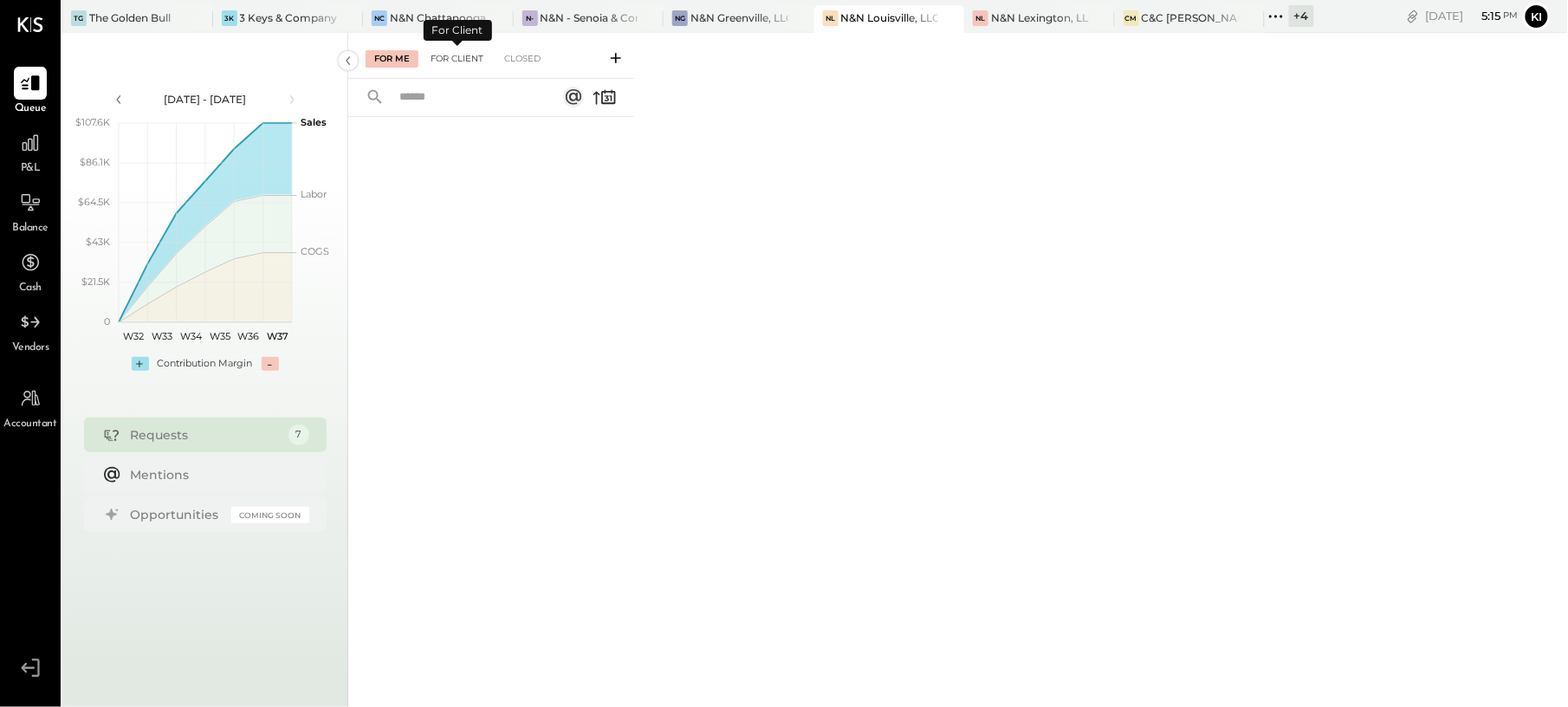
click at [489, 50] on div "For Client" at bounding box center [457, 59] width 71 height 18
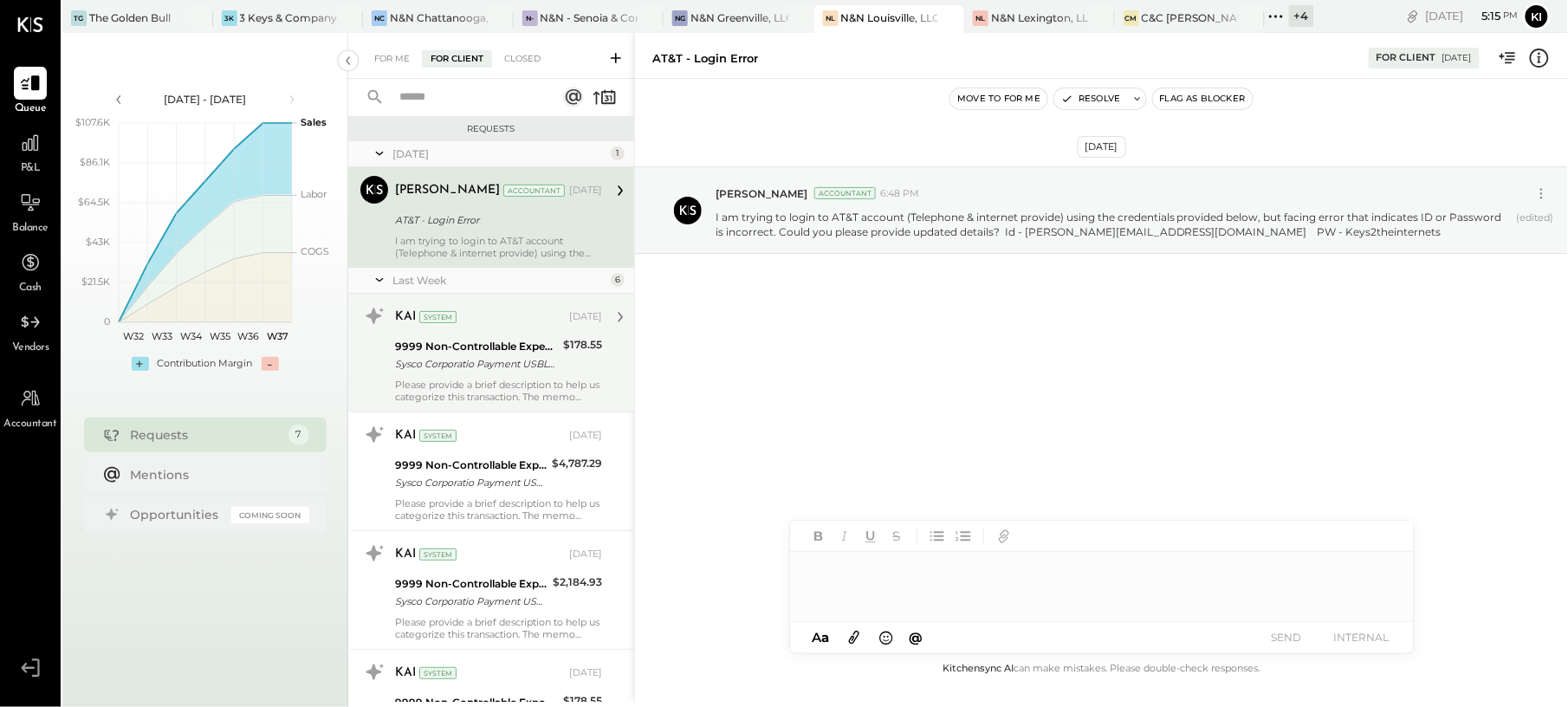
click at [465, 358] on div "Sysco Corporatio Payment USBL011861400S" at bounding box center [476, 364] width 163 height 18
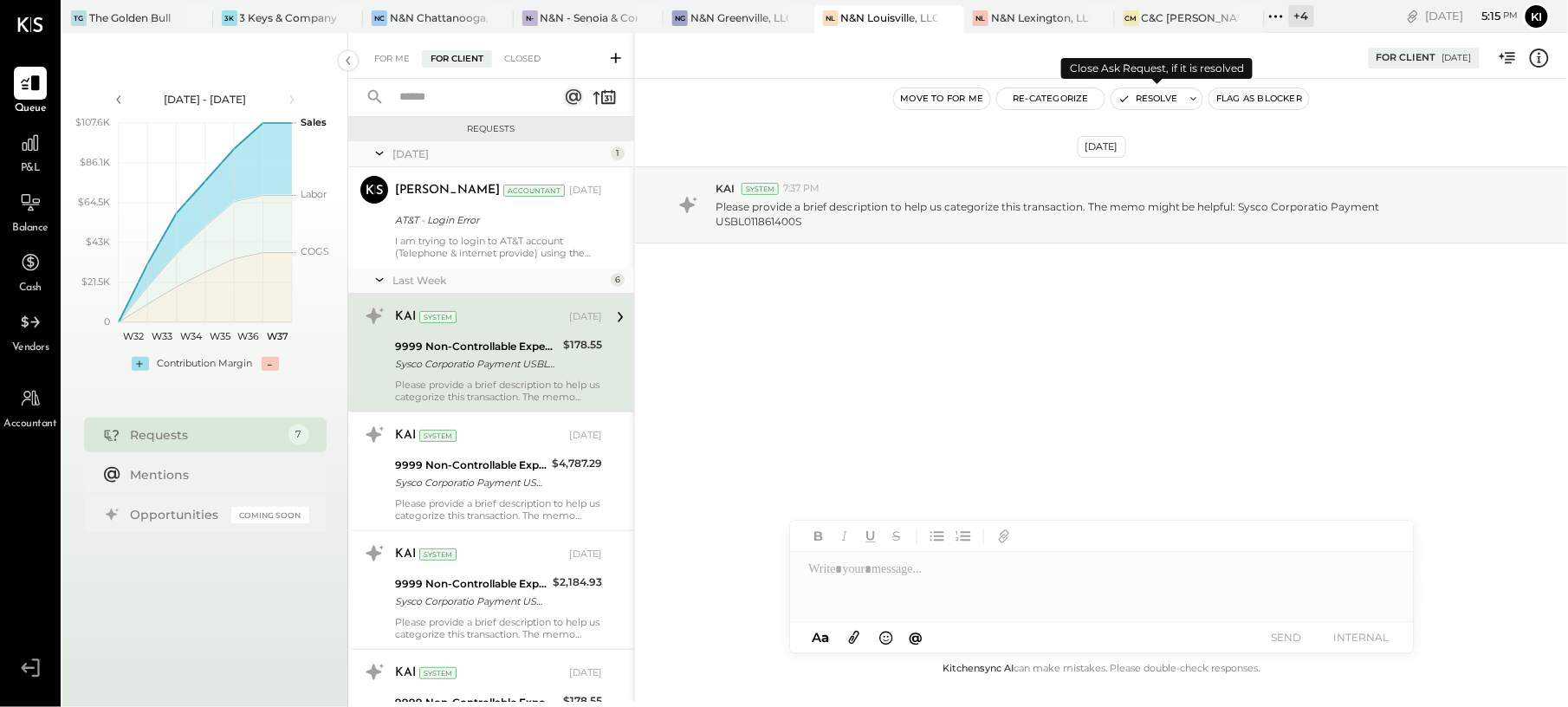
click at [1151, 97] on button "Resolve" at bounding box center [1148, 98] width 72 height 21
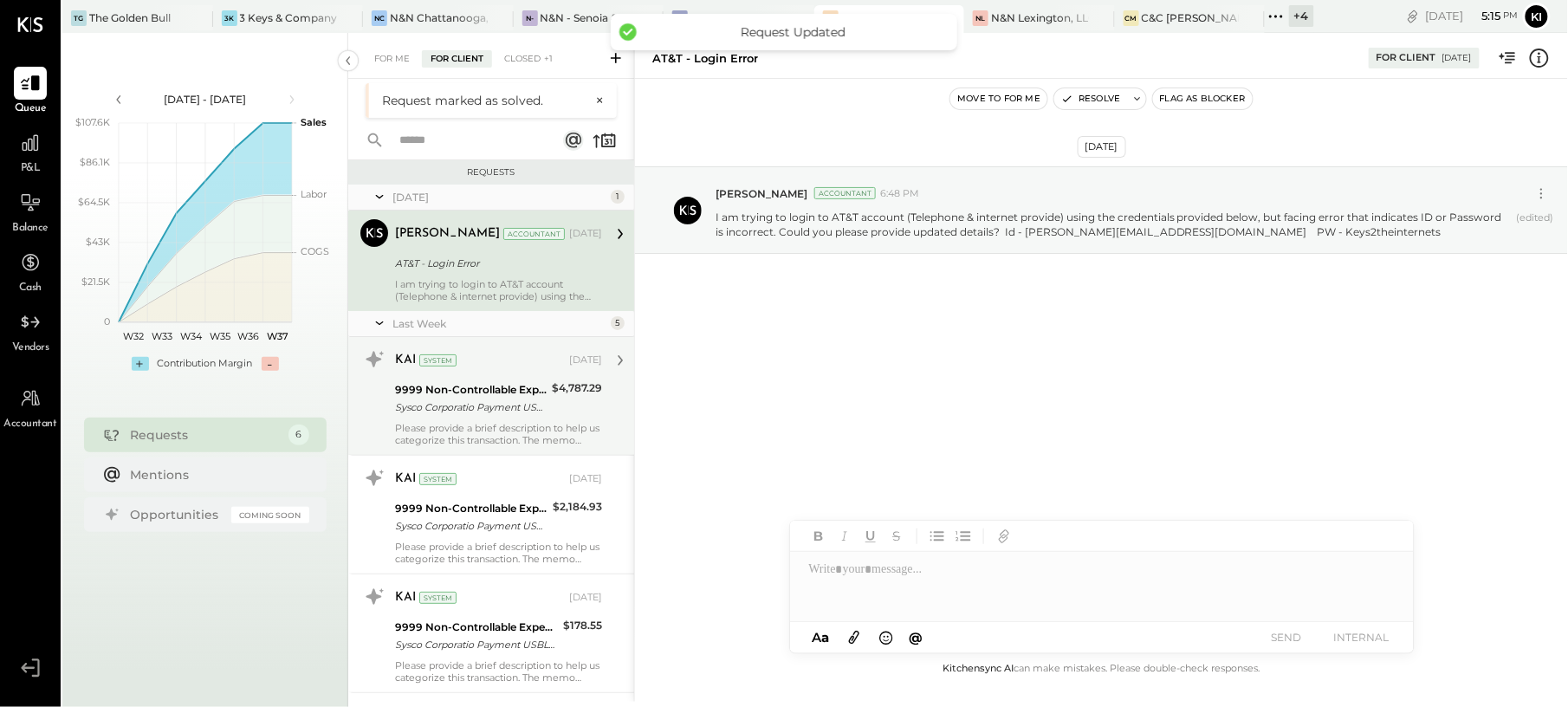
click at [487, 382] on div "9999 Non-Controllable Expenses:Other Income and Expenses:To Be Classified P&L" at bounding box center [470, 390] width 152 height 18
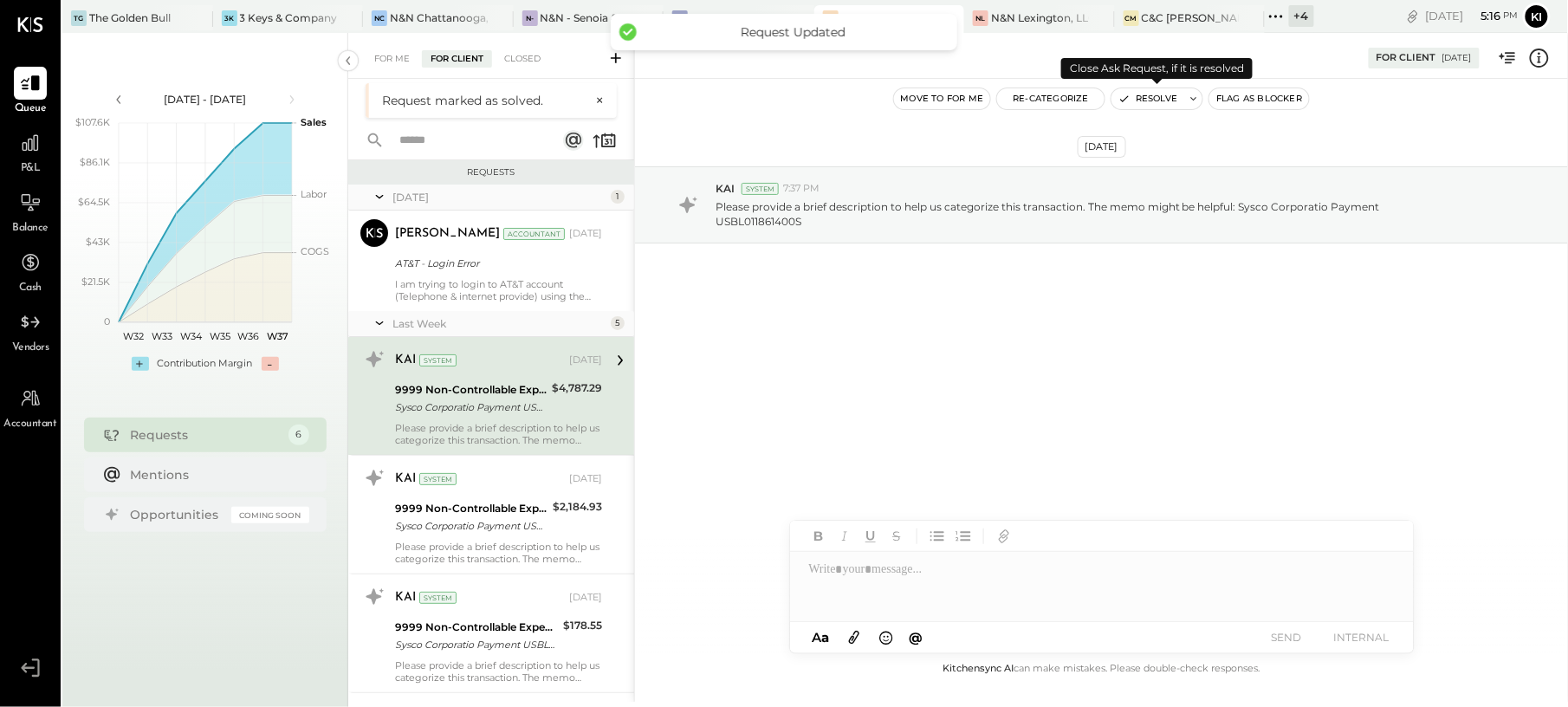
click at [1140, 88] on button "Resolve" at bounding box center [1148, 98] width 72 height 21
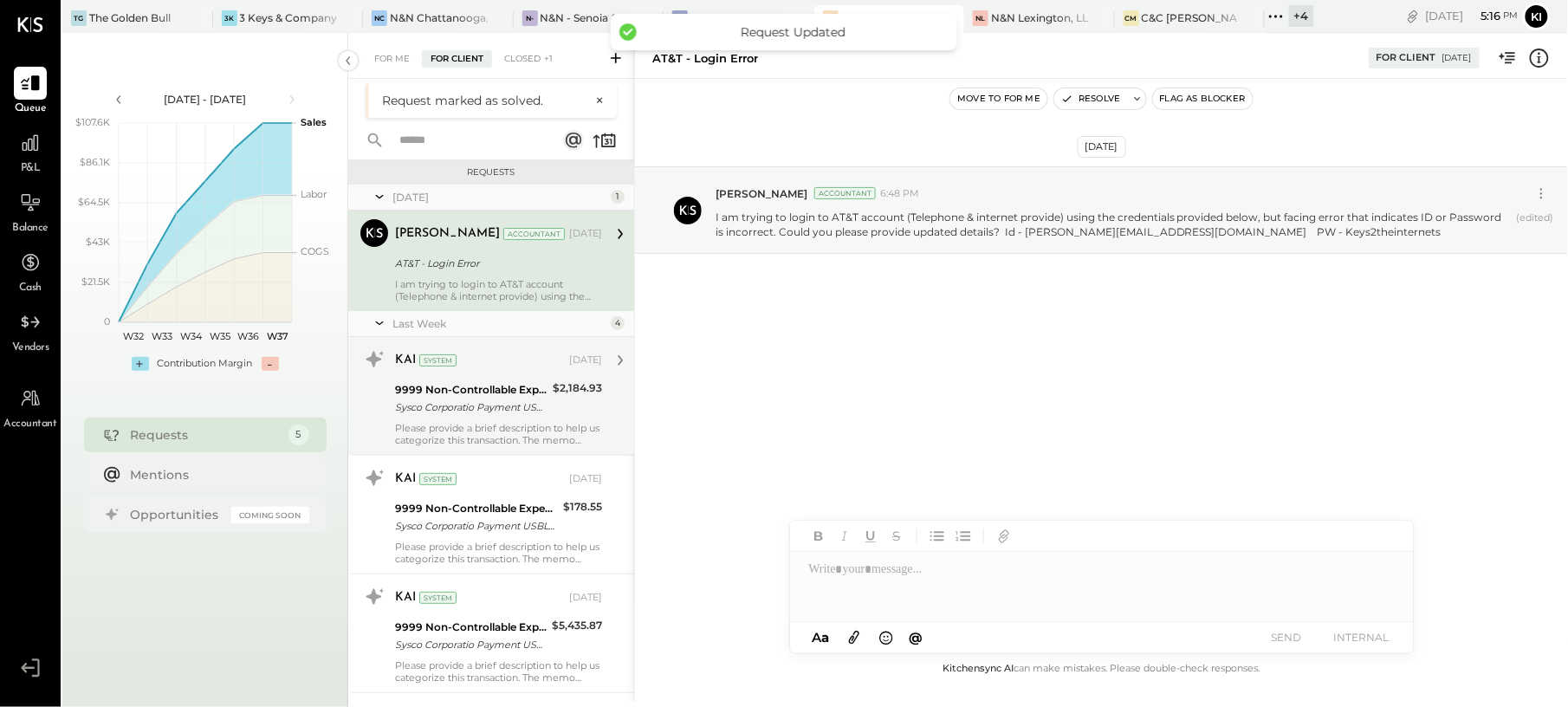
click at [505, 400] on div "Sysco Corporatio Payment USBL011861400S" at bounding box center [471, 407] width 153 height 18
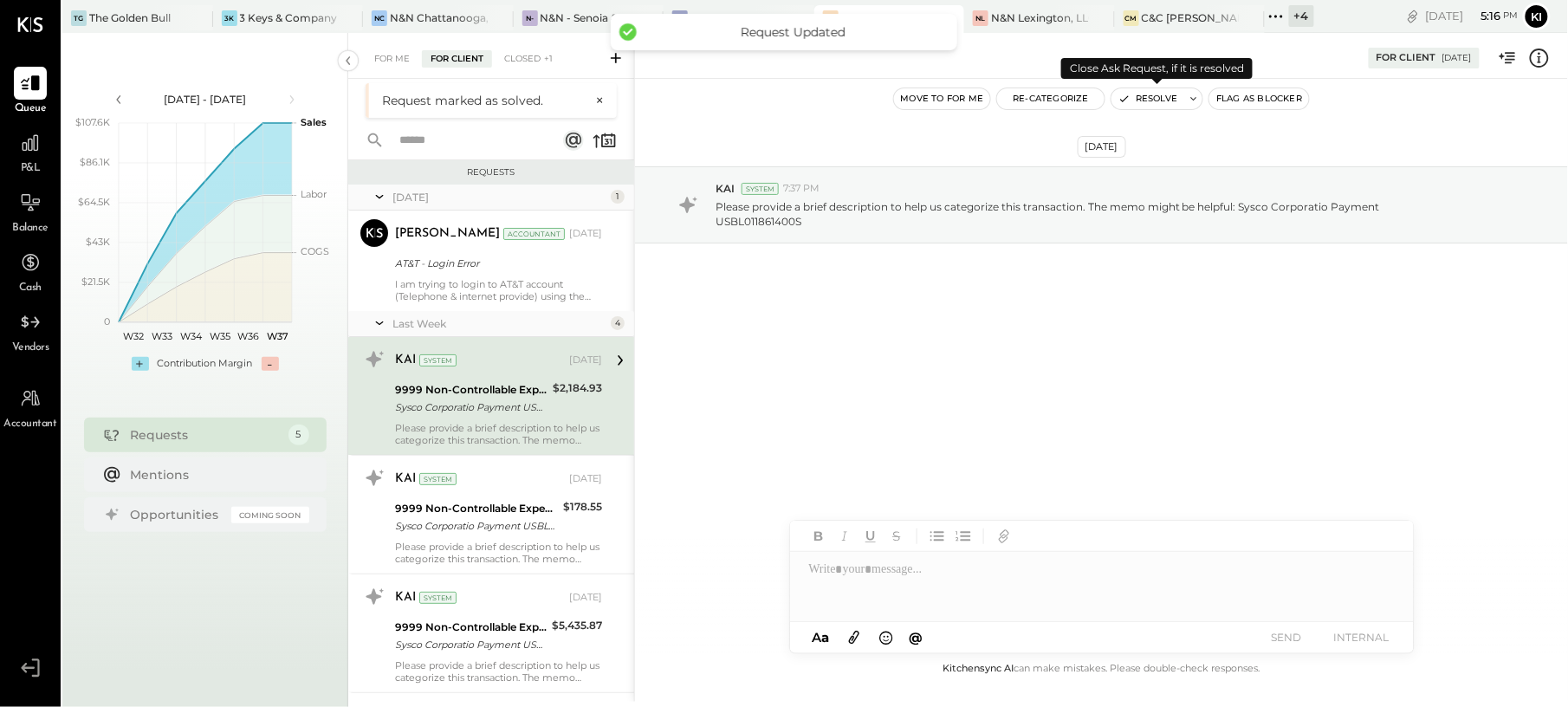
click at [1149, 99] on button "Resolve" at bounding box center [1148, 98] width 72 height 21
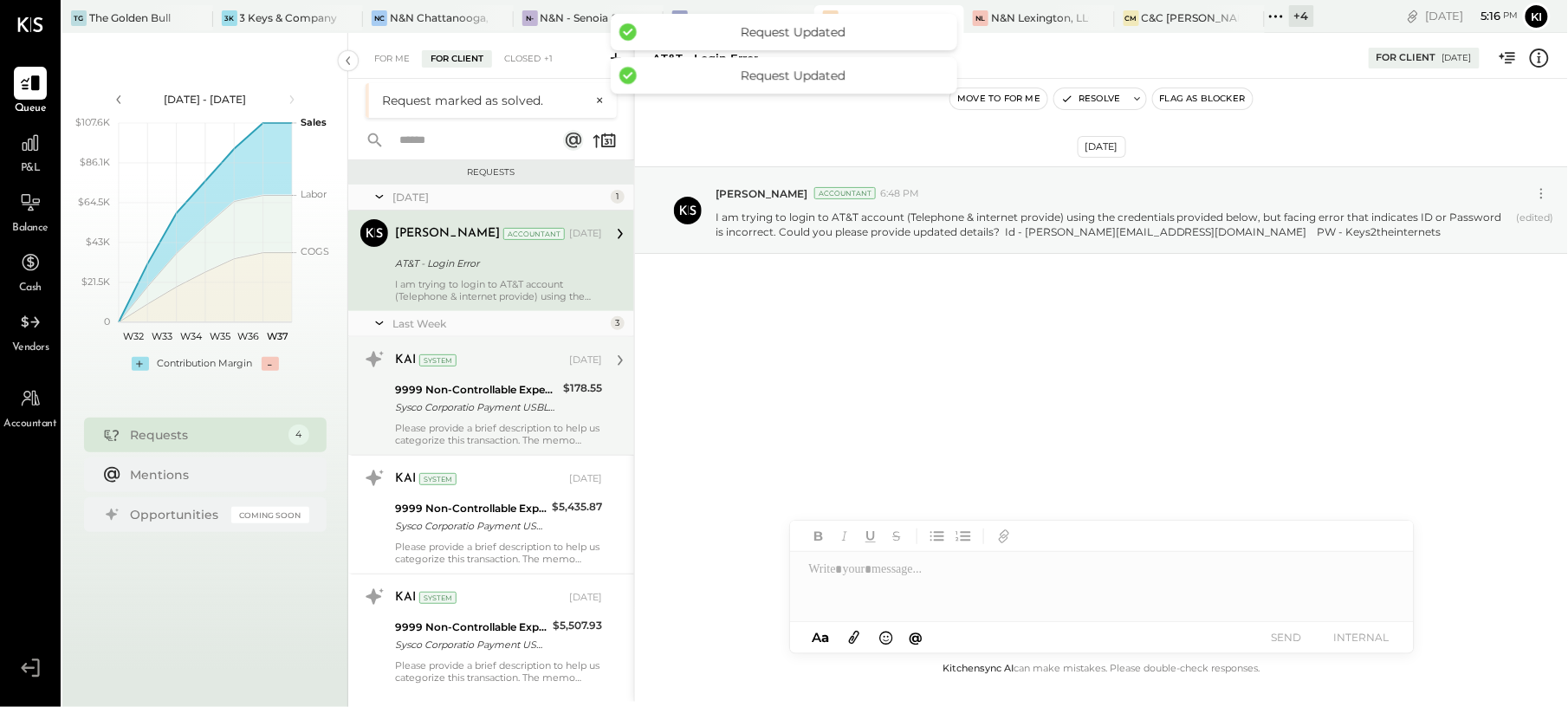
click at [536, 401] on div "Sysco Corporatio Payment USBL011861400S" at bounding box center [476, 407] width 163 height 18
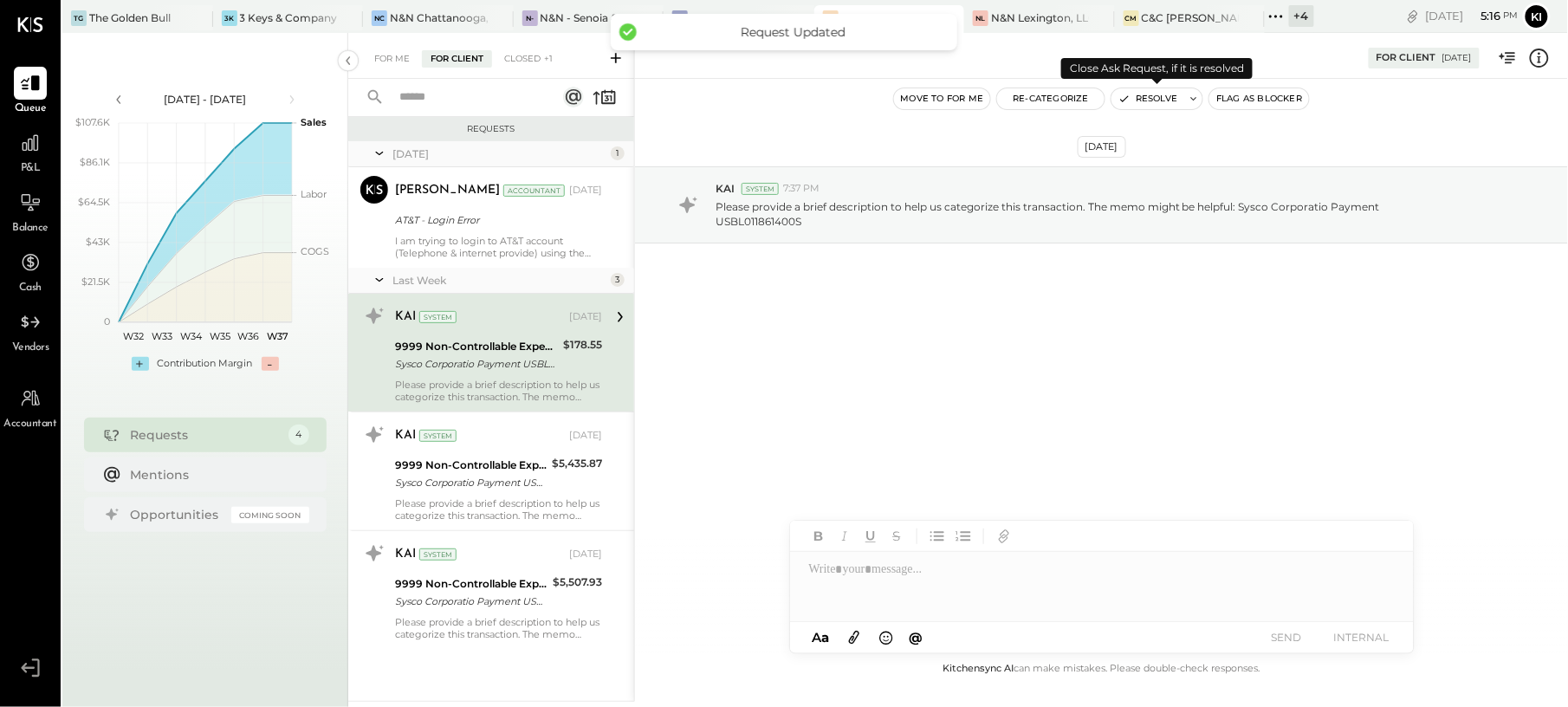
click at [1155, 92] on button "Resolve" at bounding box center [1148, 98] width 72 height 21
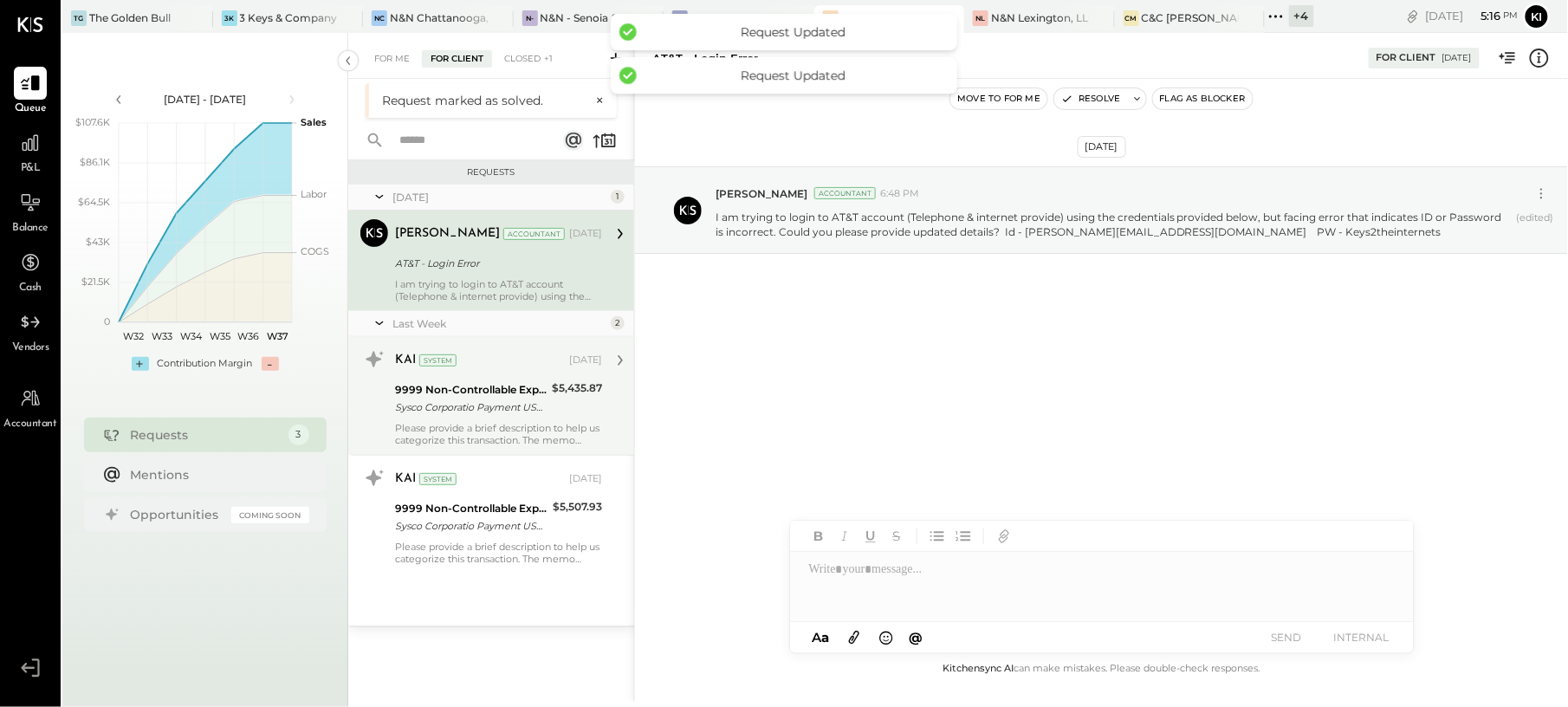
click at [528, 381] on div "9999 Non-Controllable Expenses:Other Income and Expenses:To Be Classified P&L" at bounding box center [470, 390] width 152 height 18
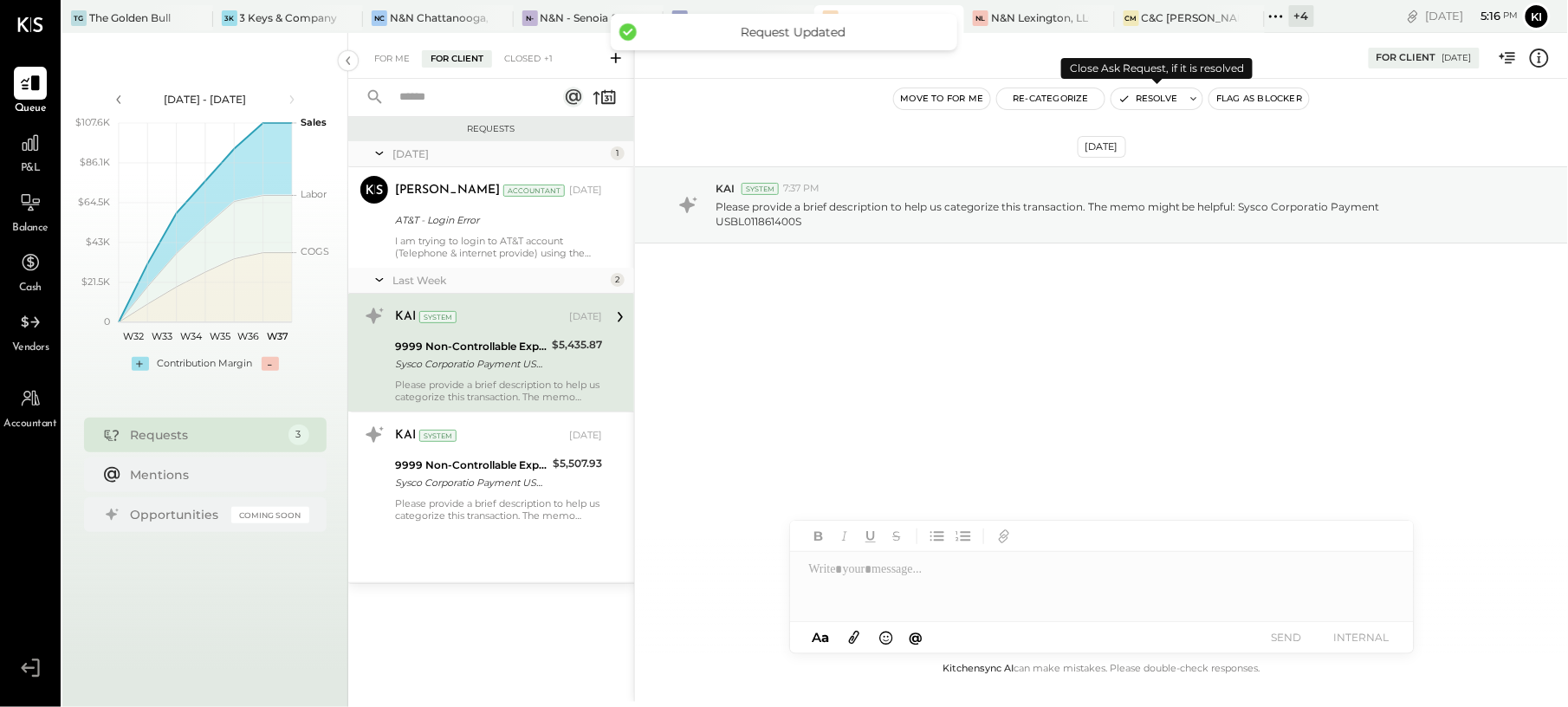
click at [1158, 98] on button "Resolve" at bounding box center [1148, 98] width 72 height 21
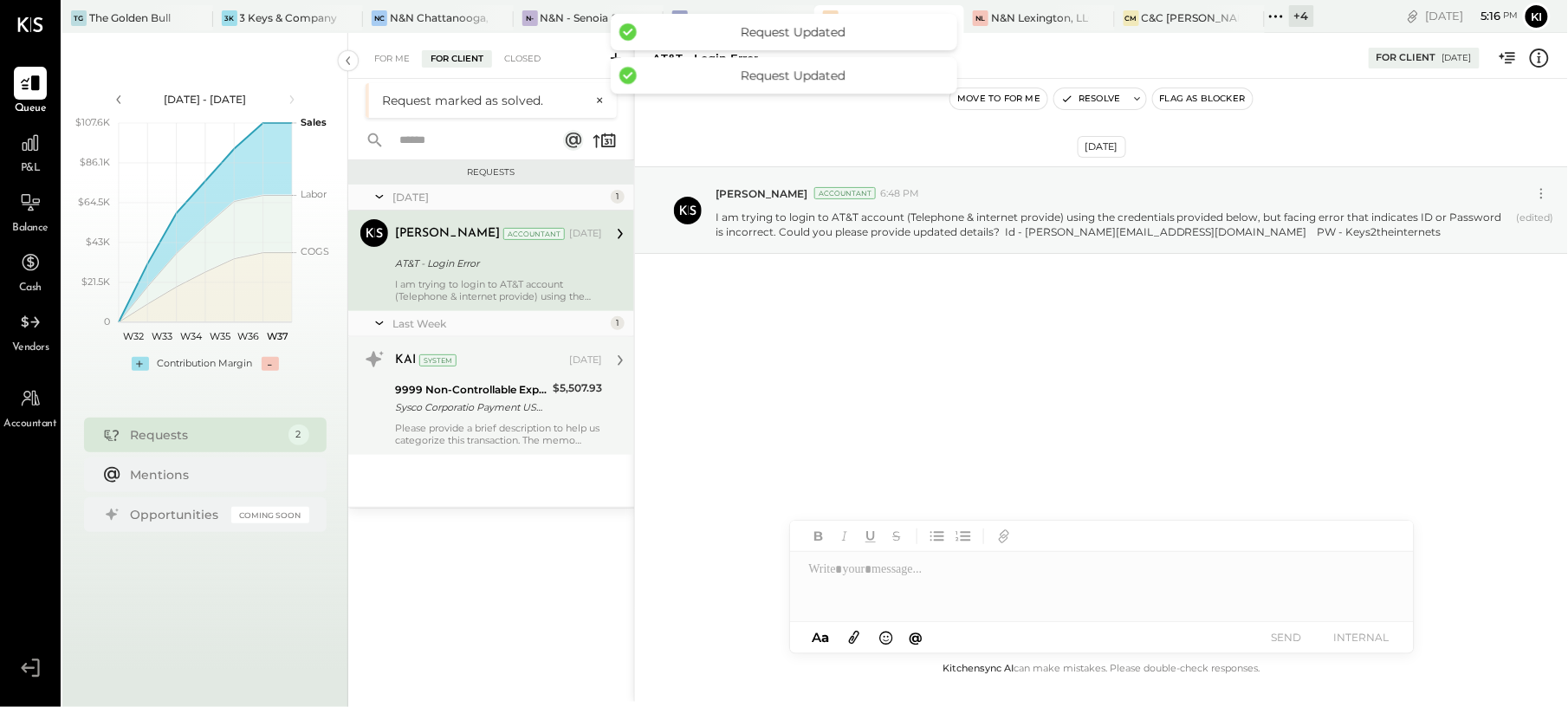
click at [520, 416] on div "9999 Non-Controllable Expenses:Other Income and Expenses:To Be Classified P&L S…" at bounding box center [471, 398] width 153 height 38
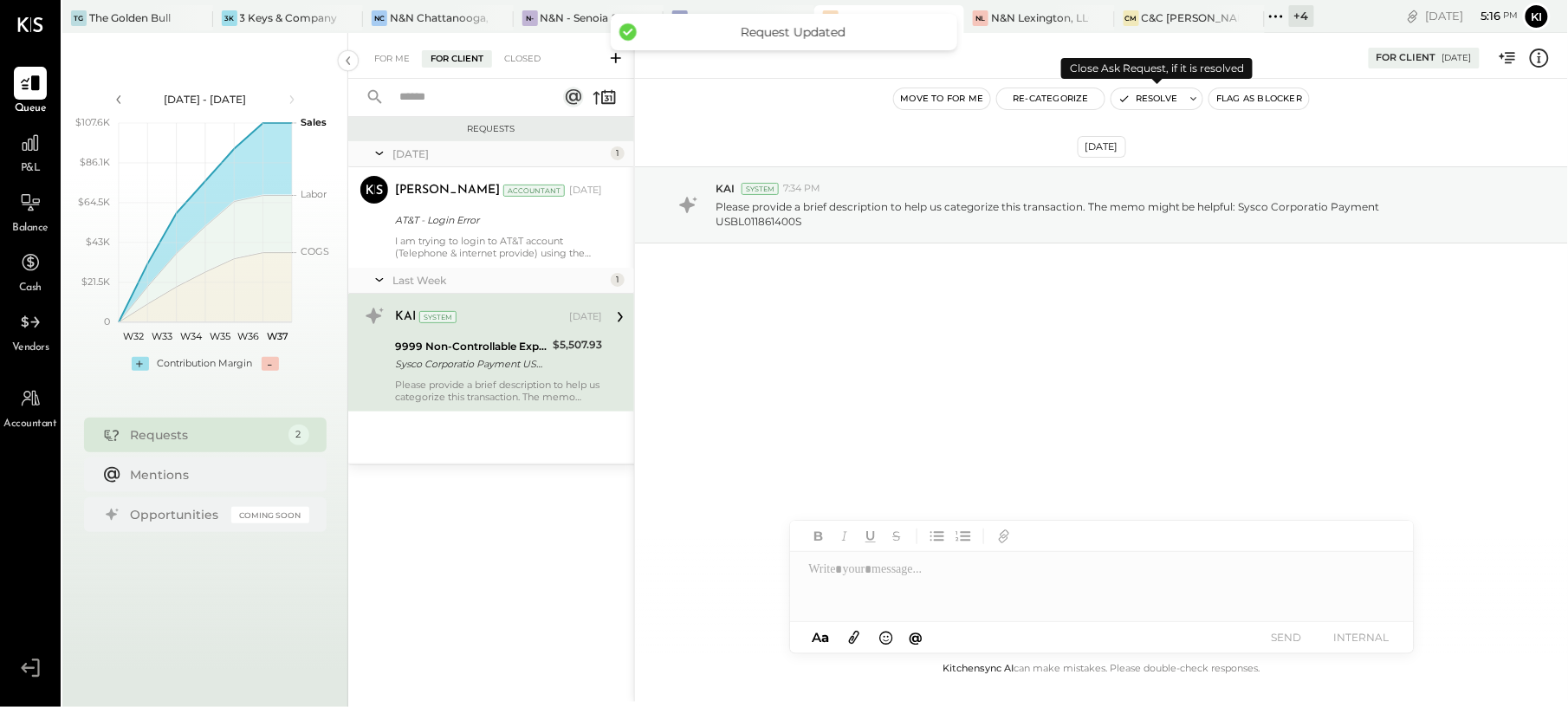
click at [1179, 101] on button "Resolve" at bounding box center [1148, 98] width 72 height 21
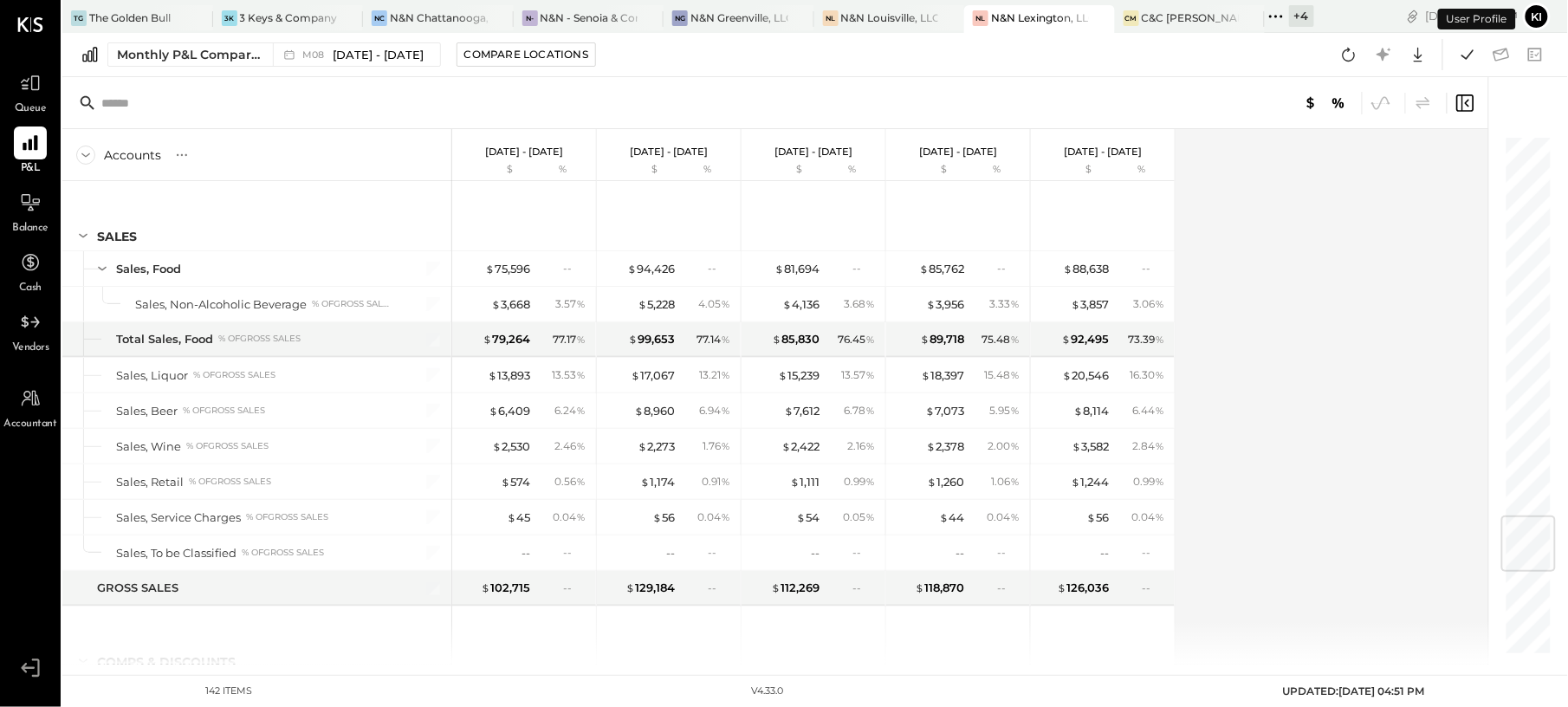
scroll to position [3226, 0]
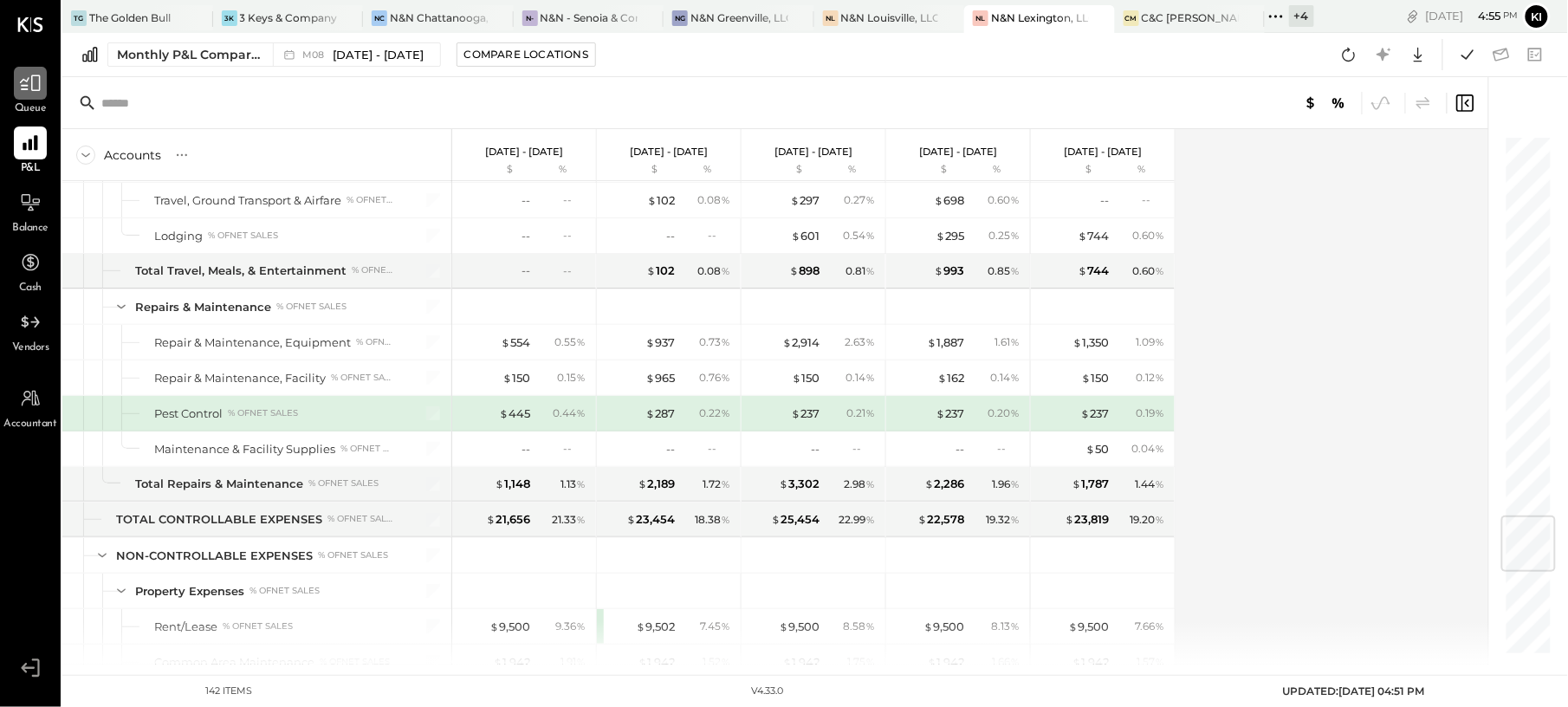
click at [46, 77] on div at bounding box center [30, 83] width 33 height 33
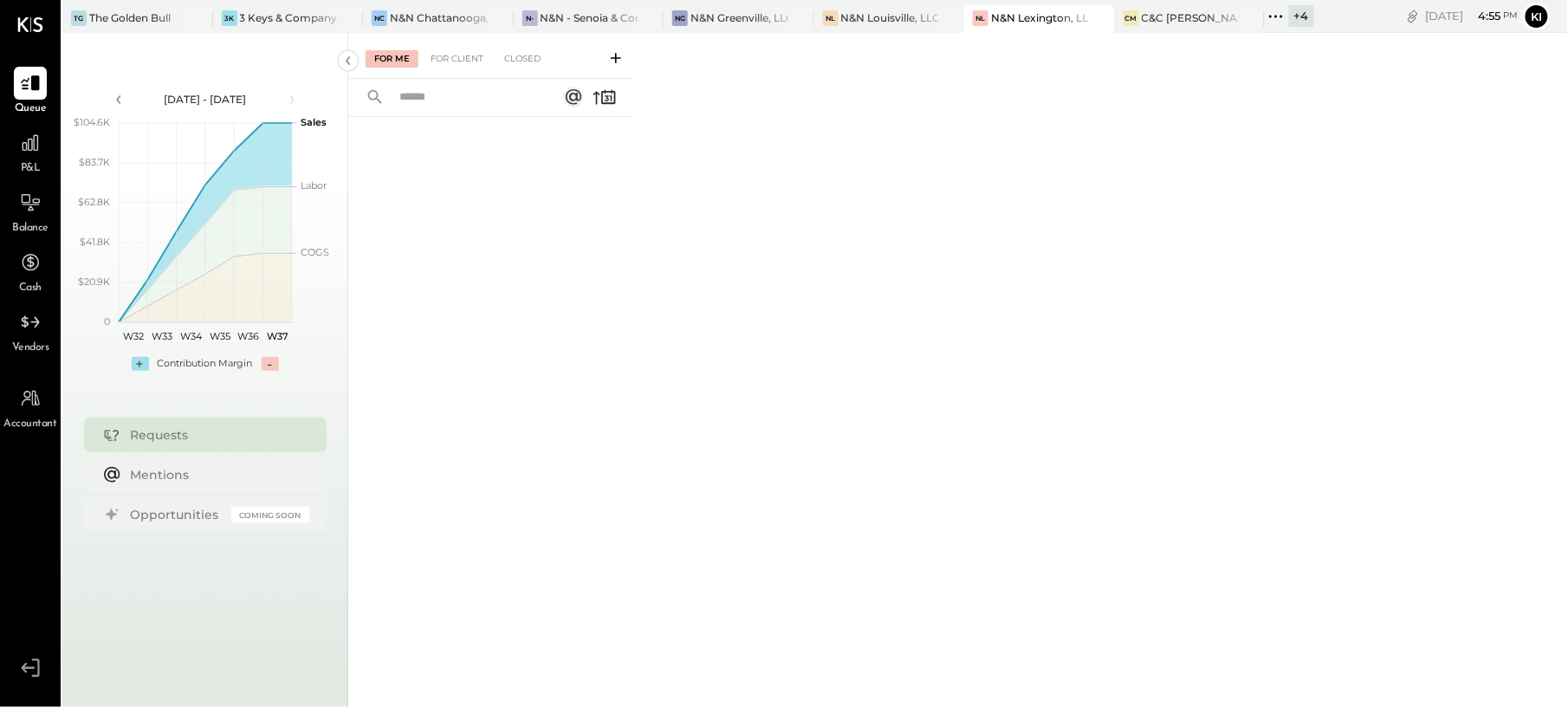
click at [431, 43] on div "For Me For Client Closed" at bounding box center [491, 56] width 286 height 46
click at [438, 56] on div "For Client" at bounding box center [457, 59] width 71 height 18
click at [527, 63] on div "Closed" at bounding box center [522, 59] width 54 height 18
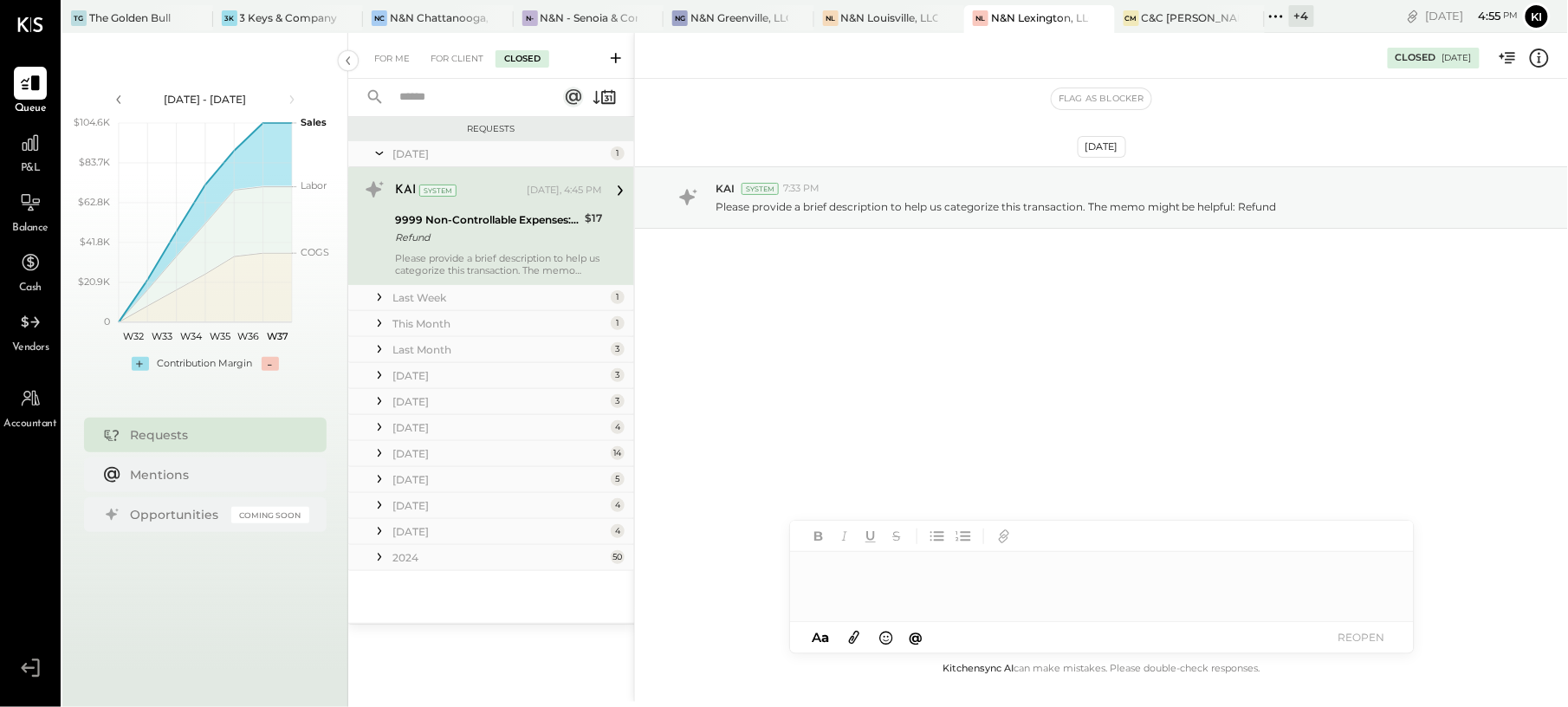
click at [471, 300] on div "Last Week" at bounding box center [499, 297] width 214 height 15
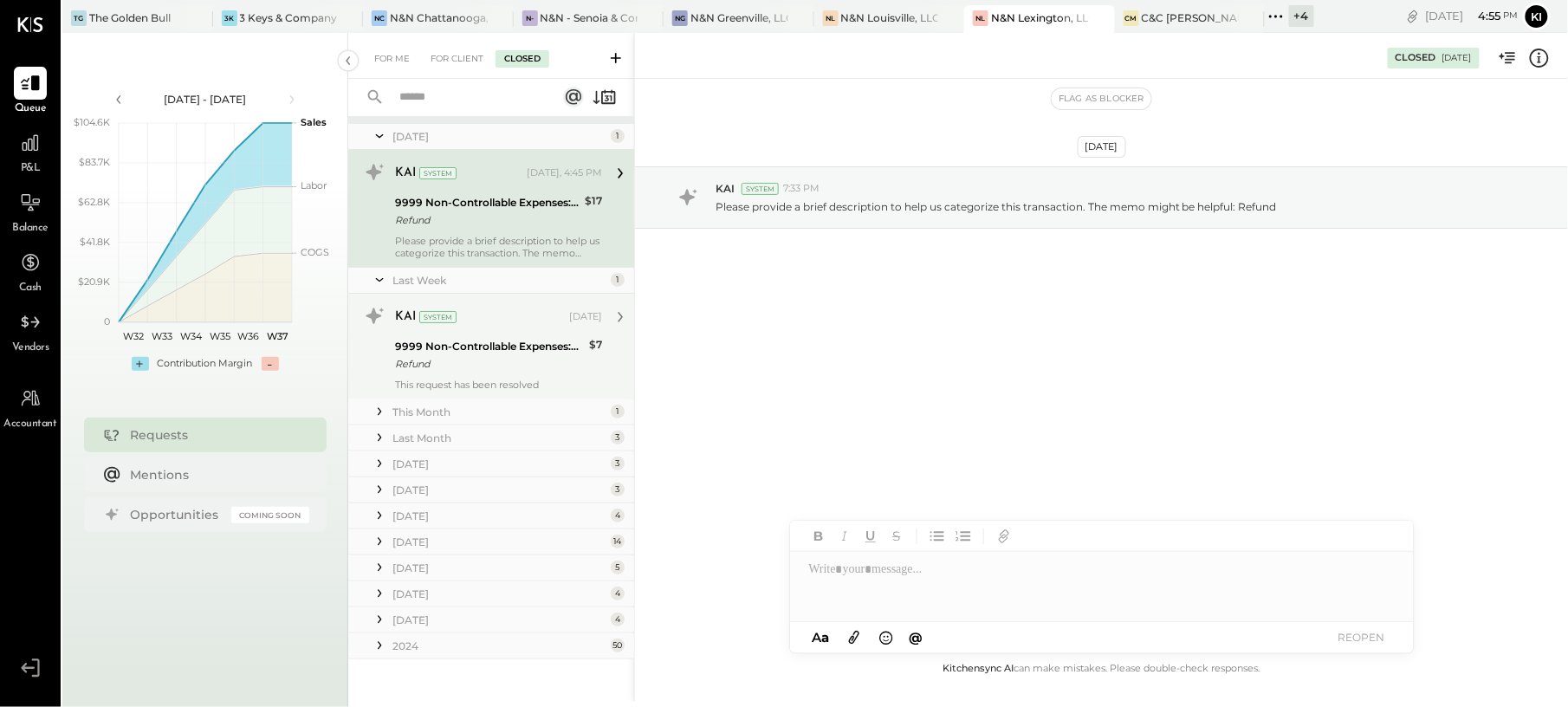
scroll to position [21, 0]
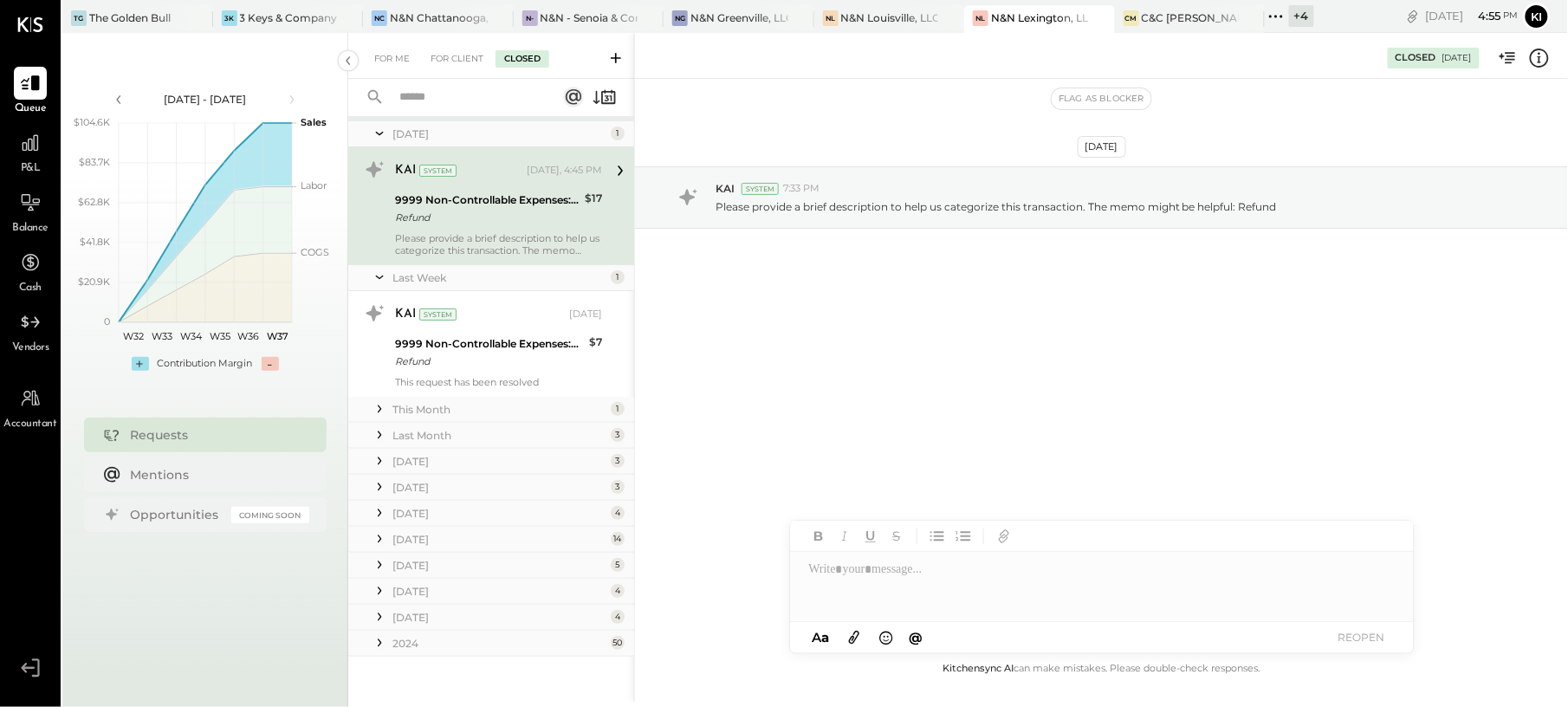
click at [498, 412] on div "This Month" at bounding box center [499, 408] width 214 height 15
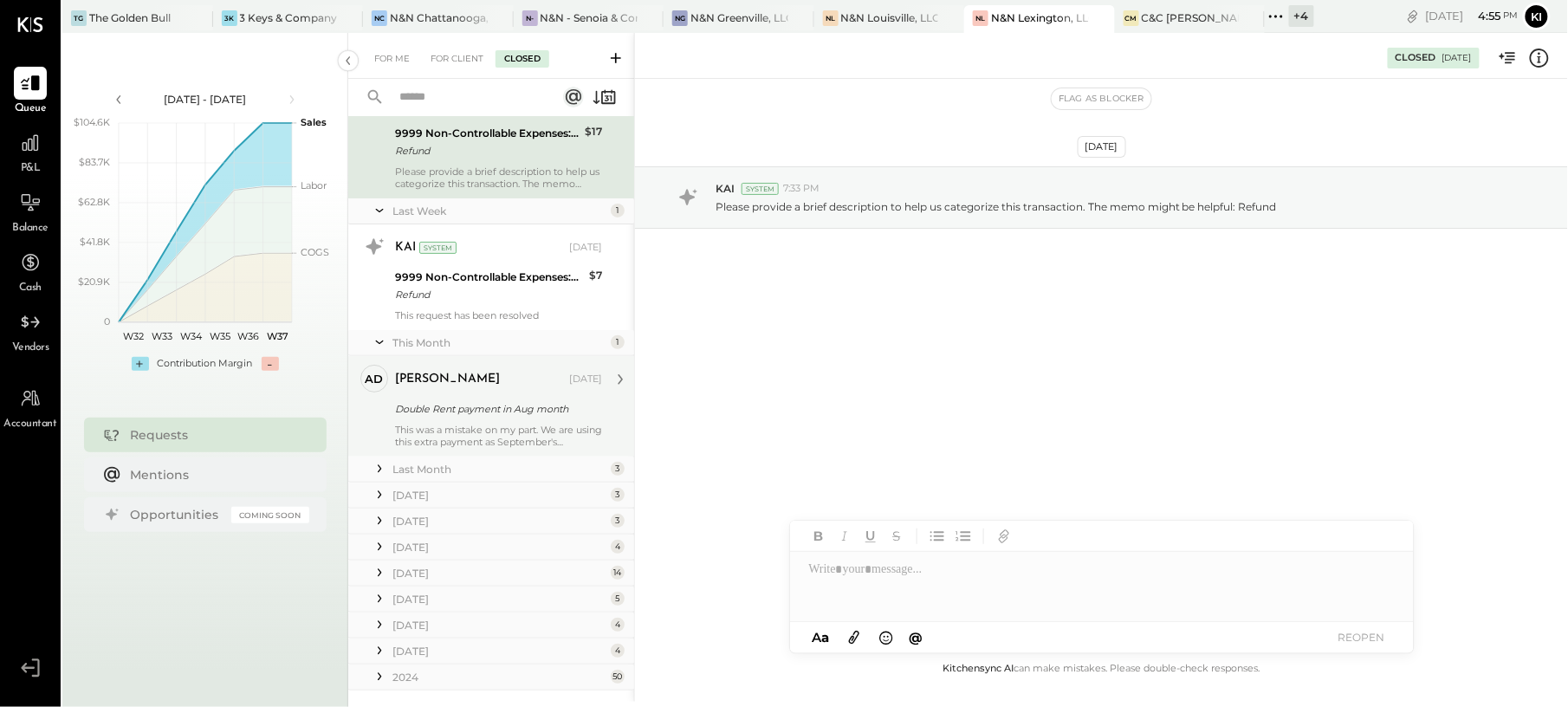
scroll to position [121, 0]
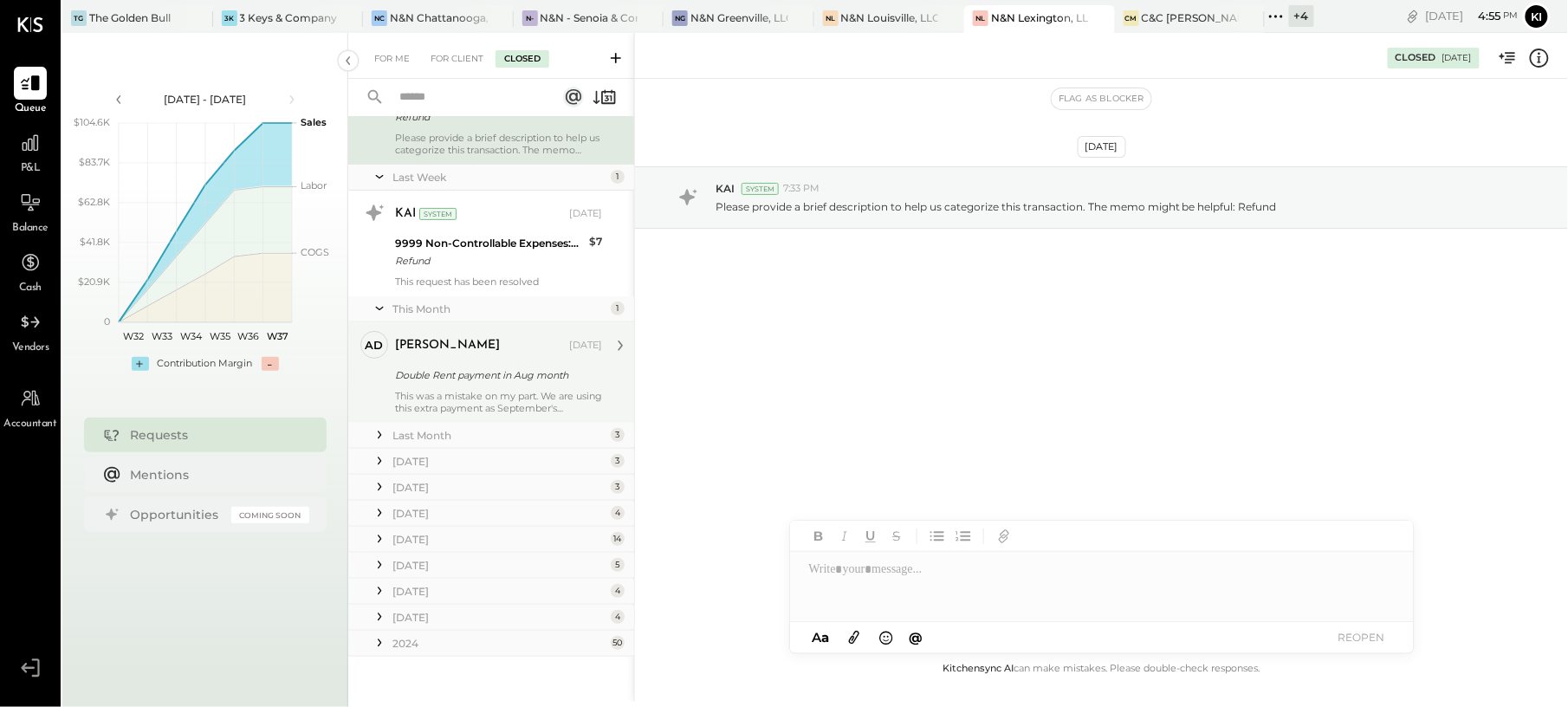
click at [464, 376] on div "Double Rent payment in Aug month" at bounding box center [496, 375] width 202 height 18
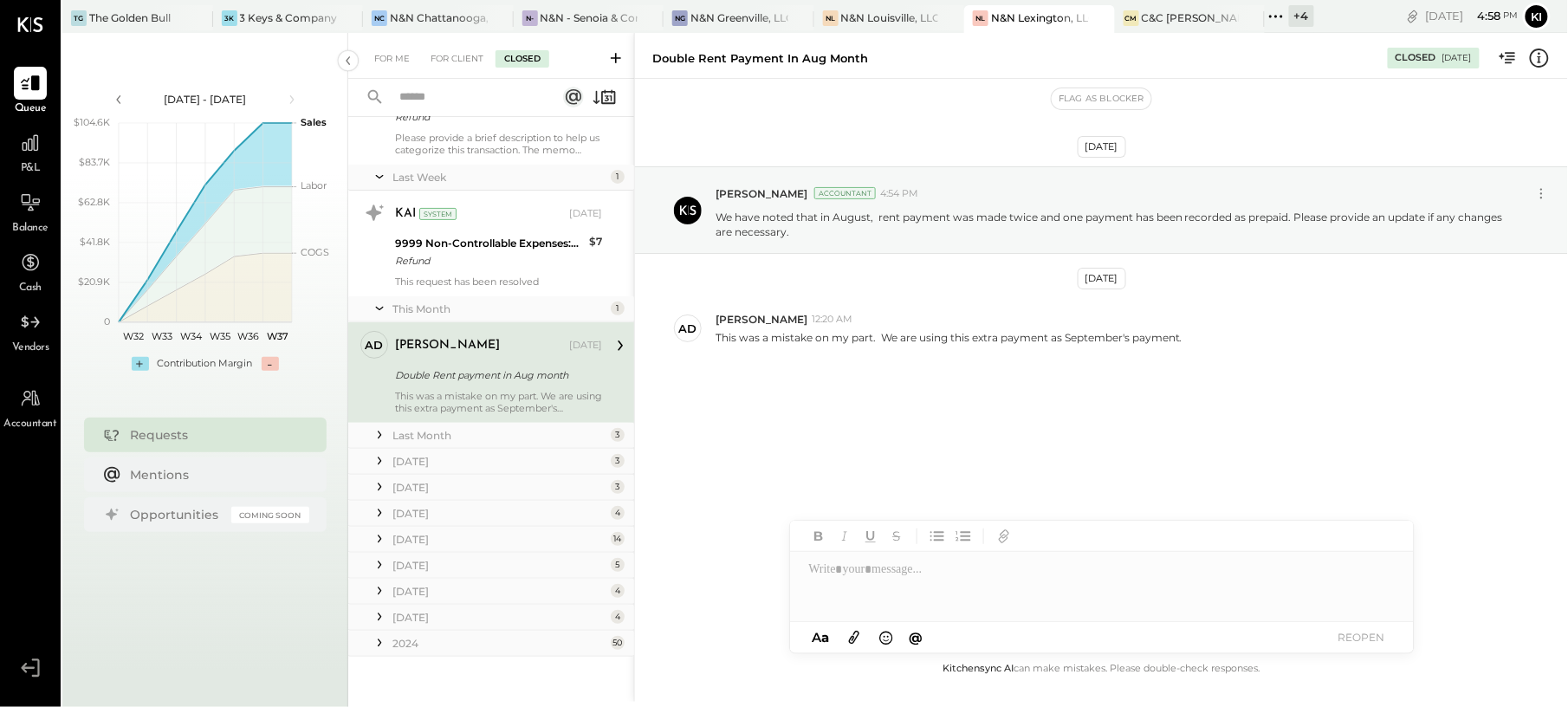
click at [739, 419] on div "Aug 29th, 2025 Kinjal Chauhan Accountant 4:54 PM We have noted that in August, …" at bounding box center [1101, 306] width 932 height 367
click at [962, 457] on div "Aug 29th, 2025 Kinjal Chauhan Accountant 4:54 PM We have noted that in August, …" at bounding box center [1101, 306] width 932 height 367
click at [466, 57] on div "For Client" at bounding box center [457, 59] width 71 height 18
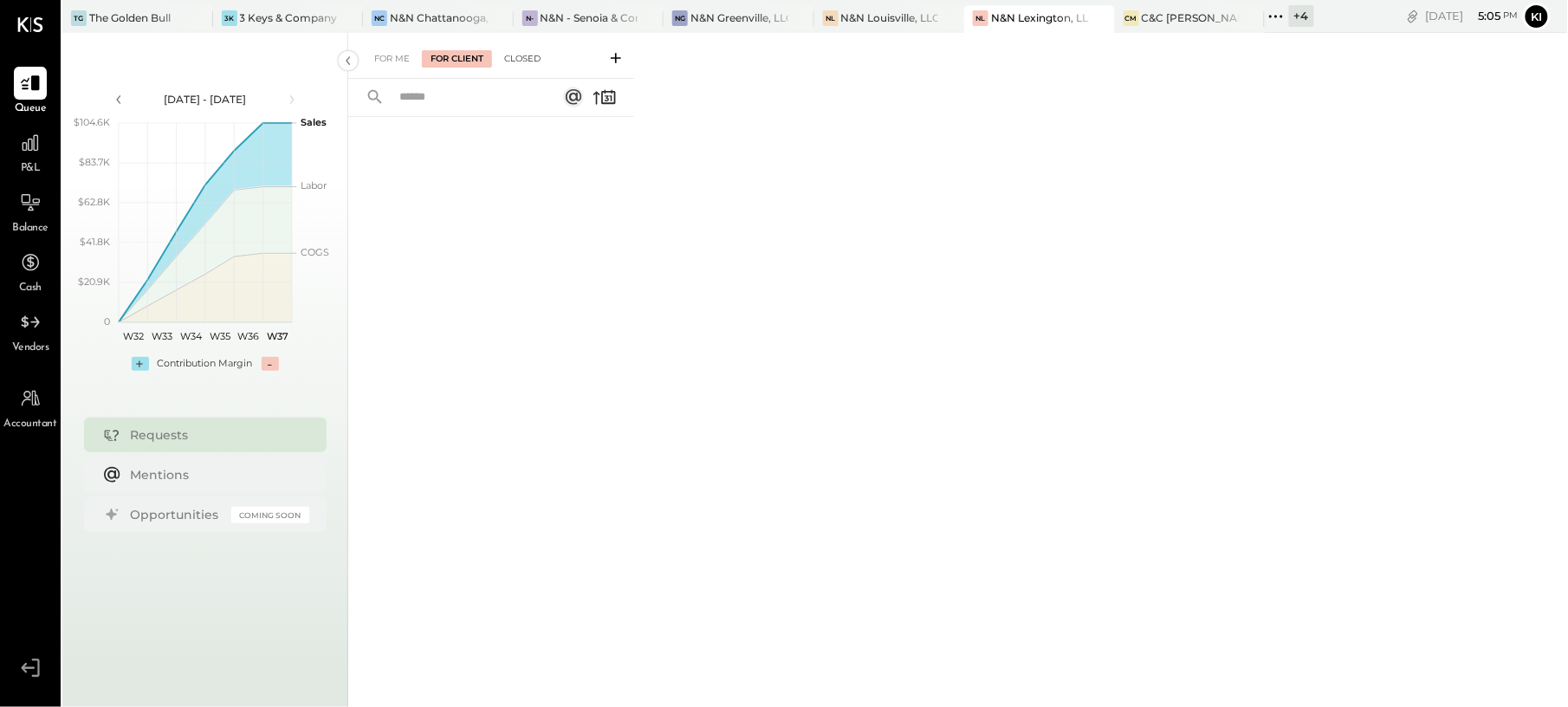
click at [518, 61] on div "Closed" at bounding box center [522, 59] width 54 height 18
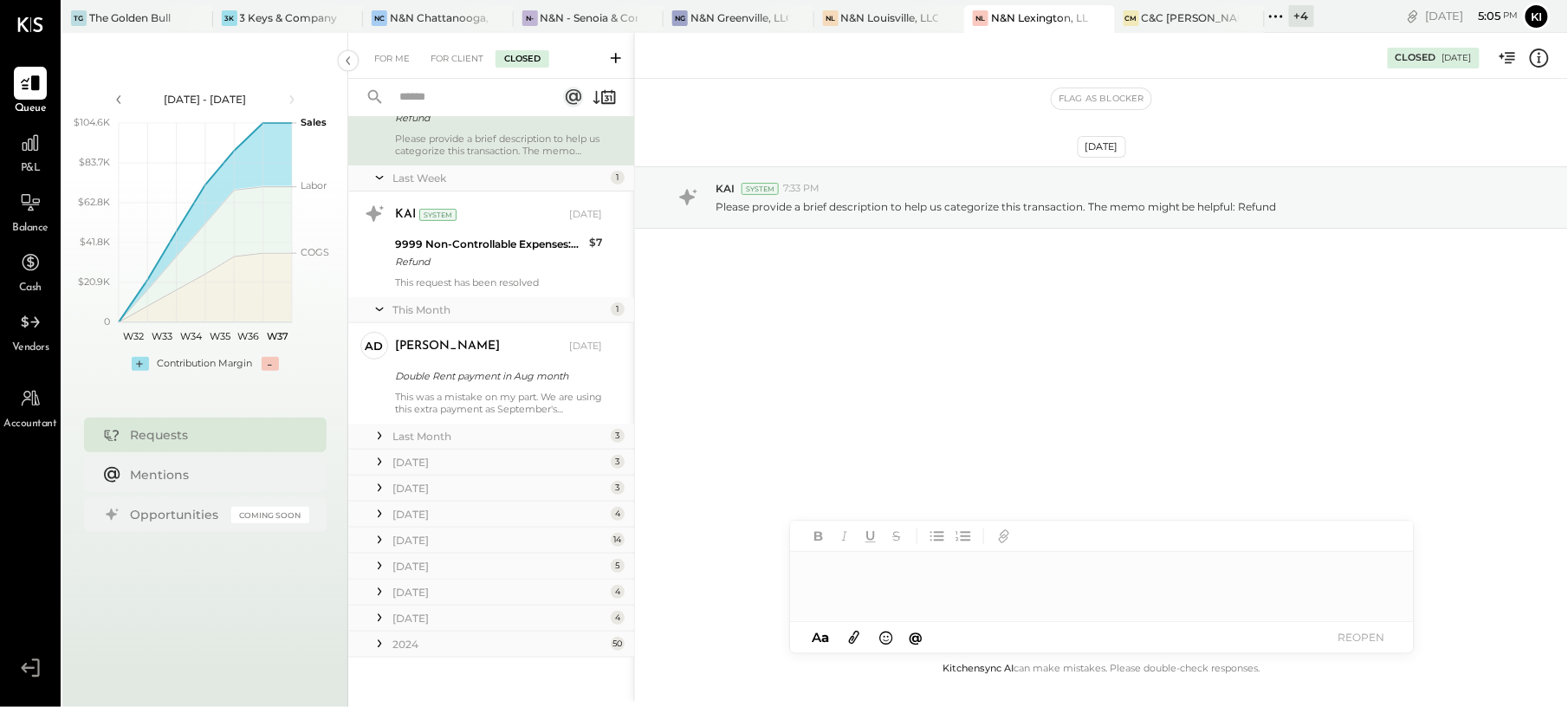
scroll to position [121, 0]
click at [545, 438] on div "Last Month" at bounding box center [499, 435] width 214 height 15
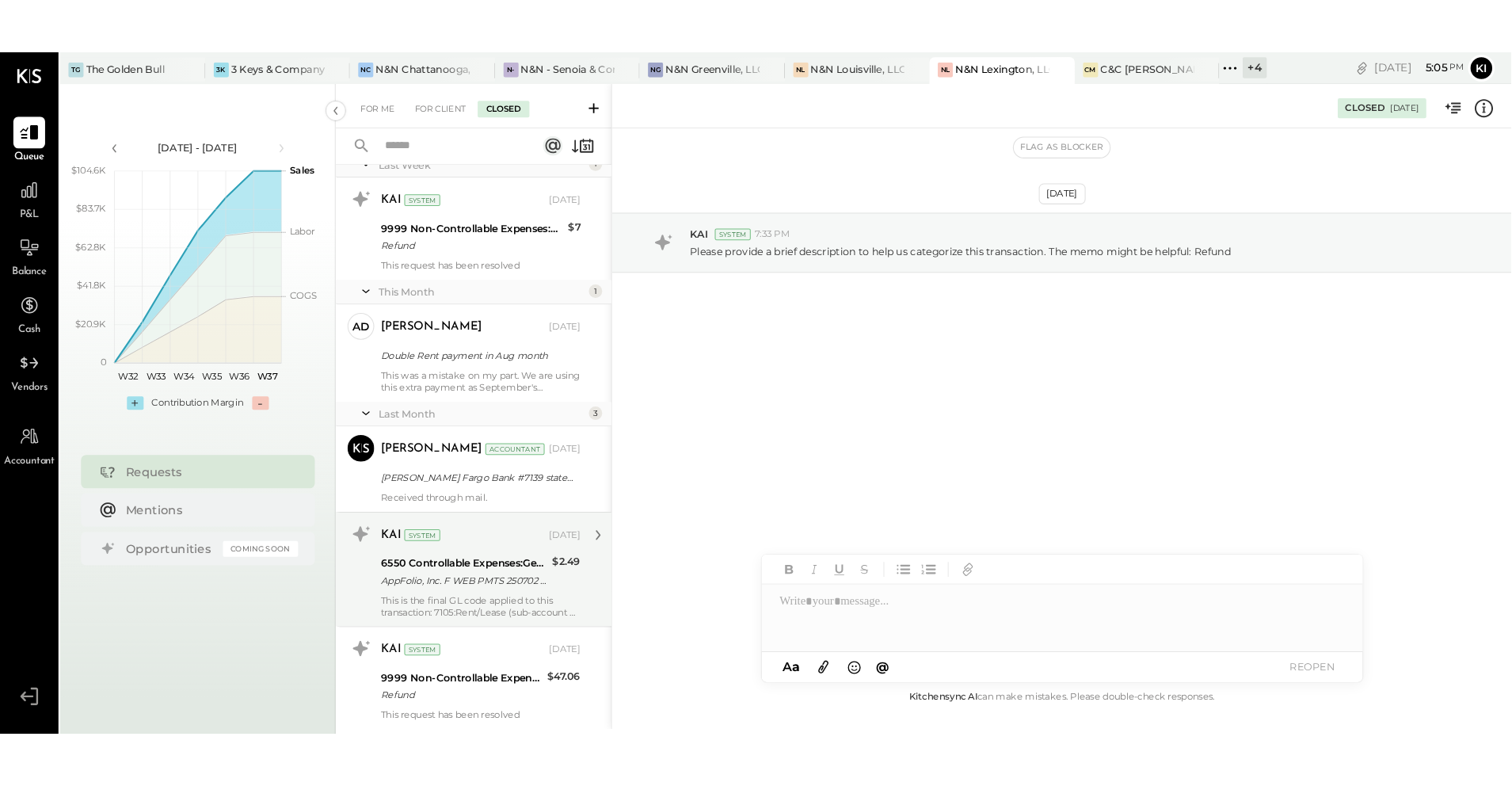
scroll to position [216, 0]
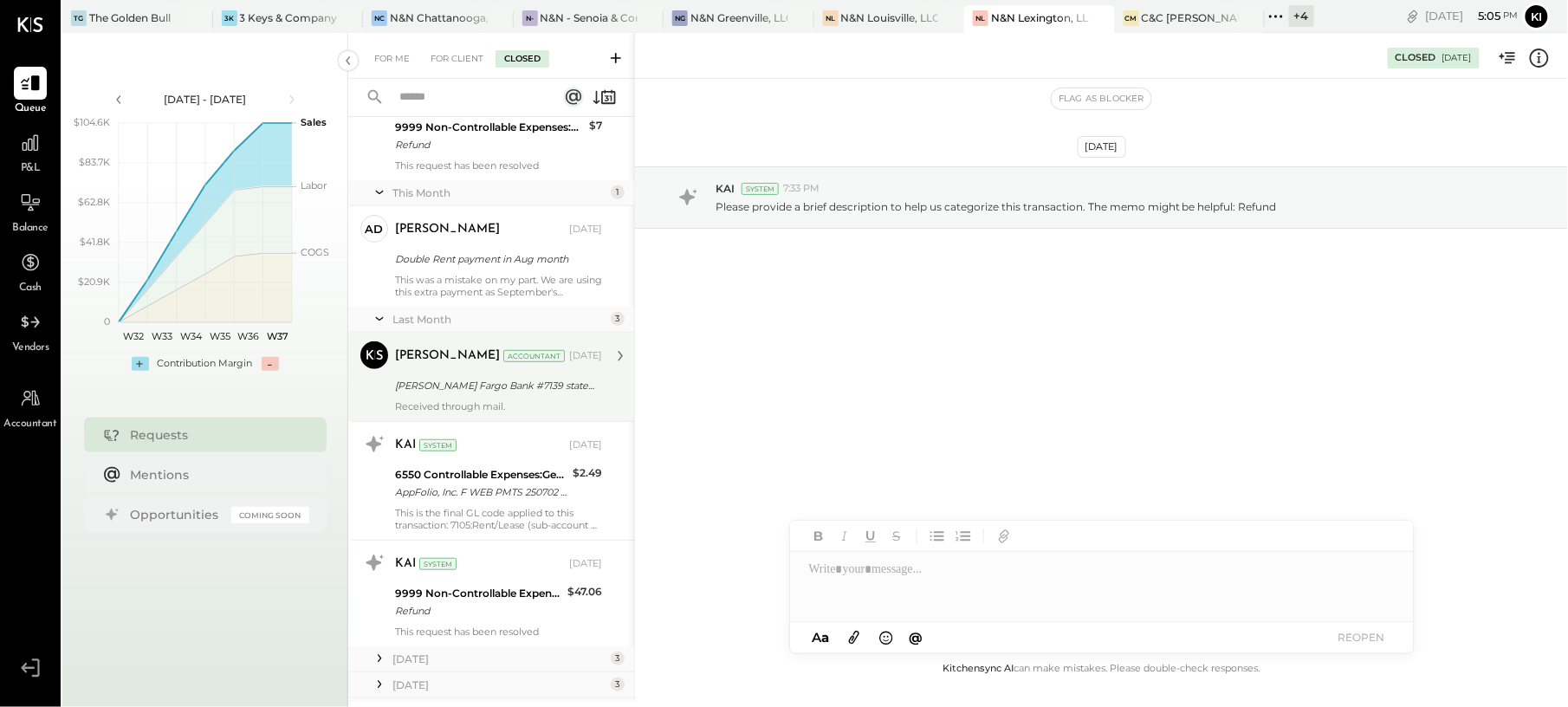
click at [517, 388] on div "Wells Fargo Bank #7139 statement for July 2025." at bounding box center [496, 386] width 202 height 18
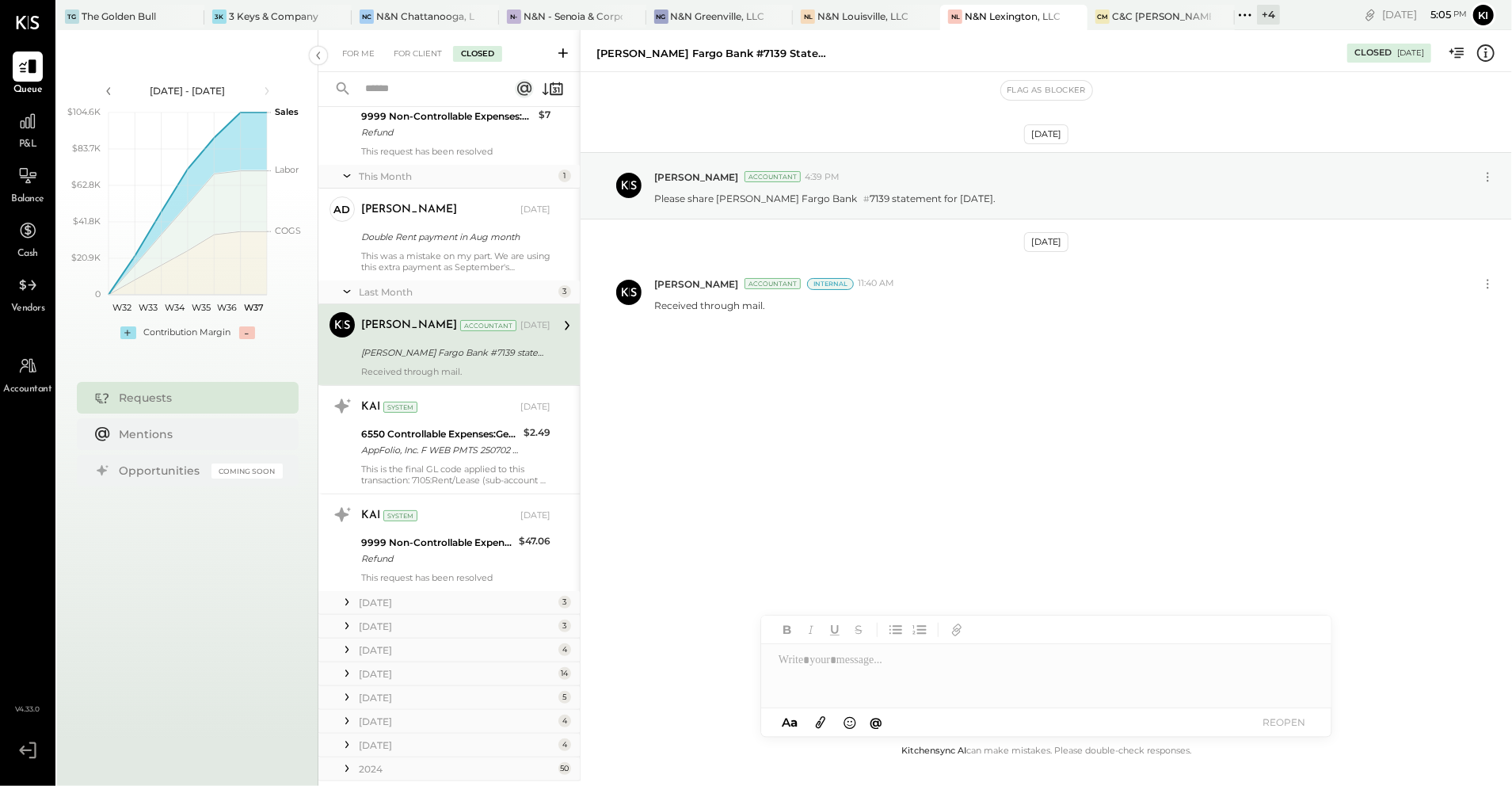
click at [441, 353] on div "Wells Fargo Bank #7139 statement for July 2025." at bounding box center [453, 353] width 185 height 16
click at [704, 48] on div "Wells Fargo Bank #7139 statement for July 2025." at bounding box center [715, 53] width 237 height 15
copy div "Wells Fargo Bank #7139 statement for July 2025."
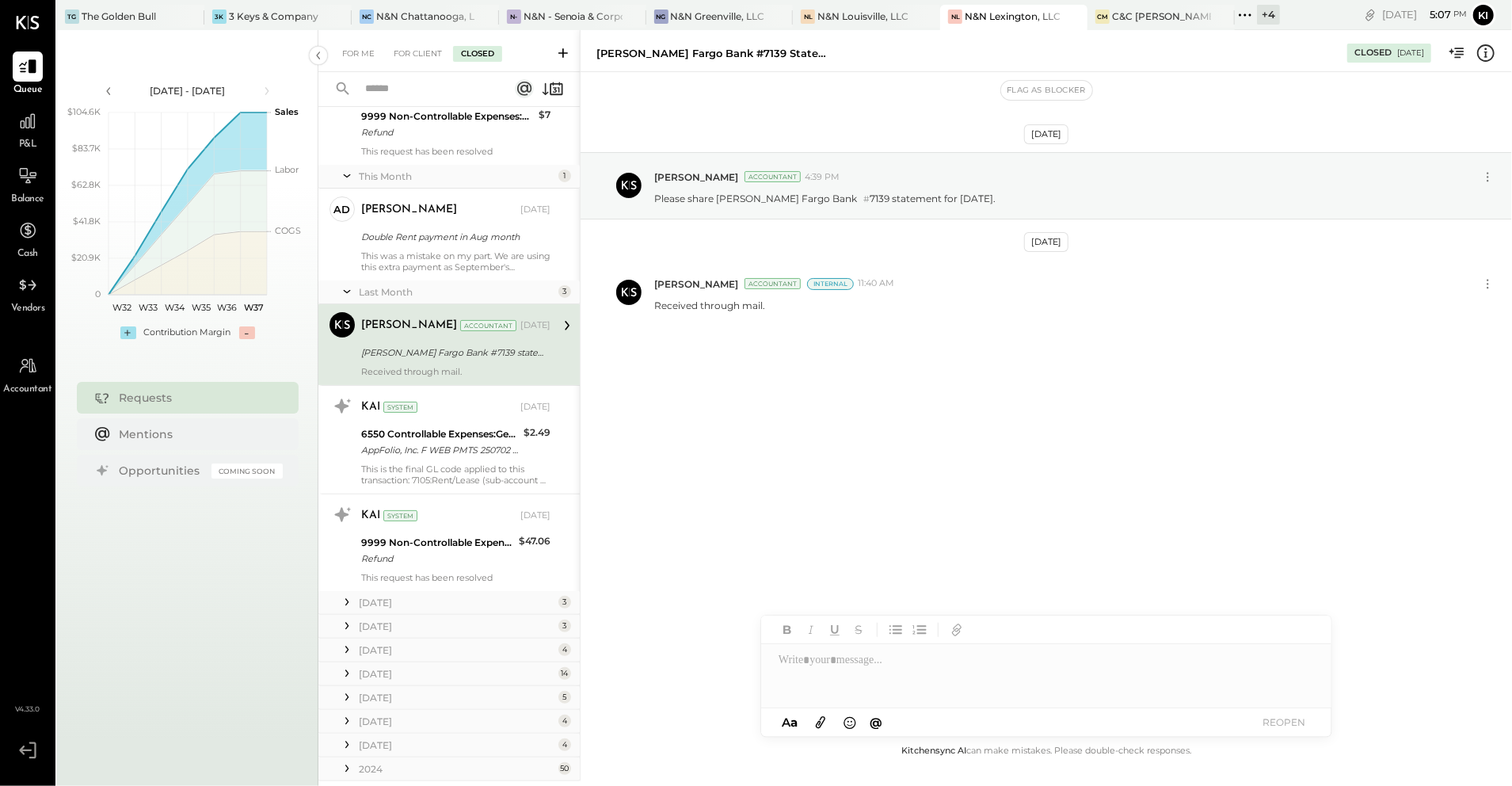
click at [770, 363] on div "Aug 11th, 2025 Kinjal Chauhan Accountant 4:39 PM Please share Wells Fargo Bank …" at bounding box center [1046, 278] width 932 height 333
click at [720, 203] on p "Please share Wells Fargo Bank # 7139 statement for July 2025." at bounding box center [824, 199] width 341 height 14
copy p "Please share Wells Fargo Bank # 7139 statement for July 2025."
